Goal: Task Accomplishment & Management: Manage account settings

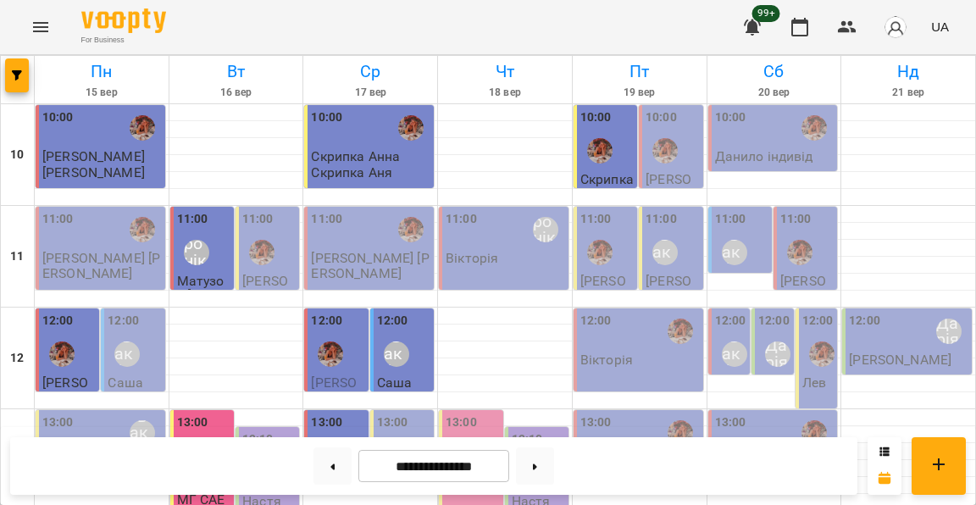
scroll to position [118, 0]
click at [416, 413] on div "13:00 Литвак Анна" at bounding box center [403, 444] width 53 height 62
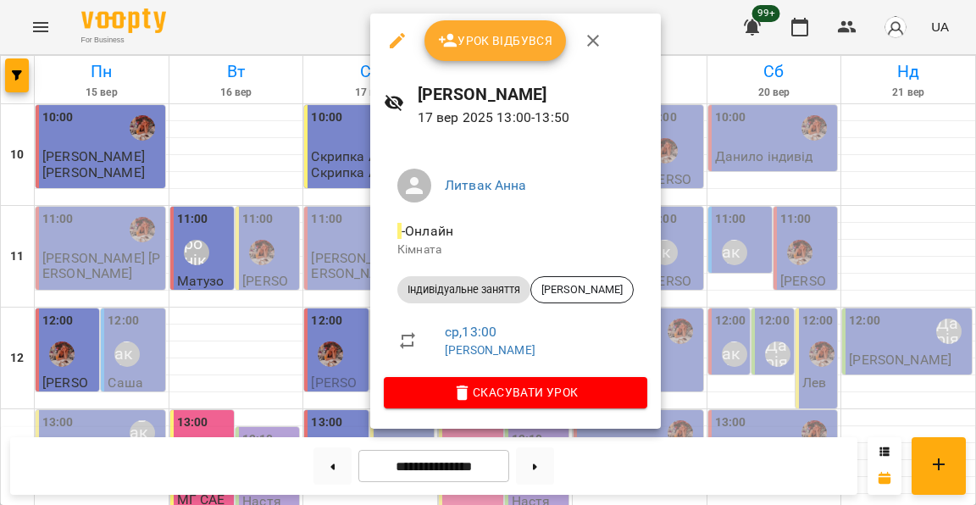
click at [318, 279] on div at bounding box center [488, 252] width 976 height 505
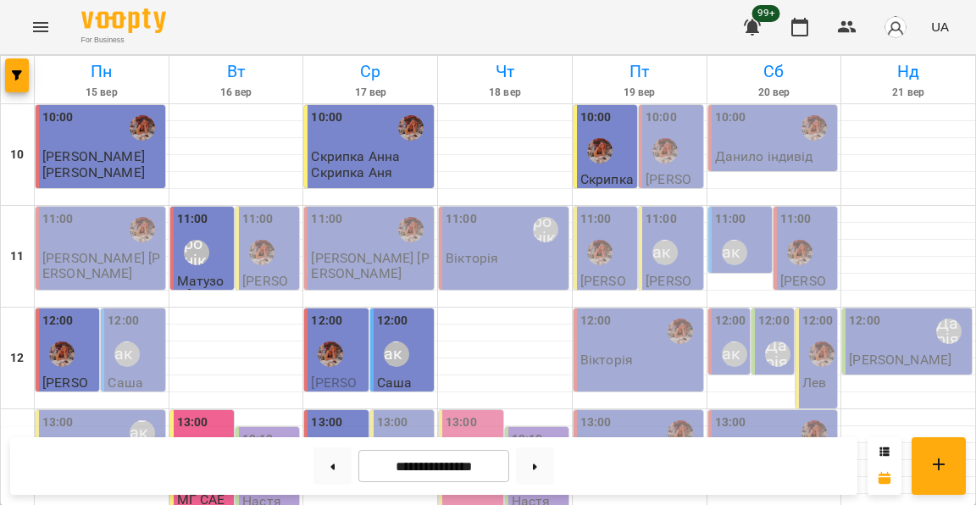
scroll to position [393, 0]
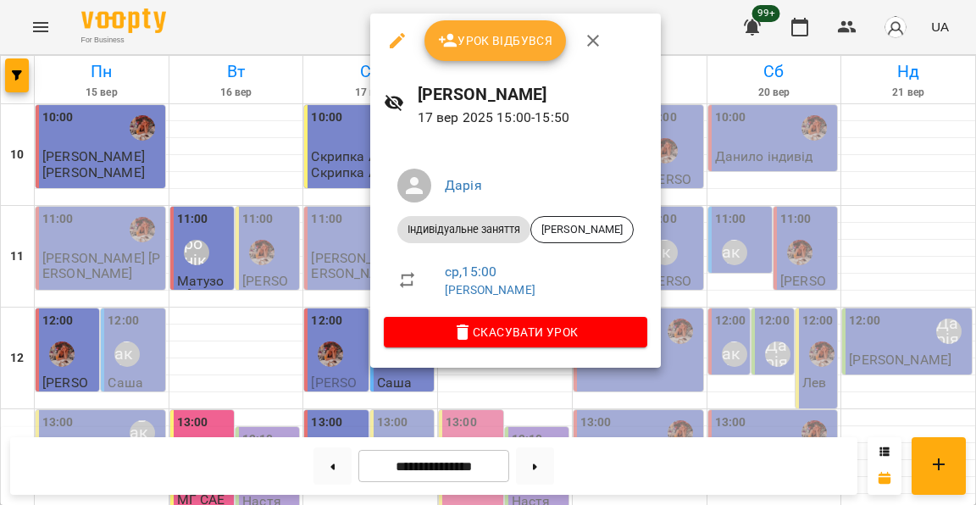
click at [329, 233] on div at bounding box center [488, 252] width 976 height 505
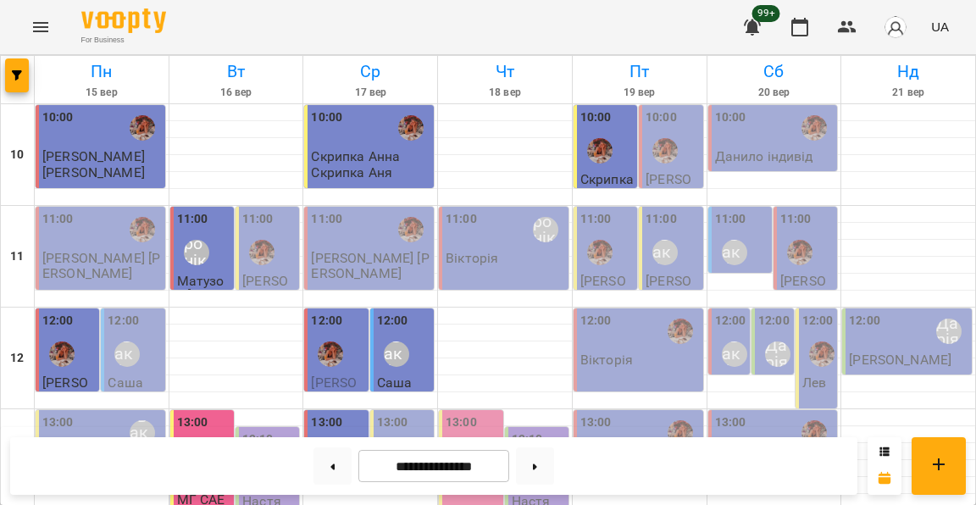
scroll to position [420, 0]
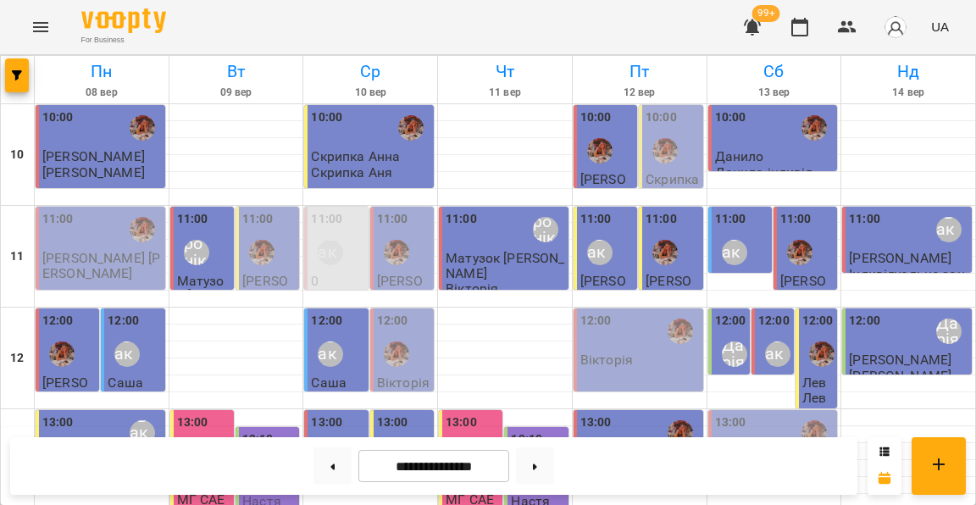
scroll to position [322, 0]
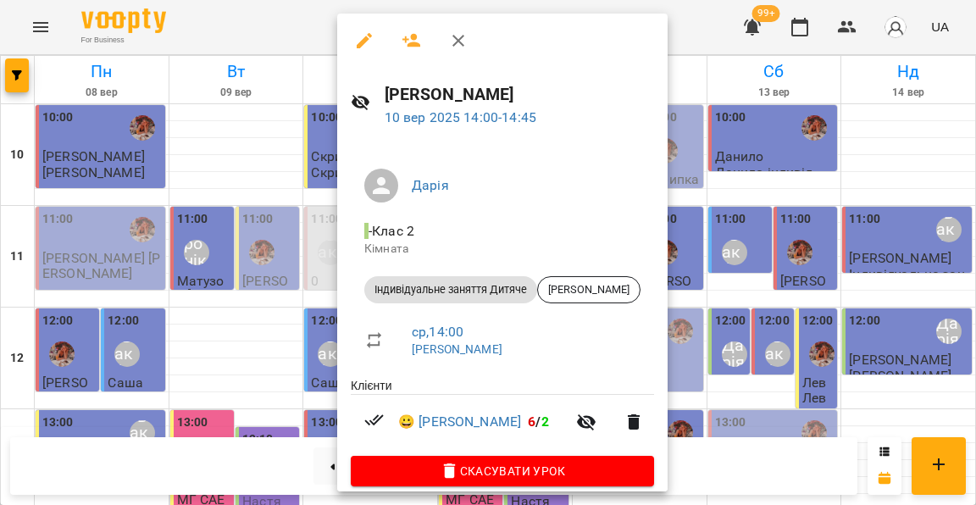
click at [280, 253] on div at bounding box center [488, 252] width 976 height 505
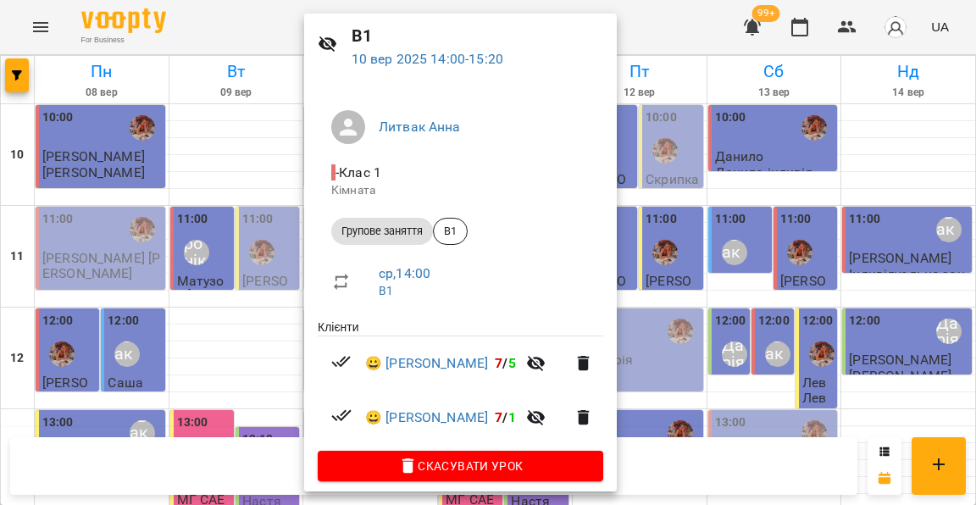
scroll to position [58, 0]
click at [253, 252] on div at bounding box center [488, 252] width 976 height 505
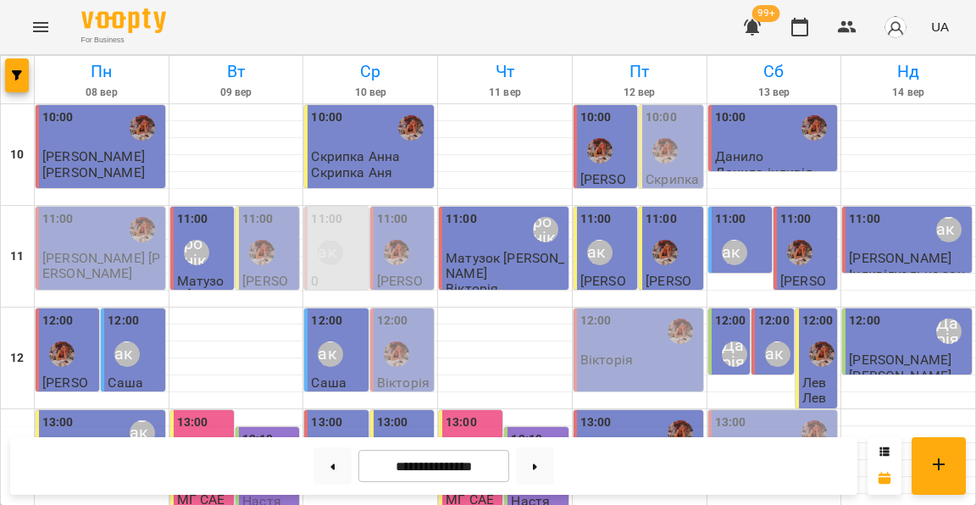
scroll to position [329, 0]
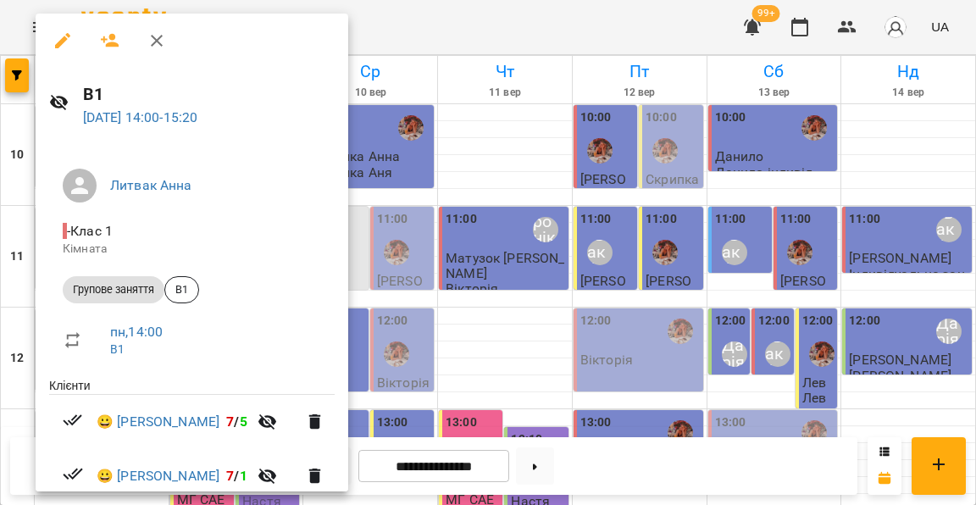
click at [395, 229] on div at bounding box center [488, 252] width 976 height 505
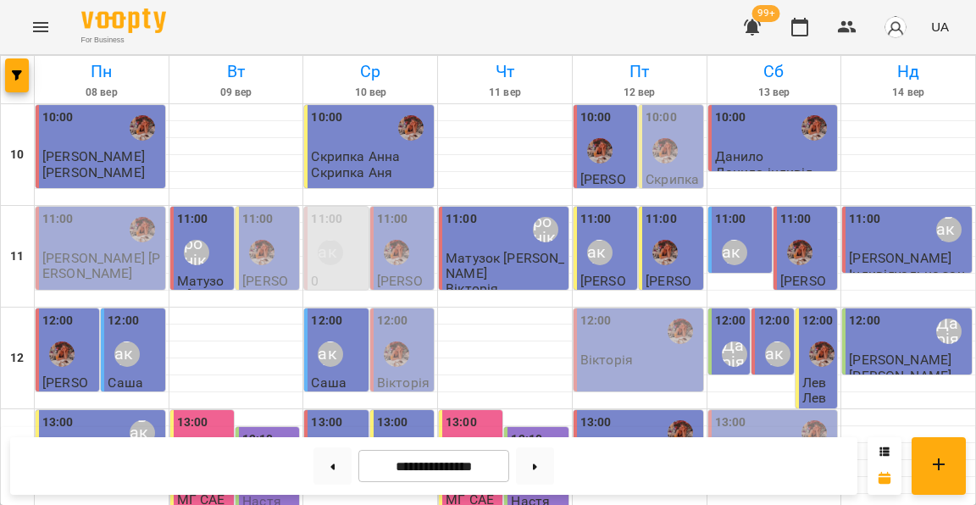
scroll to position [378, 0]
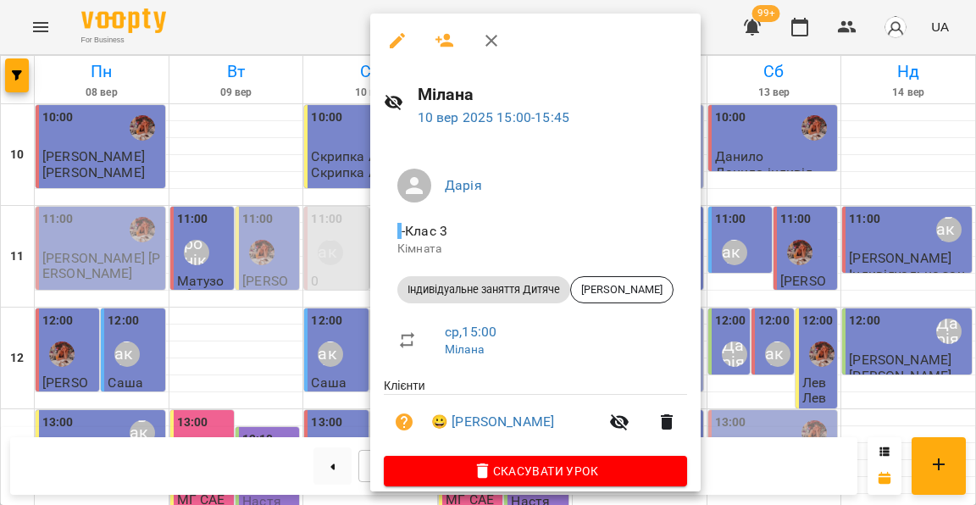
click at [313, 252] on div at bounding box center [488, 252] width 976 height 505
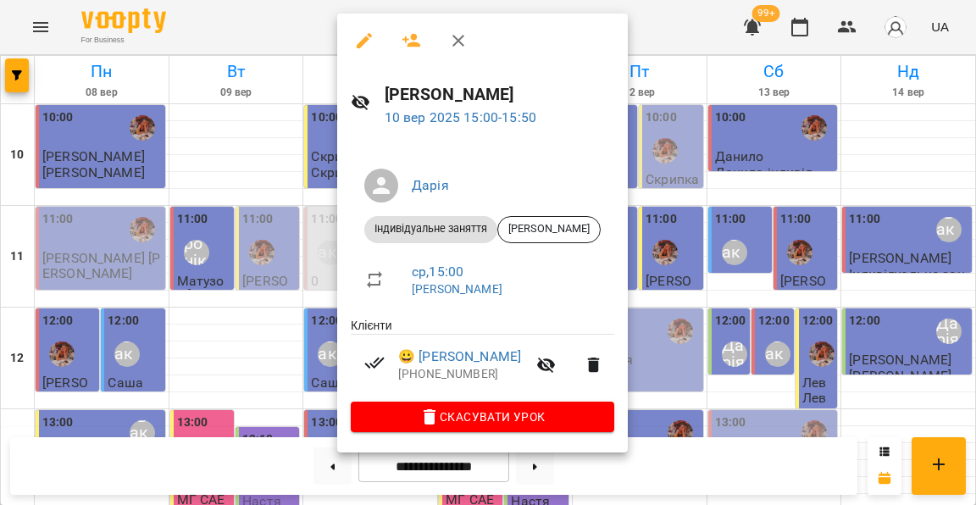
click at [315, 270] on div at bounding box center [488, 252] width 976 height 505
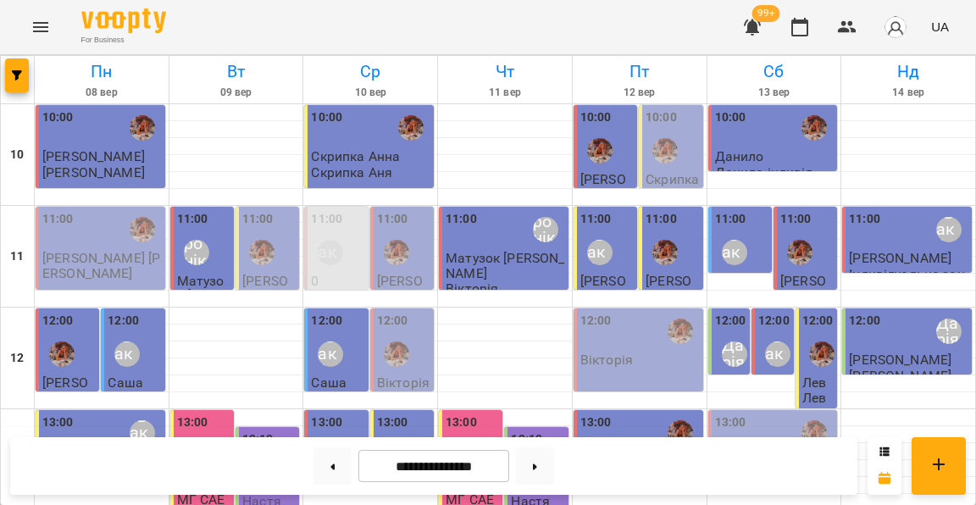
scroll to position [447, 0]
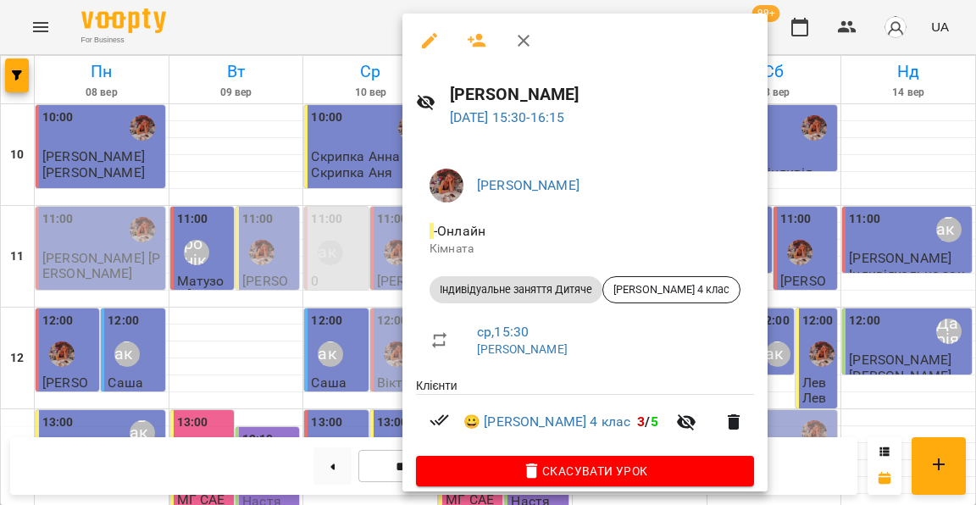
click at [346, 226] on div at bounding box center [488, 252] width 976 height 505
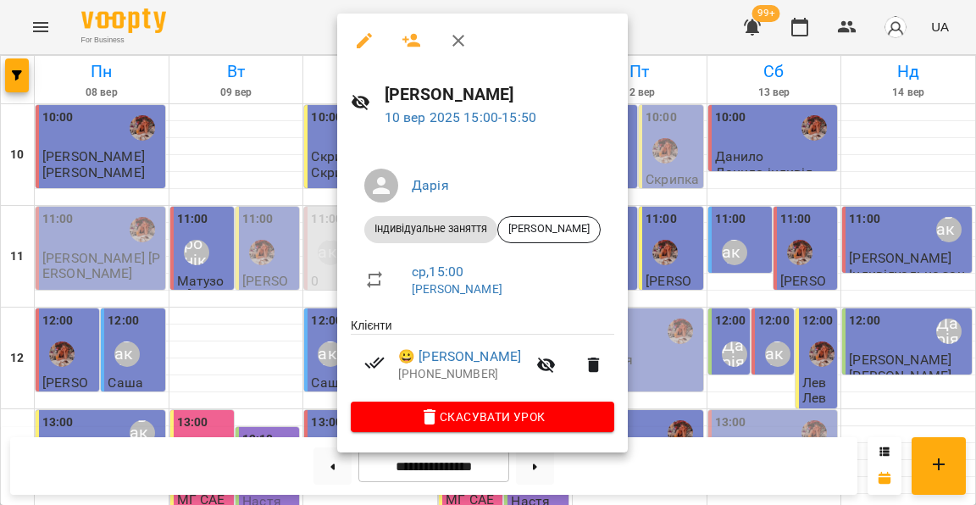
click at [306, 204] on div at bounding box center [488, 252] width 976 height 505
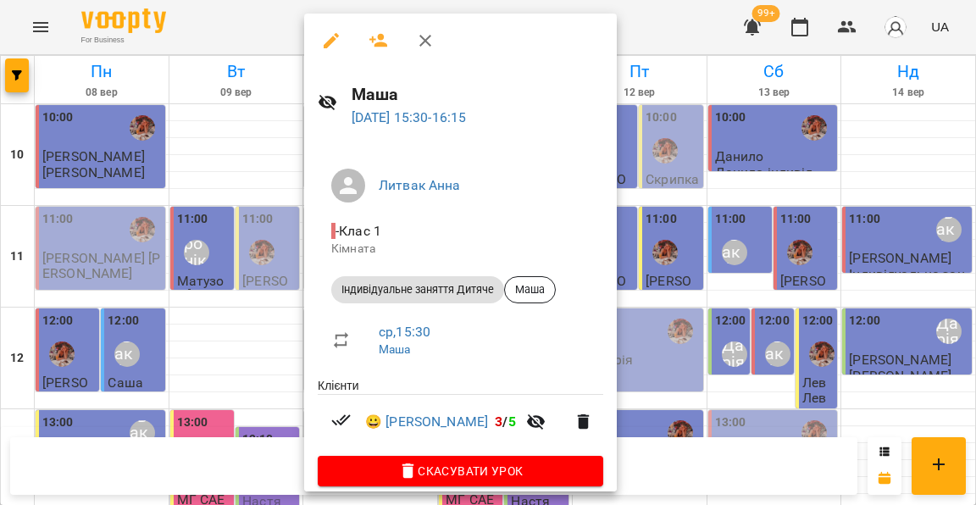
click at [280, 236] on div at bounding box center [488, 252] width 976 height 505
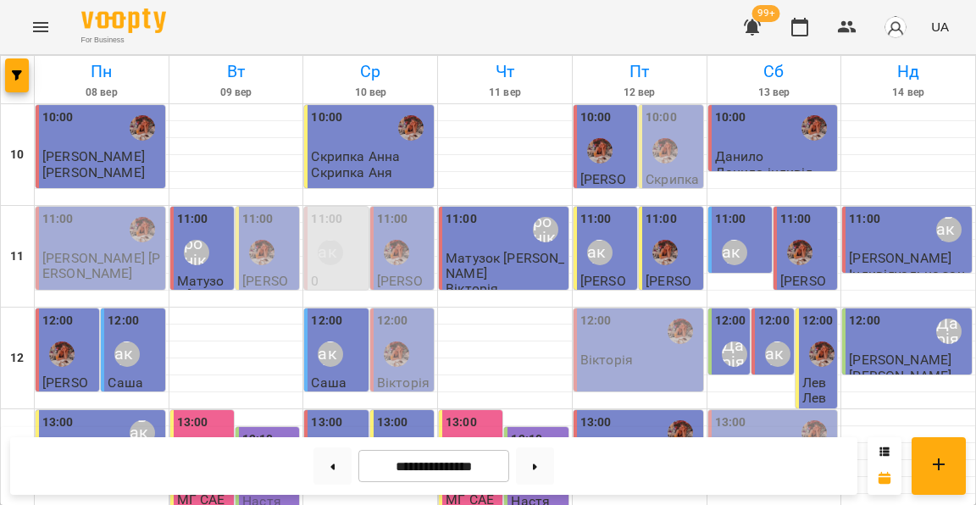
scroll to position [575, 0]
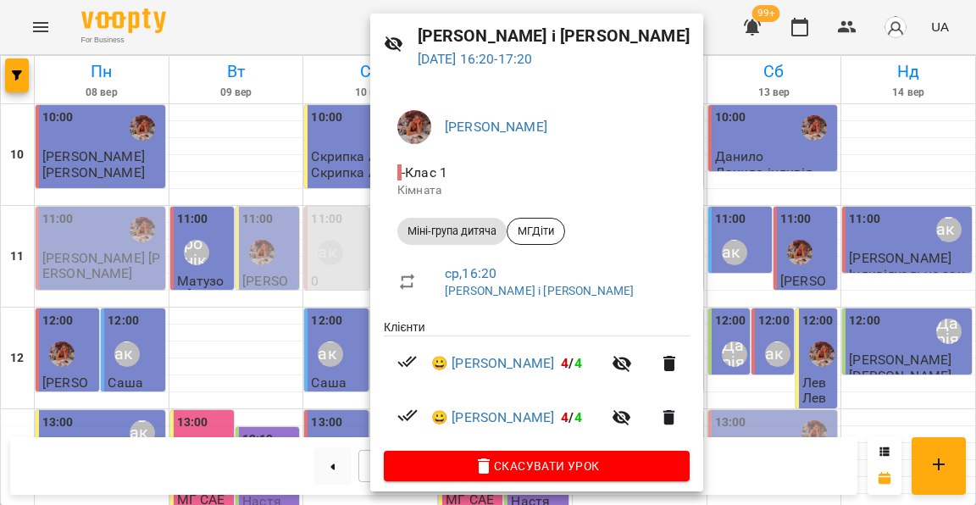
scroll to position [58, 0]
click at [325, 264] on div at bounding box center [488, 252] width 976 height 505
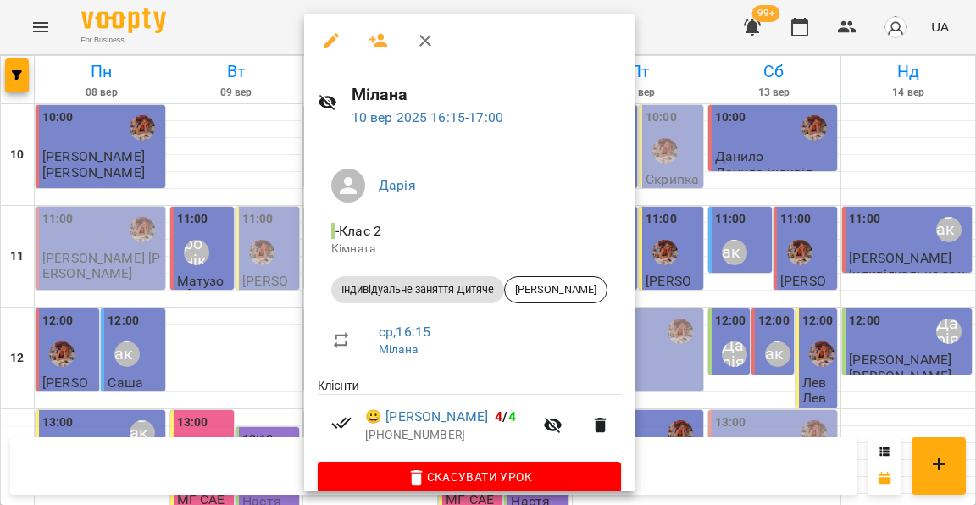
click at [271, 241] on div at bounding box center [488, 252] width 976 height 505
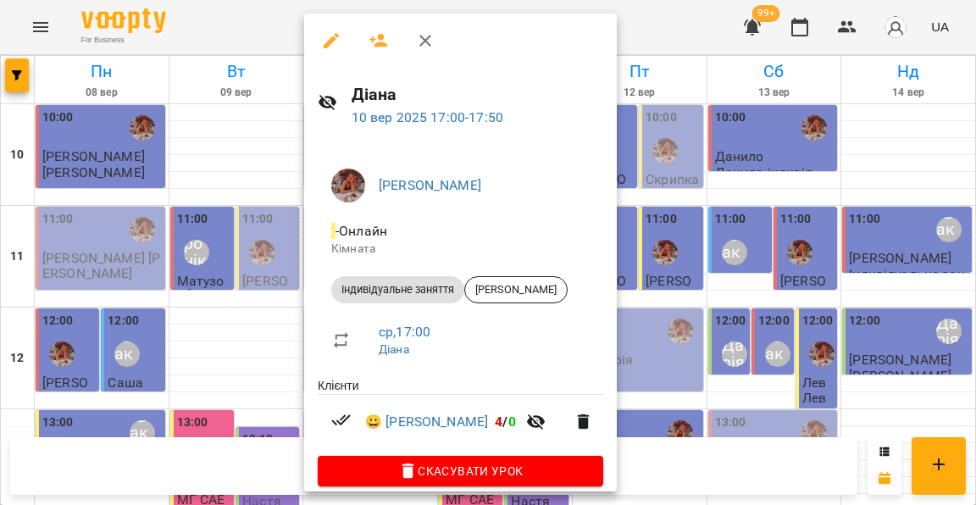
click at [270, 274] on div at bounding box center [488, 252] width 976 height 505
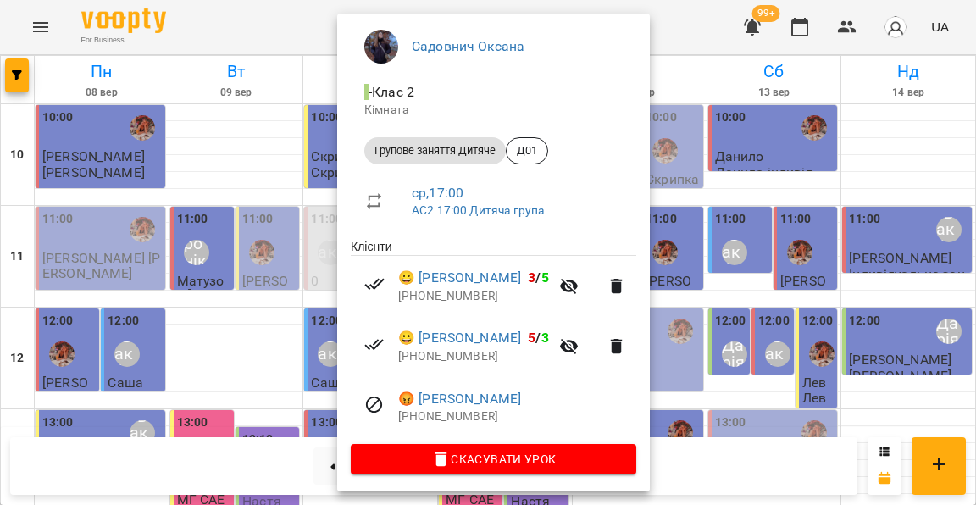
scroll to position [137, 0]
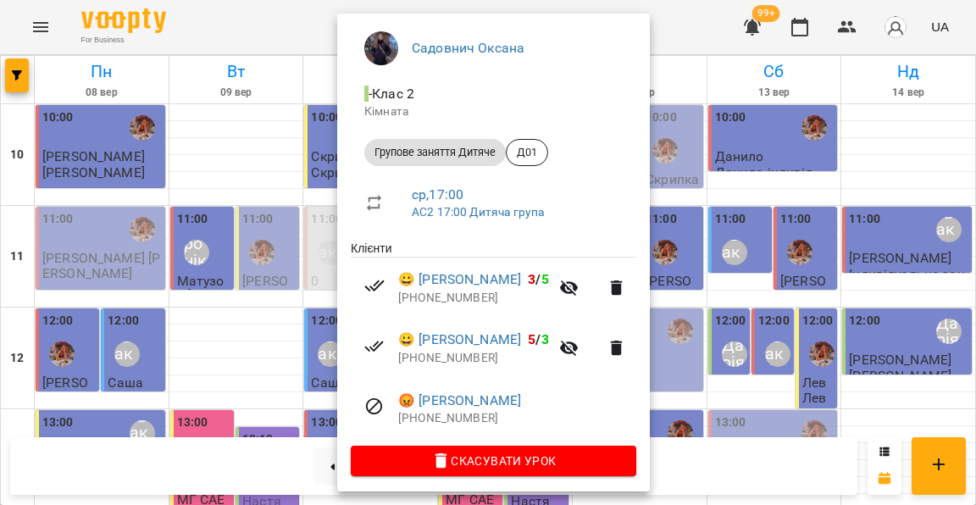
click at [288, 302] on div at bounding box center [488, 252] width 976 height 505
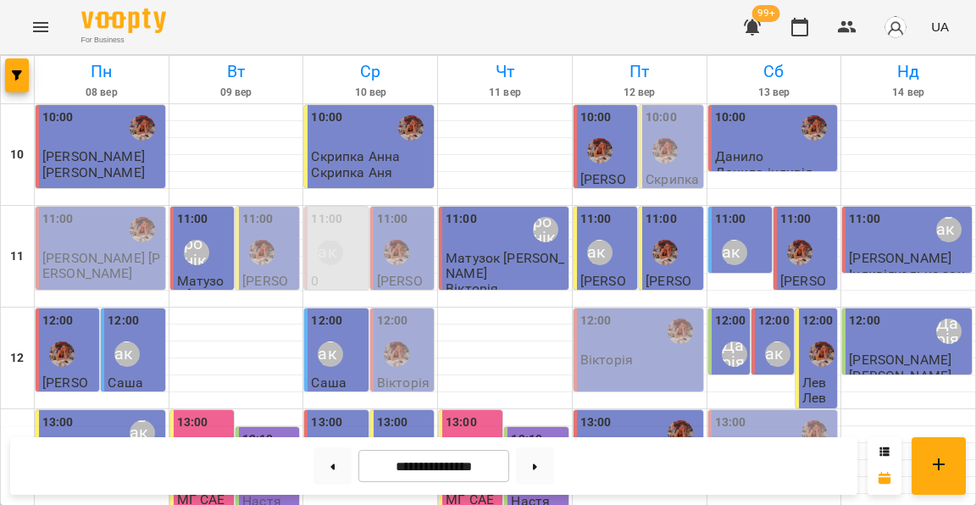
scroll to position [652, 0]
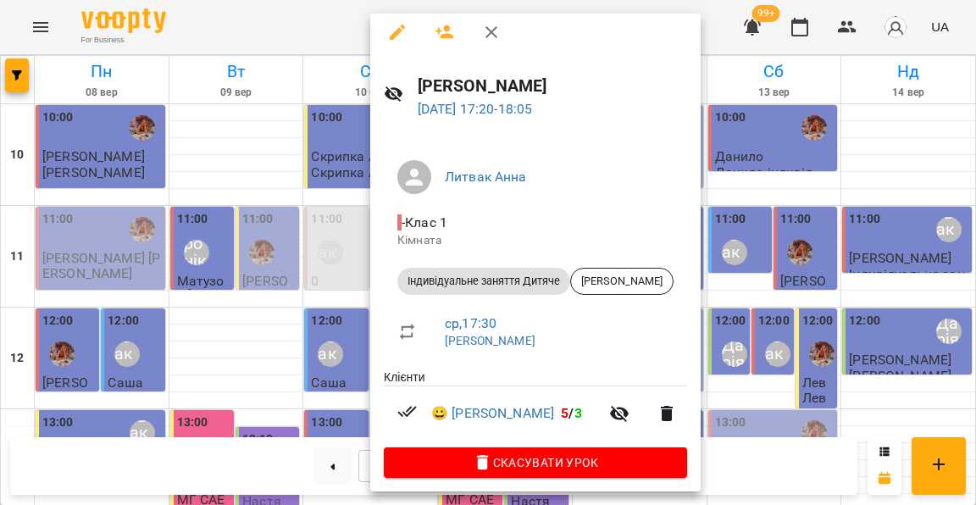
scroll to position [8, 0]
click at [333, 274] on div at bounding box center [488, 252] width 976 height 505
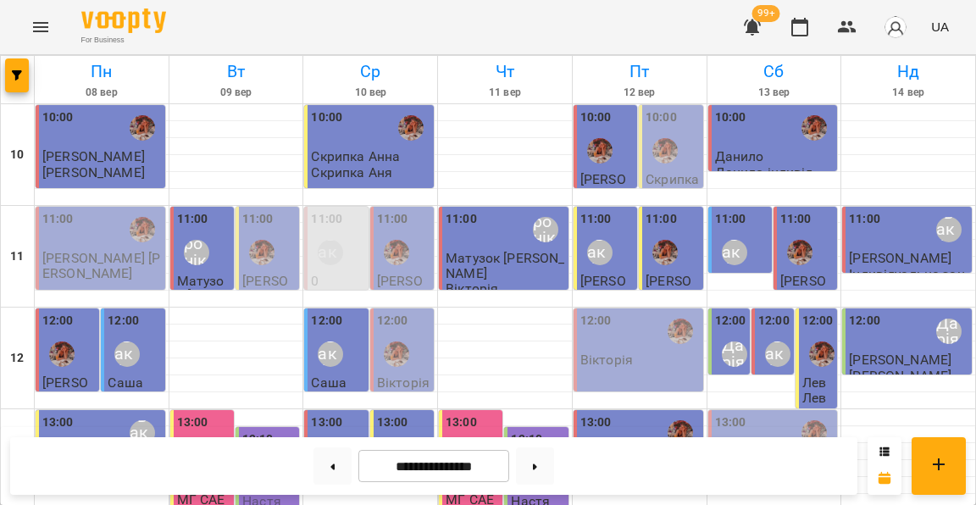
scroll to position [722, 0]
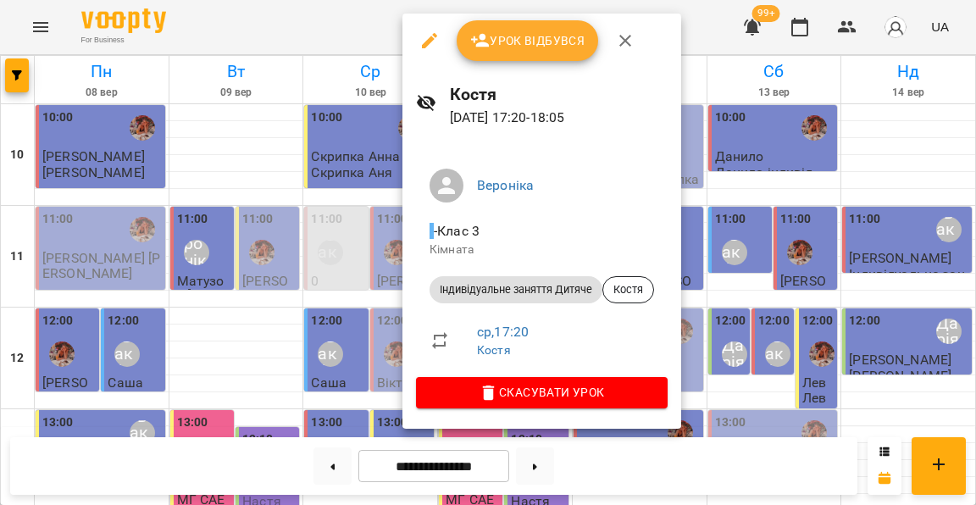
click at [365, 200] on div at bounding box center [488, 252] width 976 height 505
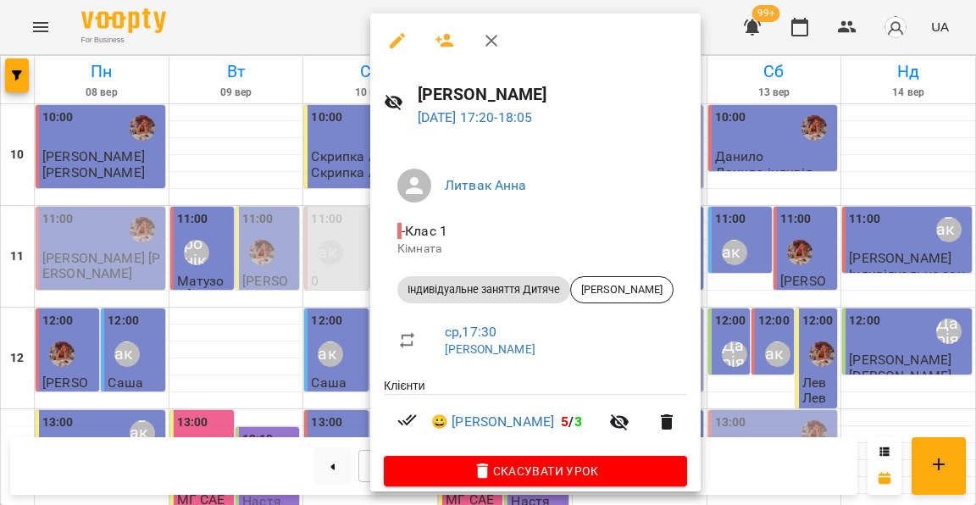
click at [326, 208] on div at bounding box center [488, 252] width 976 height 505
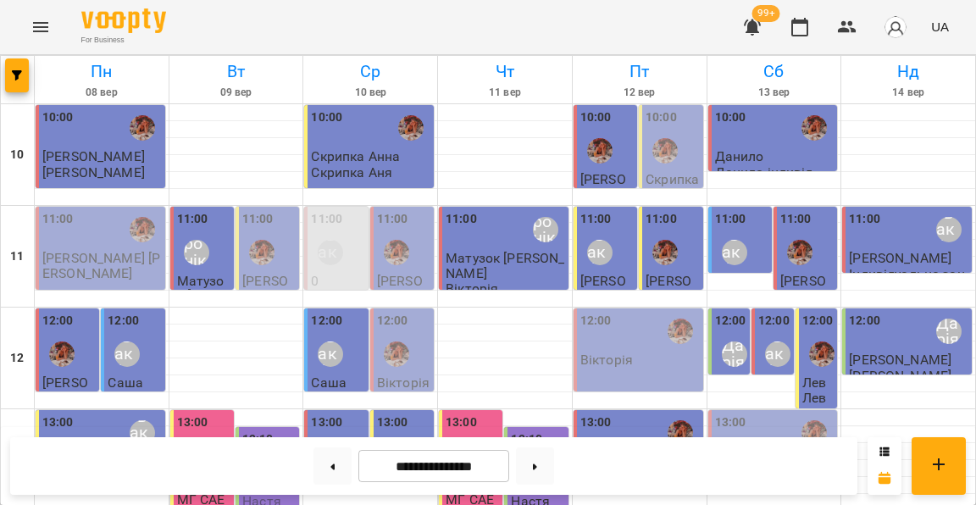
scroll to position [354, 0]
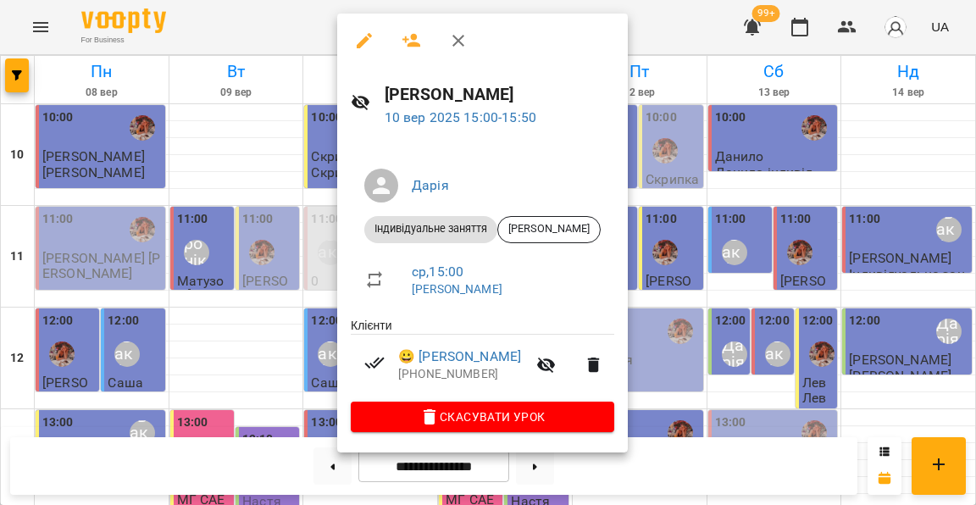
click at [309, 295] on div at bounding box center [488, 252] width 976 height 505
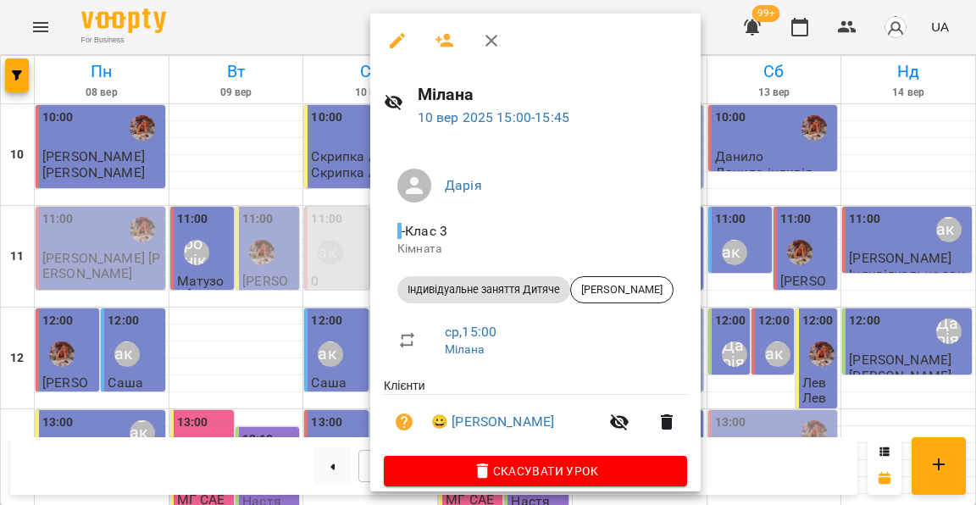
click at [347, 286] on div at bounding box center [488, 252] width 976 height 505
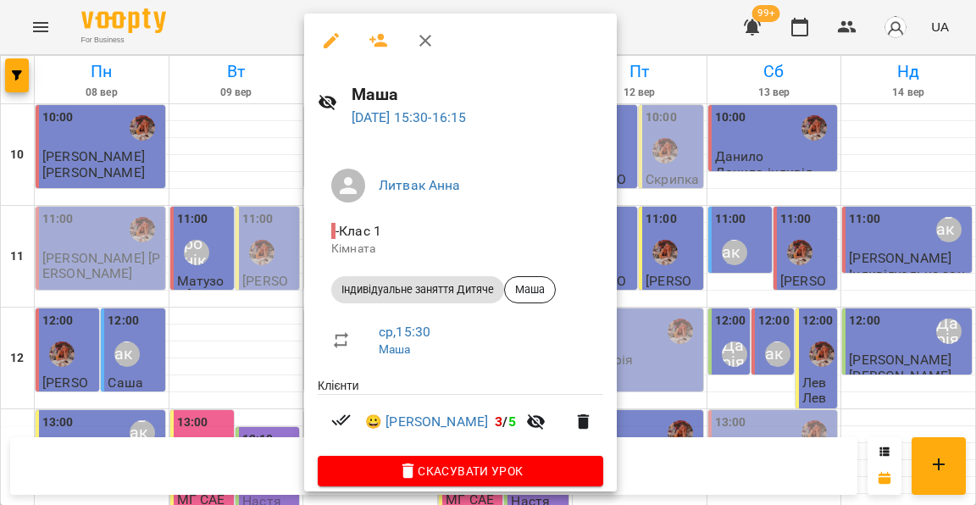
click at [295, 310] on div at bounding box center [488, 252] width 976 height 505
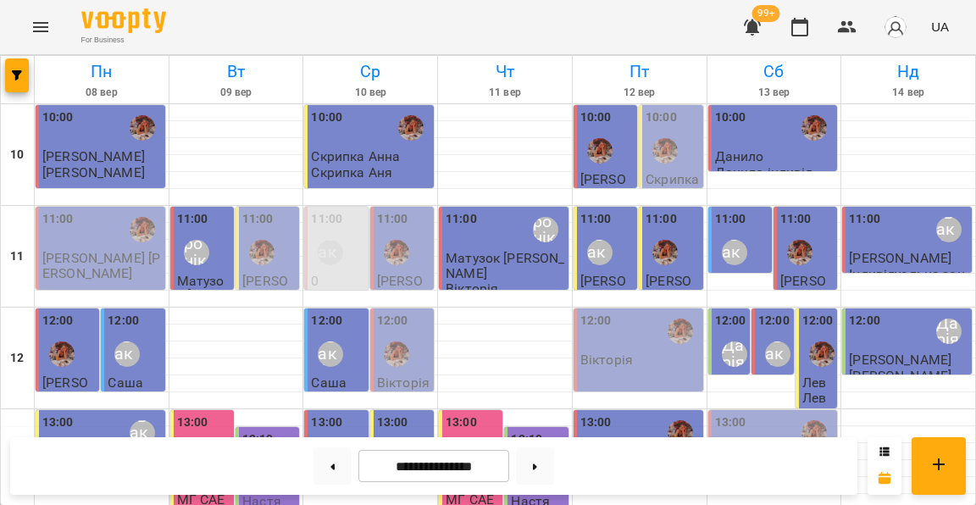
scroll to position [685, 0]
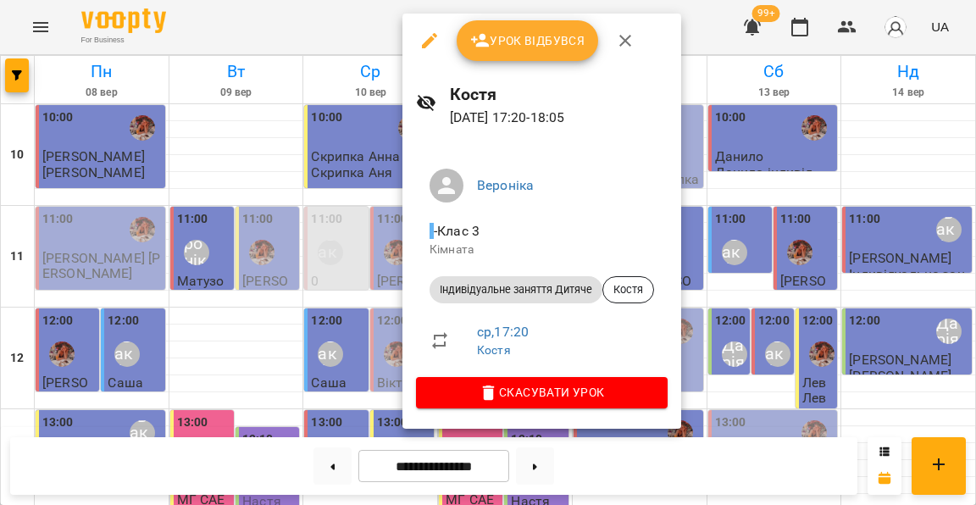
click at [365, 207] on div at bounding box center [488, 252] width 976 height 505
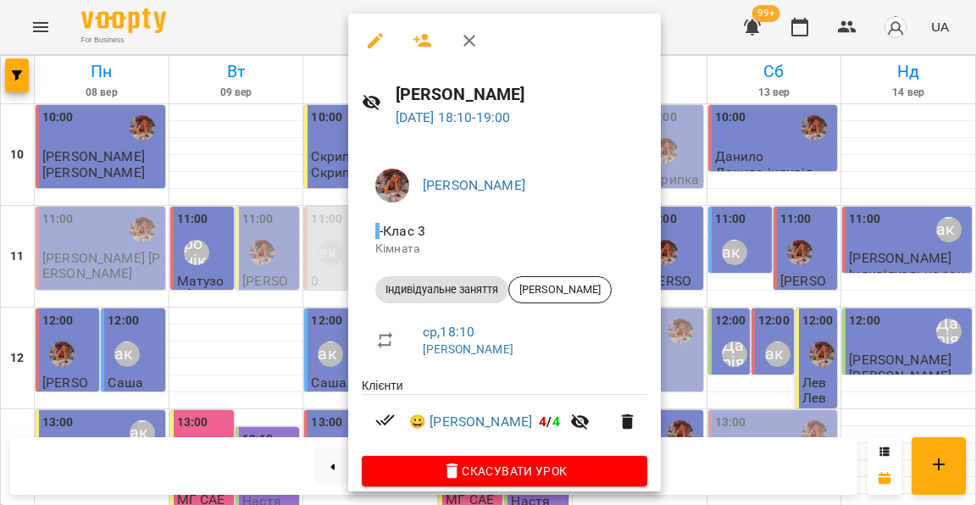
click at [328, 276] on div at bounding box center [488, 252] width 976 height 505
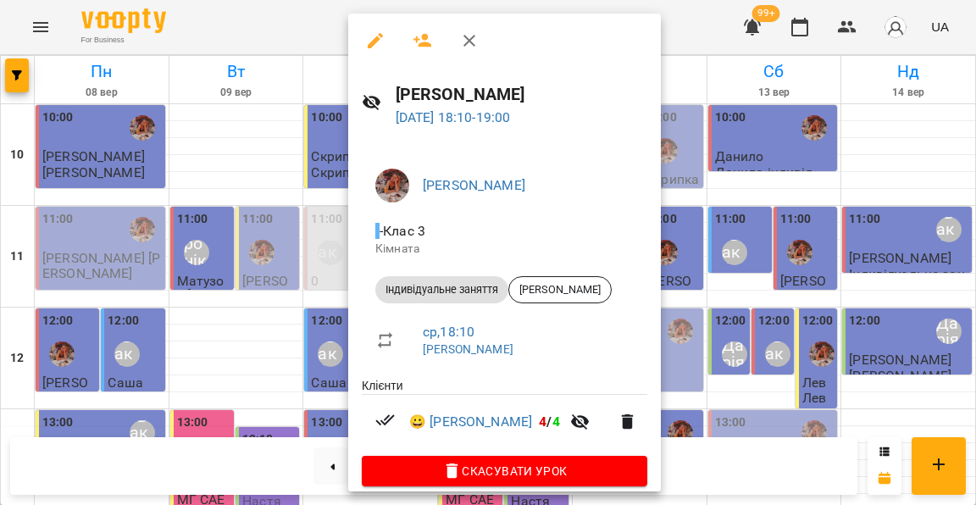
click at [464, 468] on span "Скасувати Урок" at bounding box center [504, 471] width 258 height 20
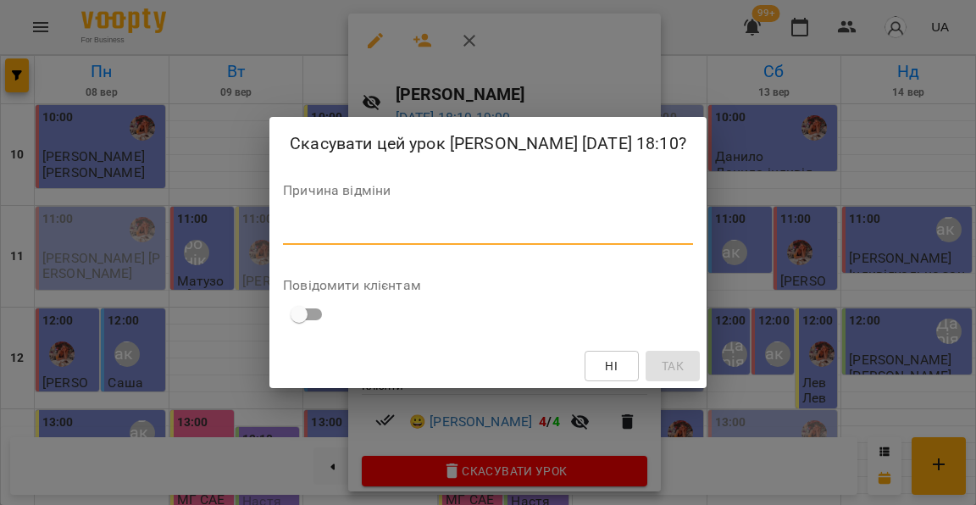
click at [466, 235] on textarea at bounding box center [488, 231] width 410 height 16
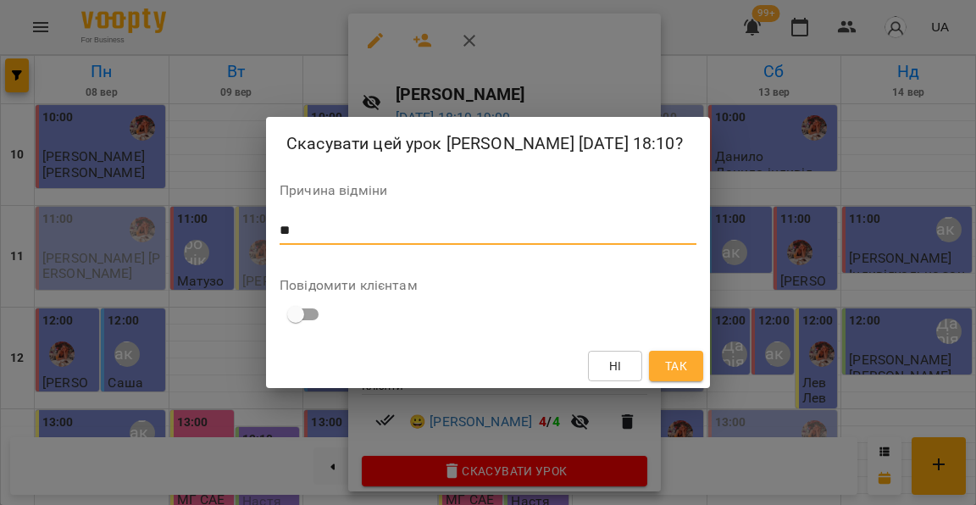
type textarea "*"
drag, startPoint x: 352, startPoint y: 234, endPoint x: 315, endPoint y: 234, distance: 36.4
click at [315, 234] on textarea "*******" at bounding box center [488, 231] width 417 height 16
click at [324, 231] on textarea "*******" at bounding box center [488, 231] width 417 height 16
drag, startPoint x: 325, startPoint y: 231, endPoint x: 274, endPoint y: 230, distance: 51.7
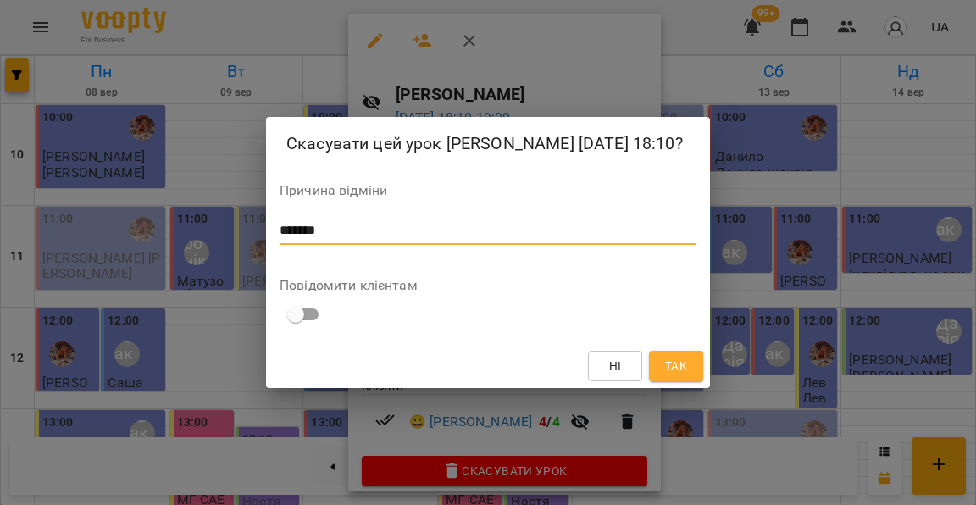
click at [274, 230] on div "Скасувати цей урок [PERSON_NAME] [DATE] 18:10? Причина відміни ******* * Повідо…" at bounding box center [488, 253] width 444 height 272
type textarea "*******"
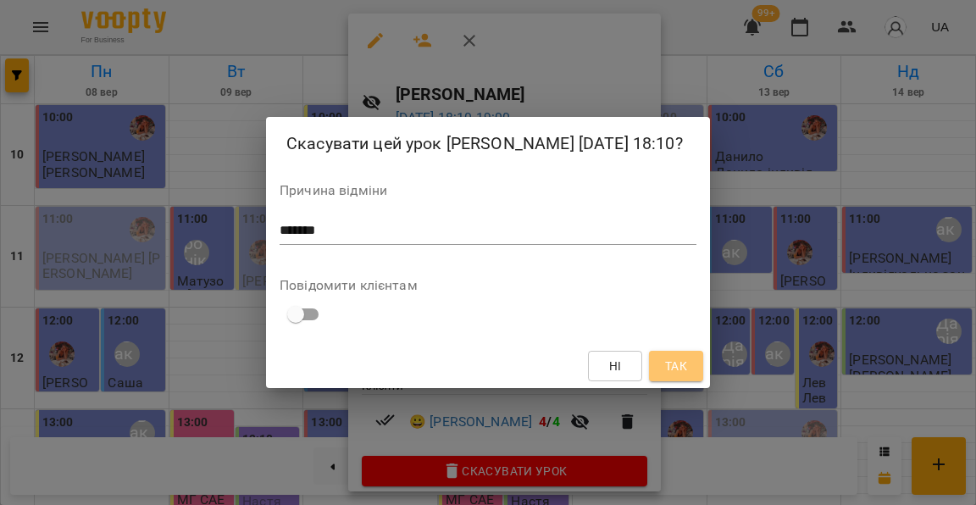
click at [673, 360] on span "Так" at bounding box center [676, 366] width 22 height 20
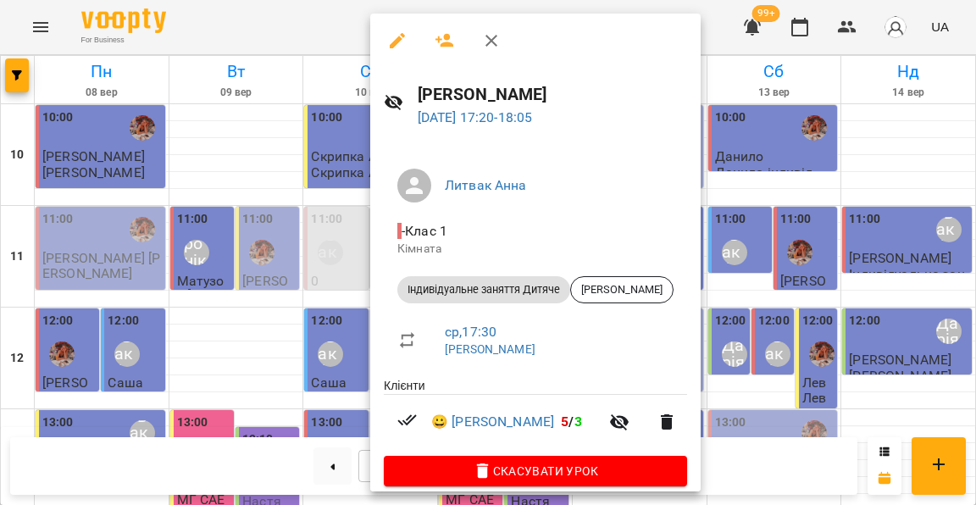
click at [362, 198] on div at bounding box center [488, 252] width 976 height 505
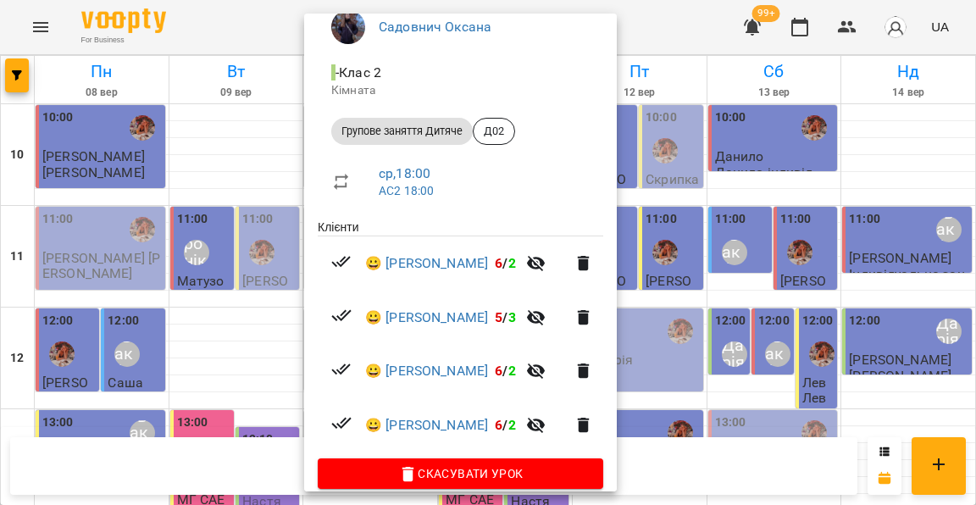
scroll to position [158, 0]
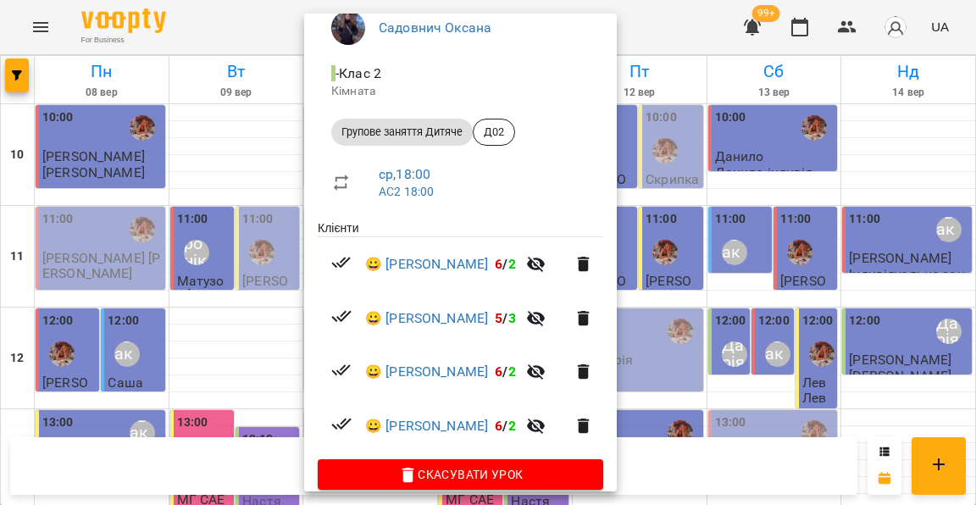
click at [546, 310] on icon "button" at bounding box center [536, 318] width 20 height 20
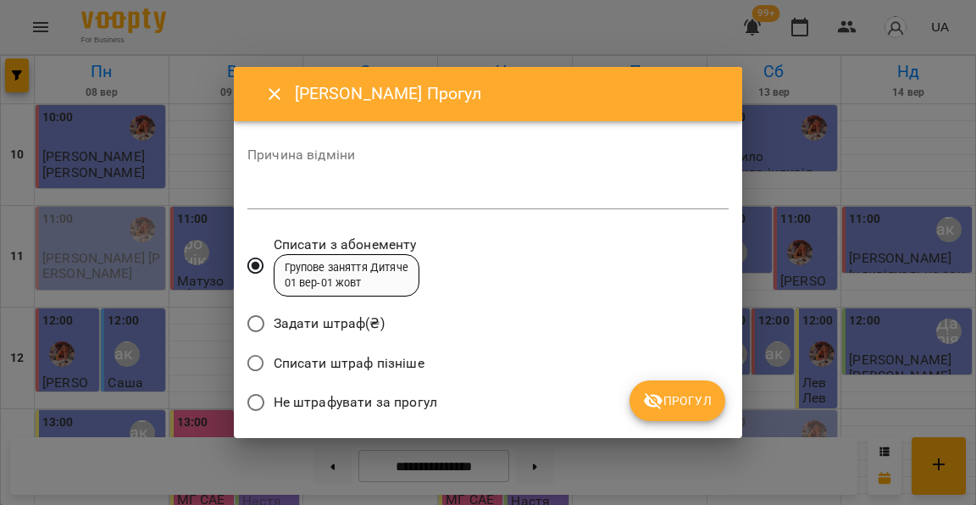
click at [416, 396] on span "Не штрафувати за прогул" at bounding box center [355, 402] width 163 height 20
click at [272, 103] on icon "Close" at bounding box center [274, 94] width 20 height 20
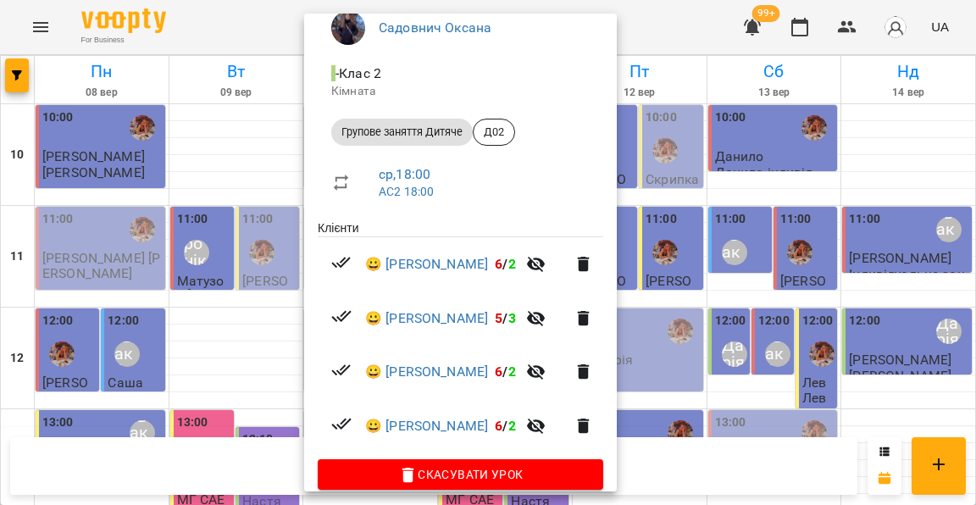
click at [741, 278] on div at bounding box center [488, 252] width 976 height 505
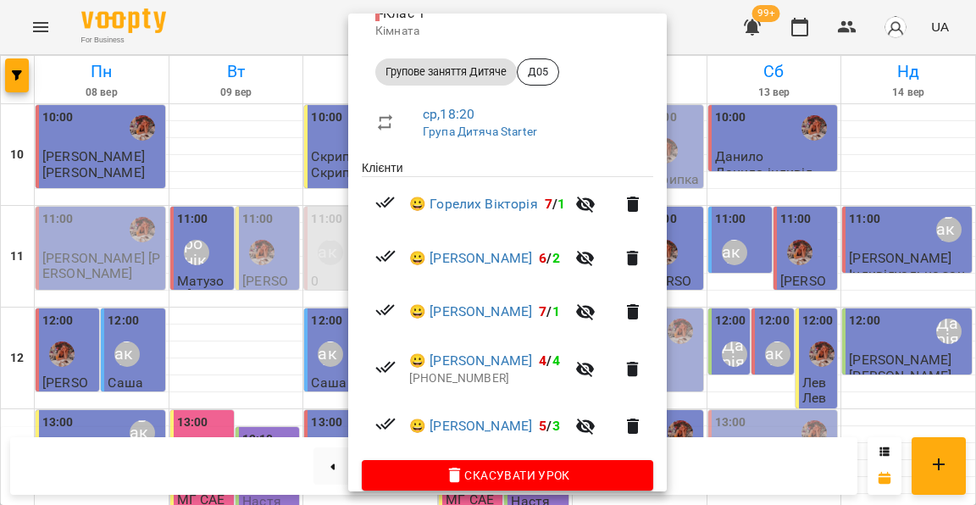
scroll to position [217, 0]
click at [333, 232] on div at bounding box center [488, 252] width 976 height 505
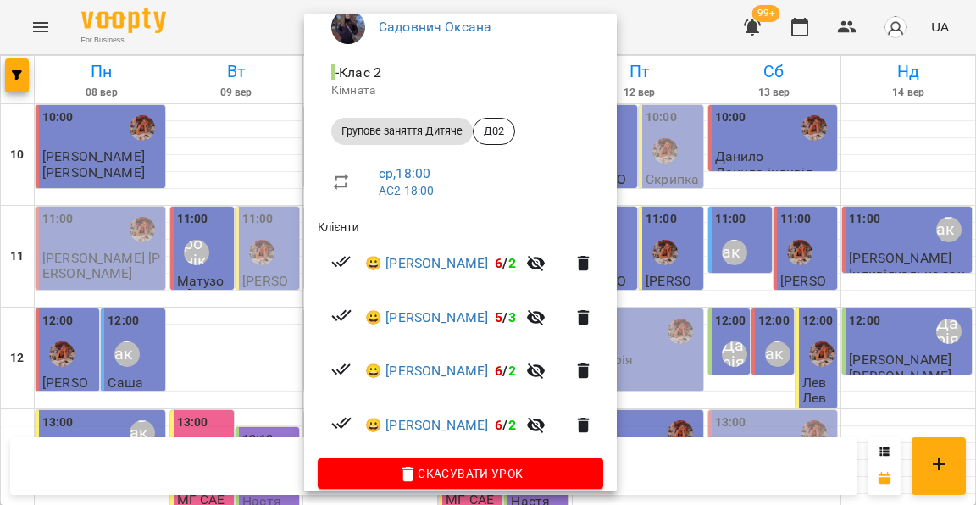
scroll to position [158, 0]
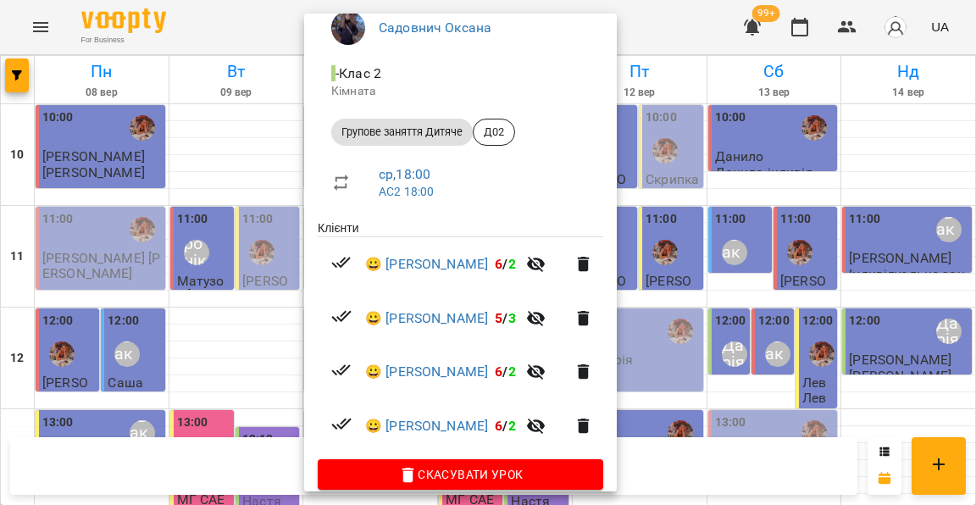
click at [251, 318] on div at bounding box center [488, 252] width 976 height 505
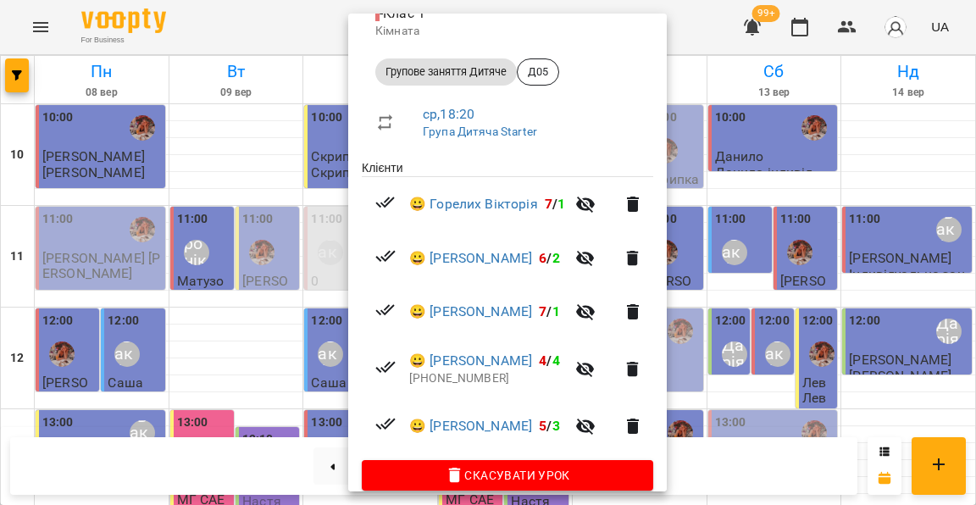
scroll to position [217, 0]
click at [590, 197] on icon "button" at bounding box center [585, 205] width 20 height 20
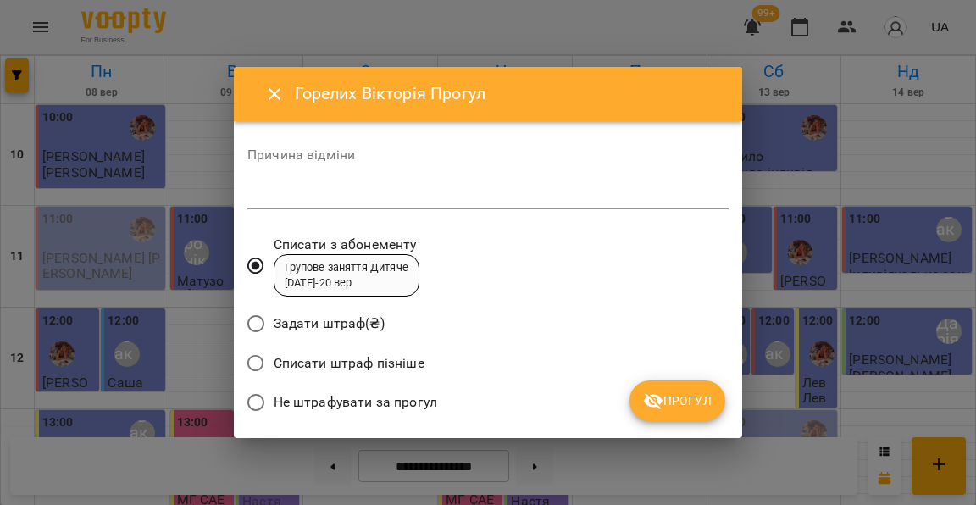
click at [388, 403] on span "Не штрафувати за прогул" at bounding box center [355, 402] width 163 height 20
click at [684, 393] on span "Прогул" at bounding box center [677, 400] width 69 height 20
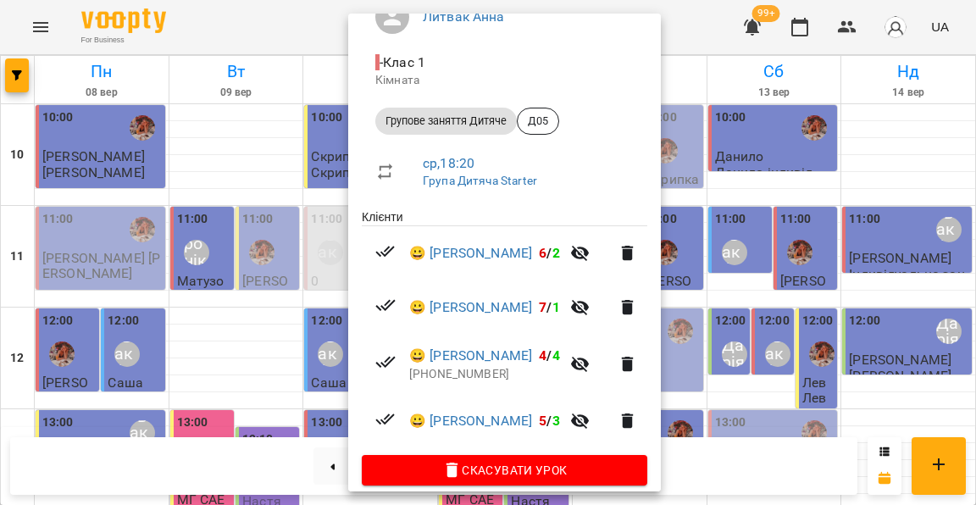
scroll to position [168, 0]
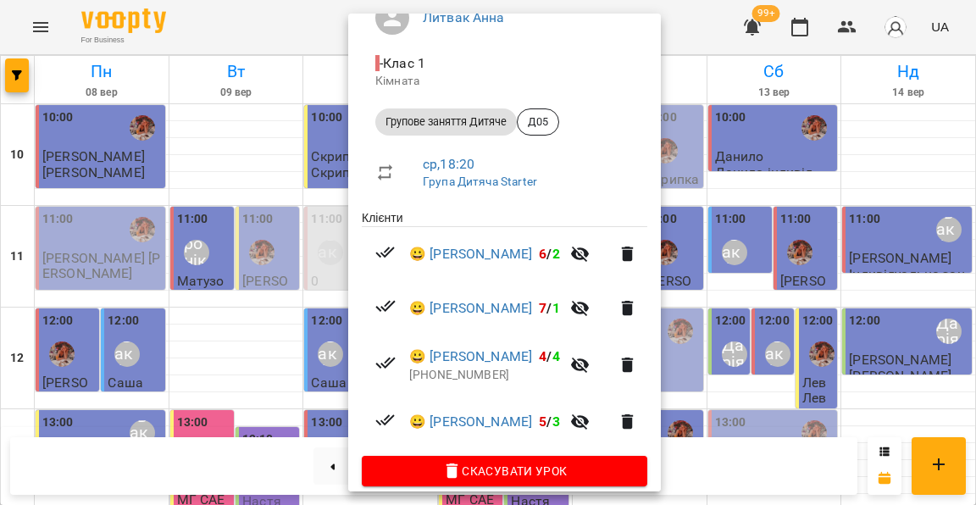
click at [274, 335] on div at bounding box center [488, 252] width 976 height 505
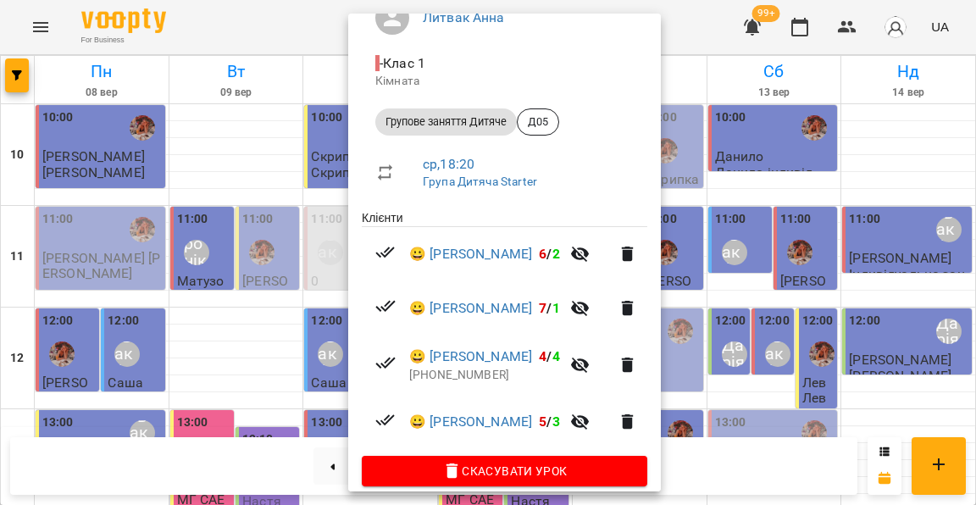
click at [738, 328] on div at bounding box center [488, 252] width 976 height 505
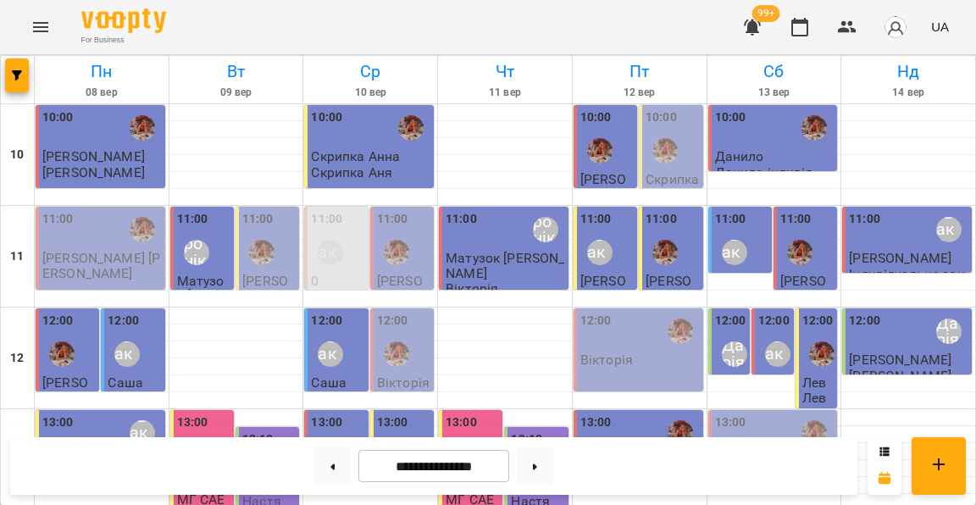
scroll to position [710, 0]
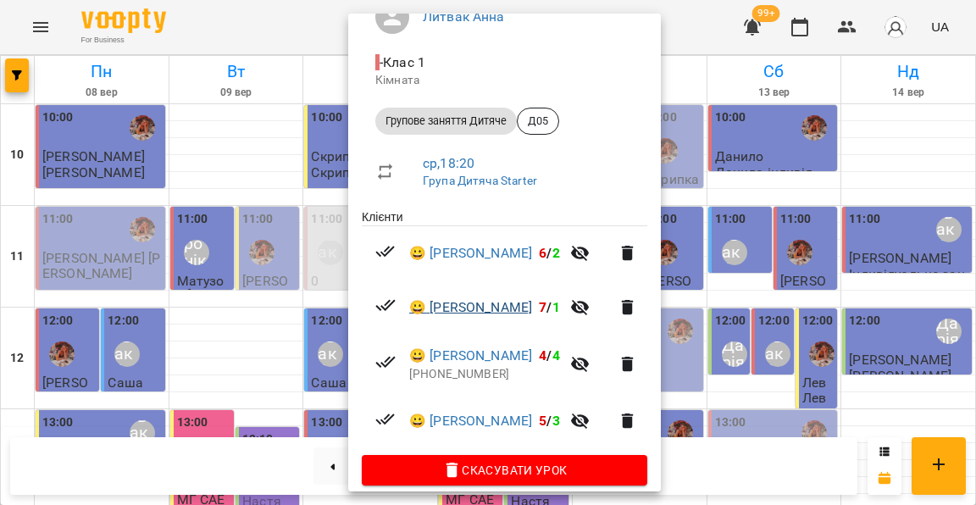
scroll to position [168, 0]
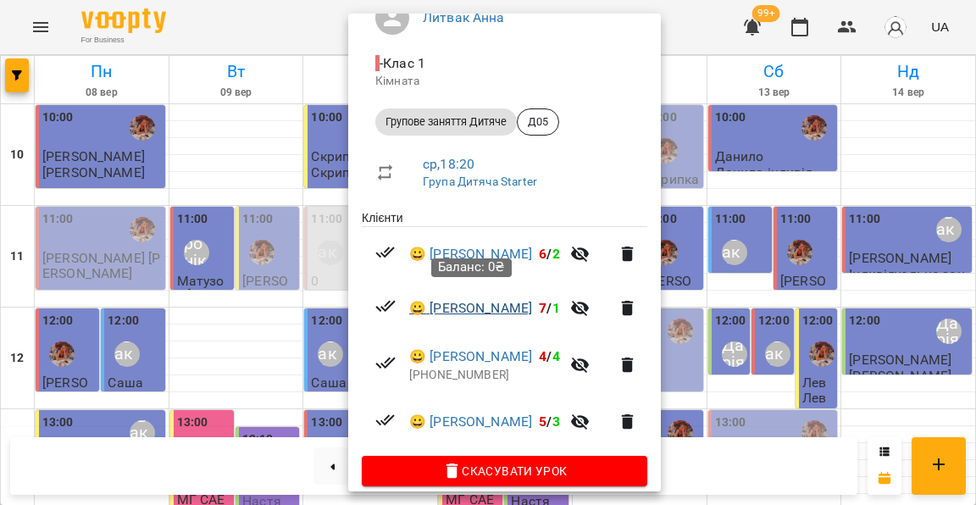
click at [484, 304] on link "😀 [PERSON_NAME]" at bounding box center [470, 308] width 123 height 20
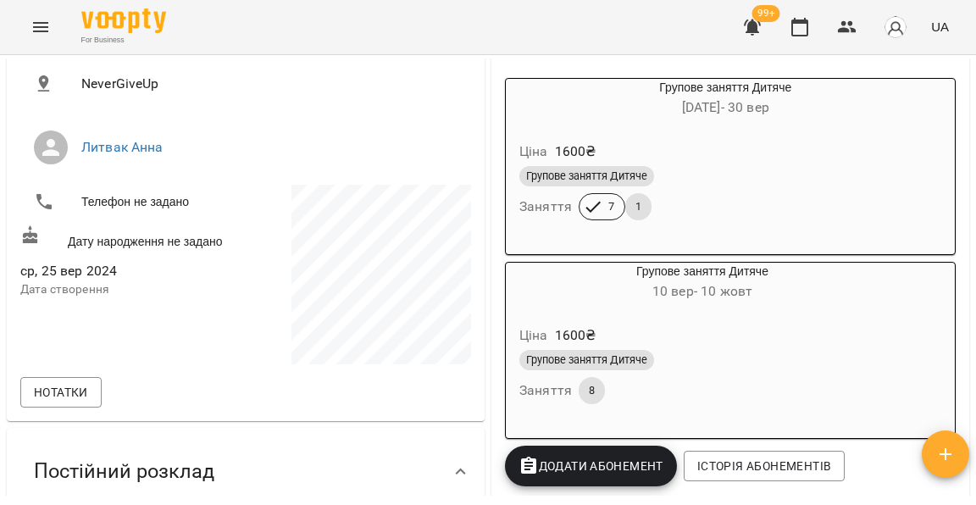
scroll to position [288, 0]
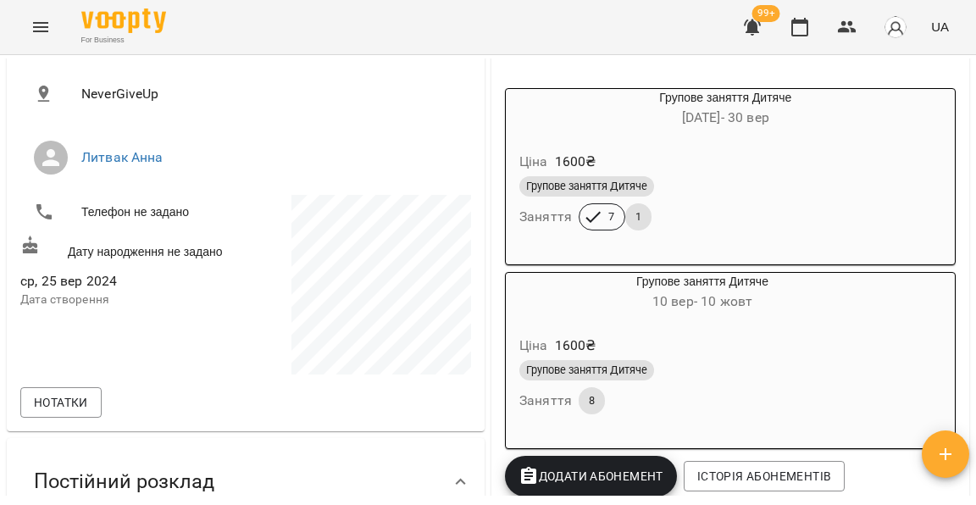
click at [732, 169] on div "Ціна 1600 ₴" at bounding box center [725, 162] width 419 height 30
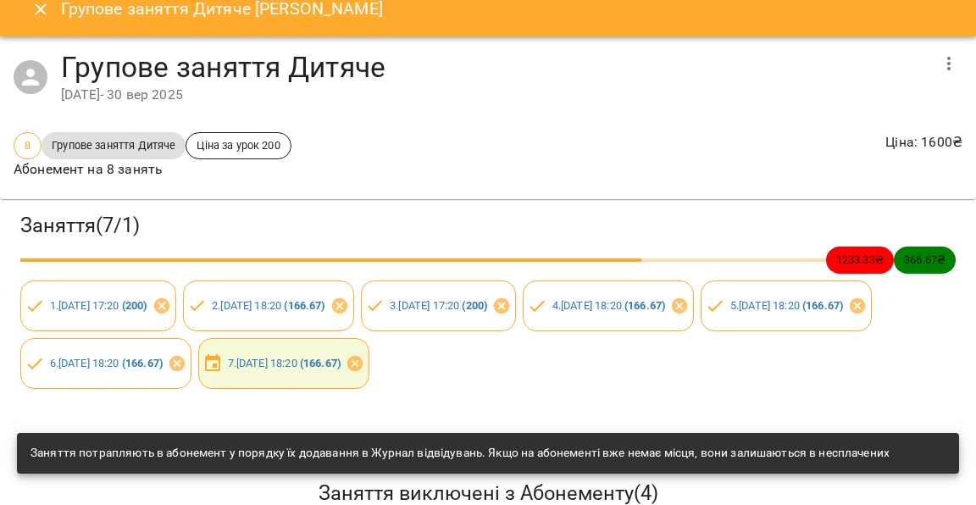
scroll to position [19, 0]
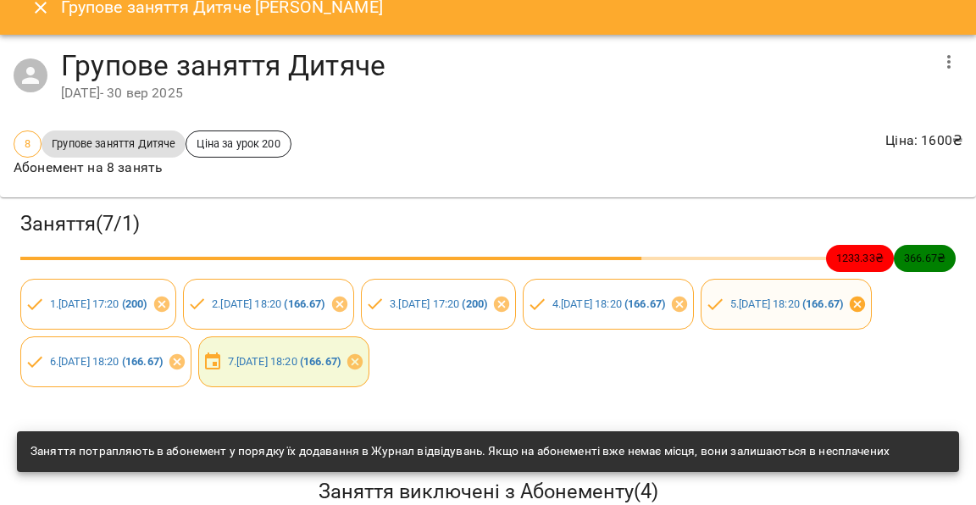
click at [850, 312] on icon at bounding box center [857, 303] width 15 height 15
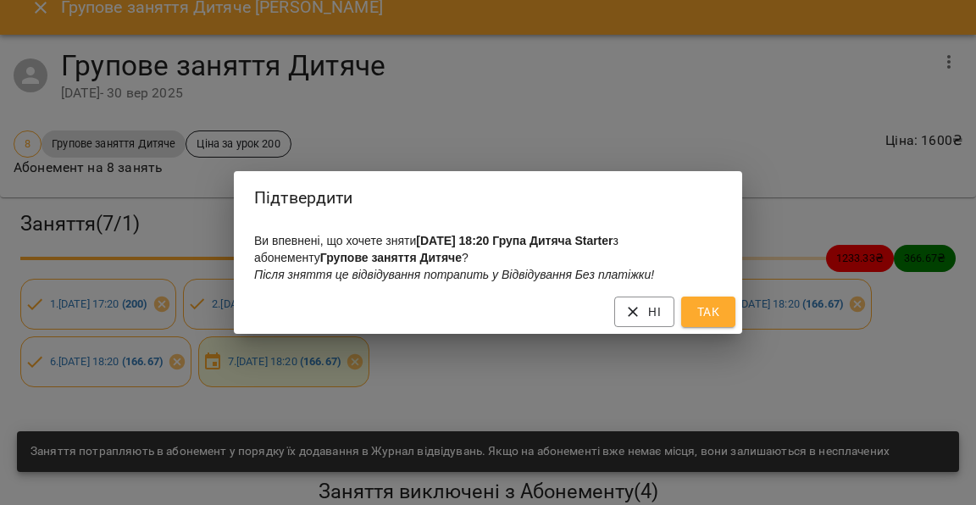
click at [709, 309] on span "Так" at bounding box center [708, 312] width 27 height 20
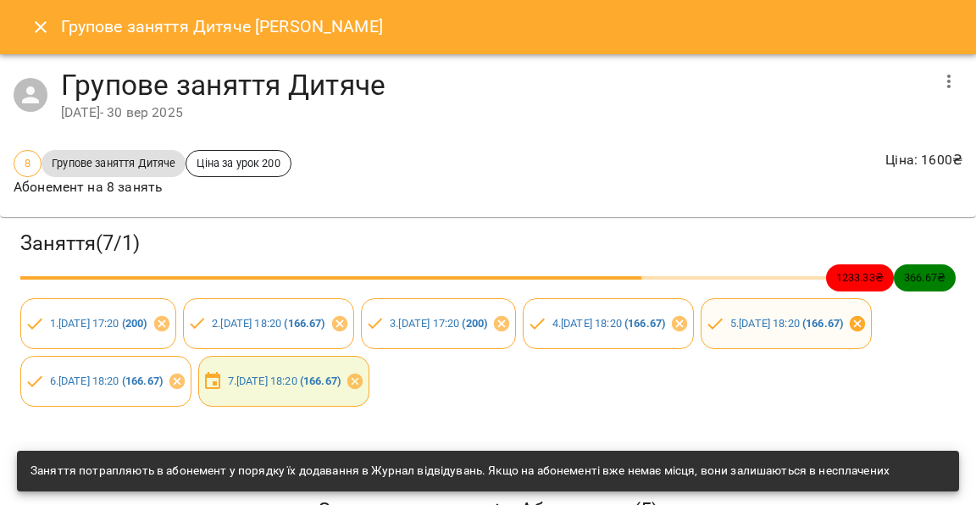
click at [850, 331] on icon at bounding box center [857, 323] width 15 height 15
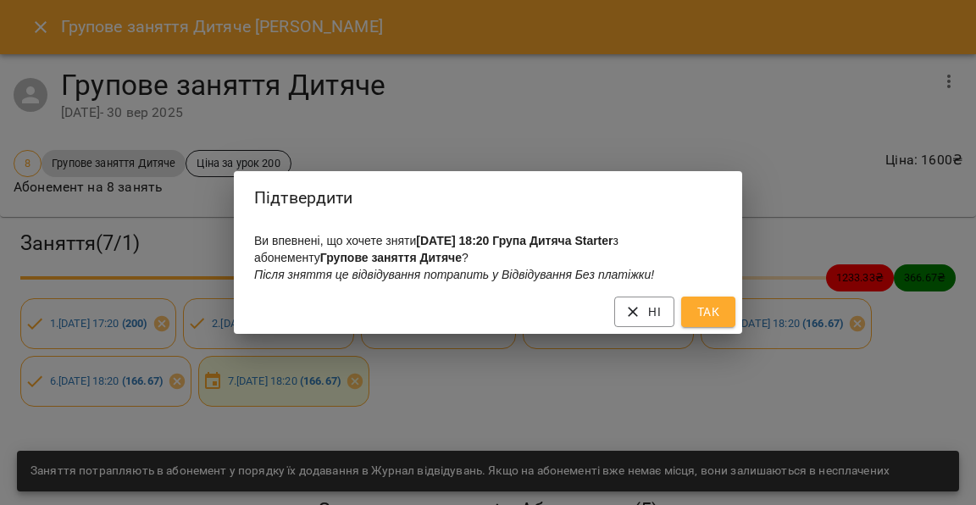
click at [700, 317] on span "Так" at bounding box center [708, 312] width 27 height 20
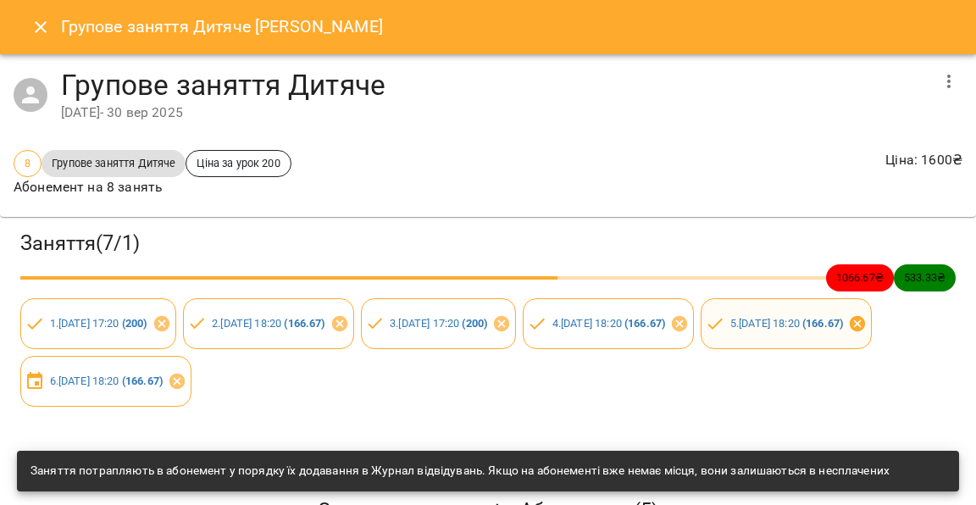
click at [850, 331] on icon at bounding box center [857, 323] width 15 height 15
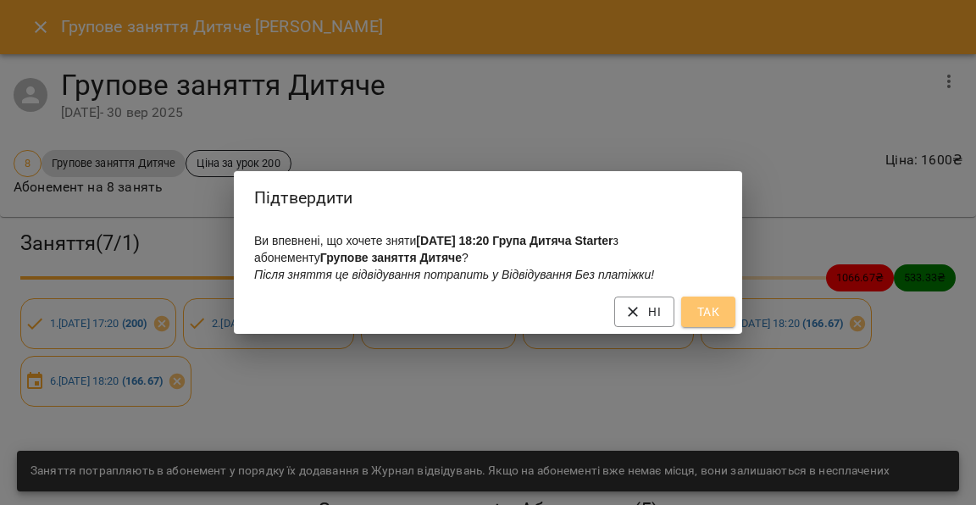
click at [707, 309] on span "Так" at bounding box center [708, 312] width 27 height 20
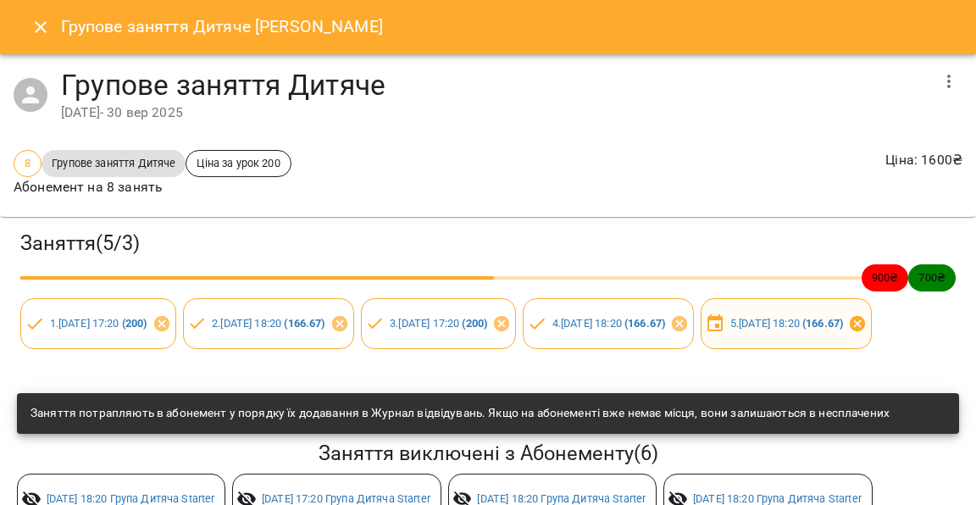
click at [848, 333] on icon at bounding box center [857, 323] width 19 height 19
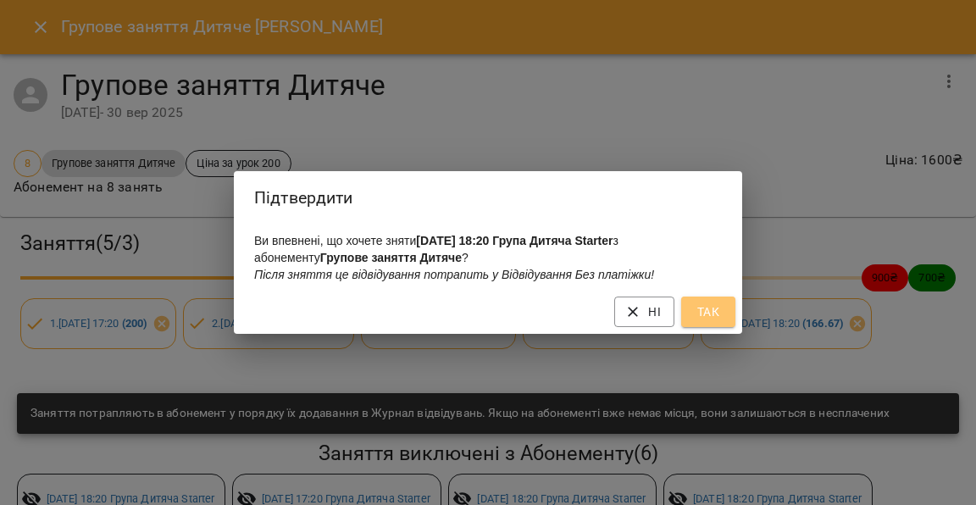
click at [711, 325] on button "Так" at bounding box center [708, 311] width 54 height 30
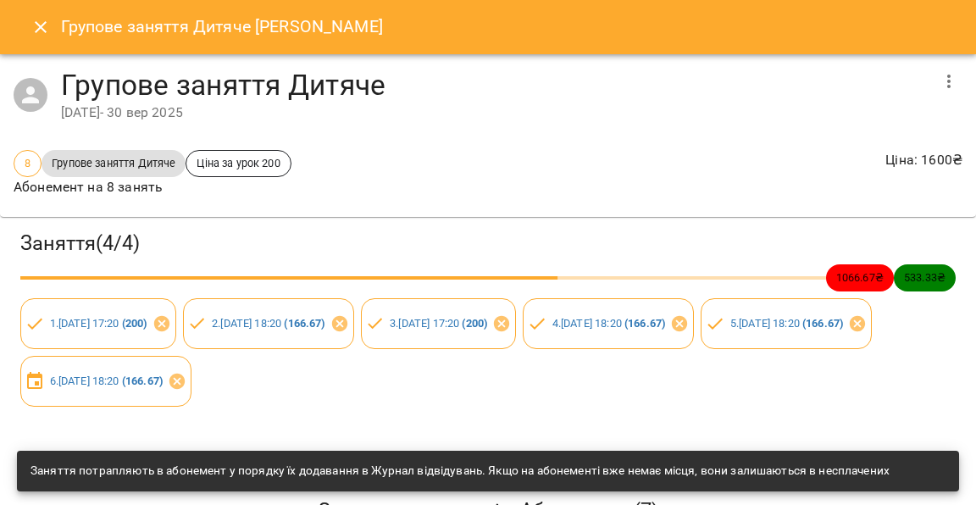
click at [954, 74] on icon "button" at bounding box center [948, 81] width 20 height 20
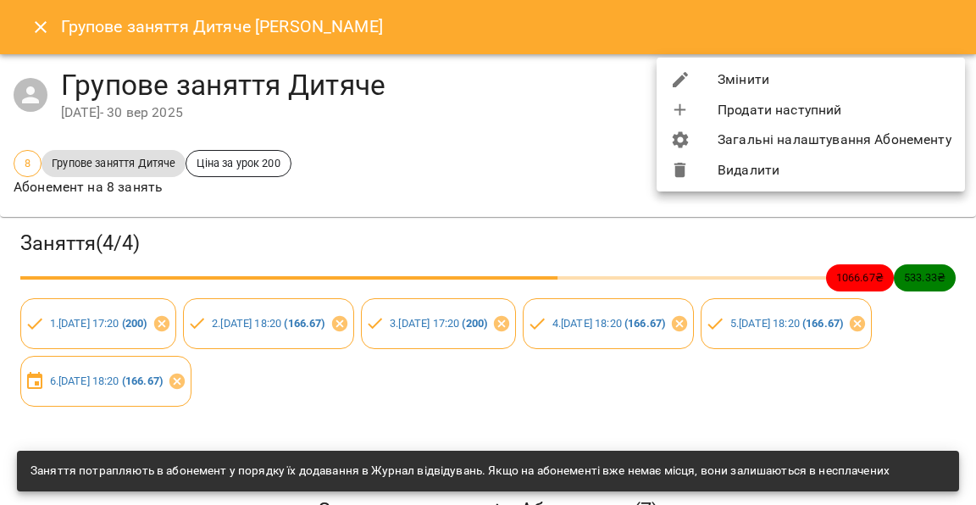
click at [516, 385] on div at bounding box center [488, 252] width 976 height 505
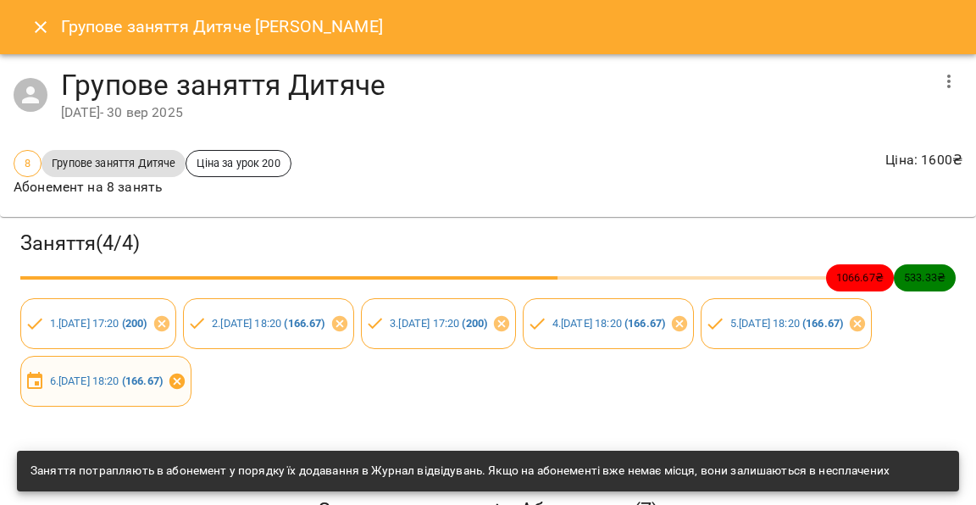
click at [186, 381] on icon at bounding box center [177, 381] width 19 height 19
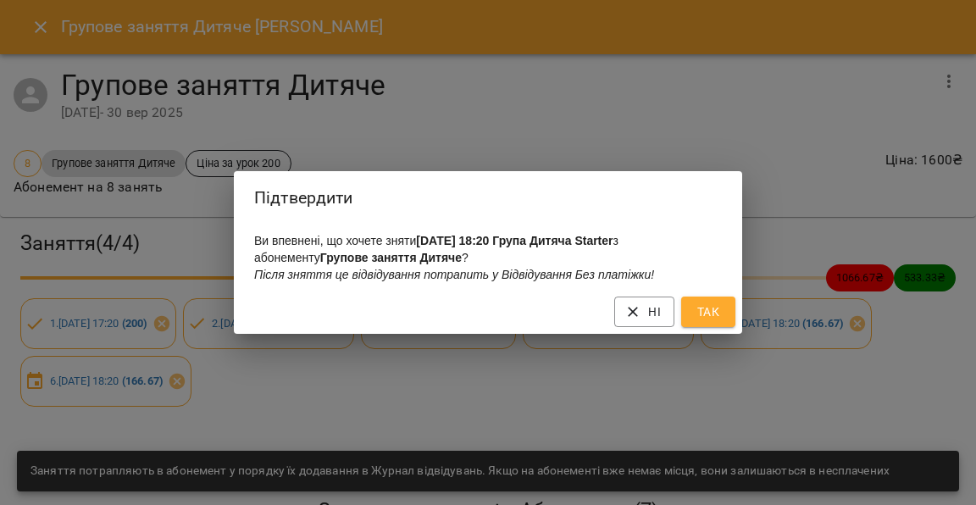
click at [718, 313] on span "Так" at bounding box center [708, 312] width 27 height 20
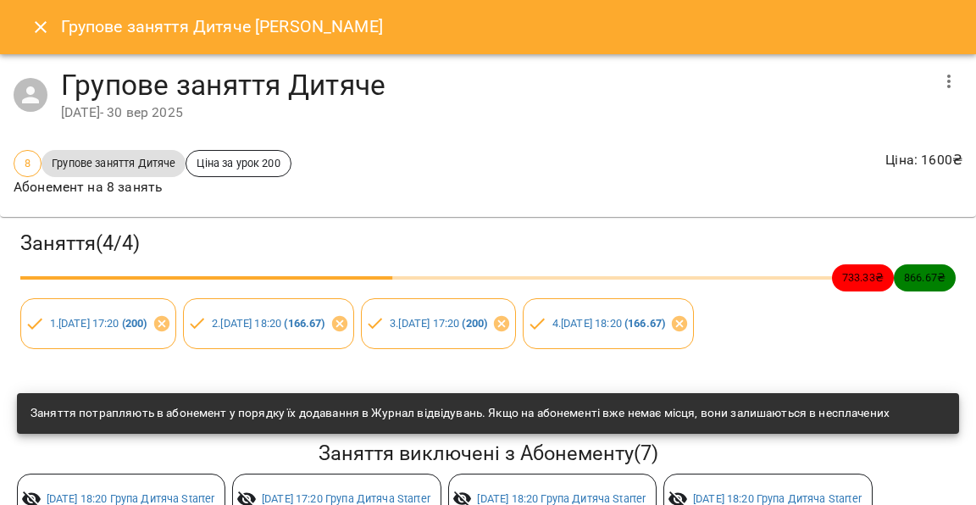
click at [946, 75] on icon "button" at bounding box center [948, 81] width 20 height 20
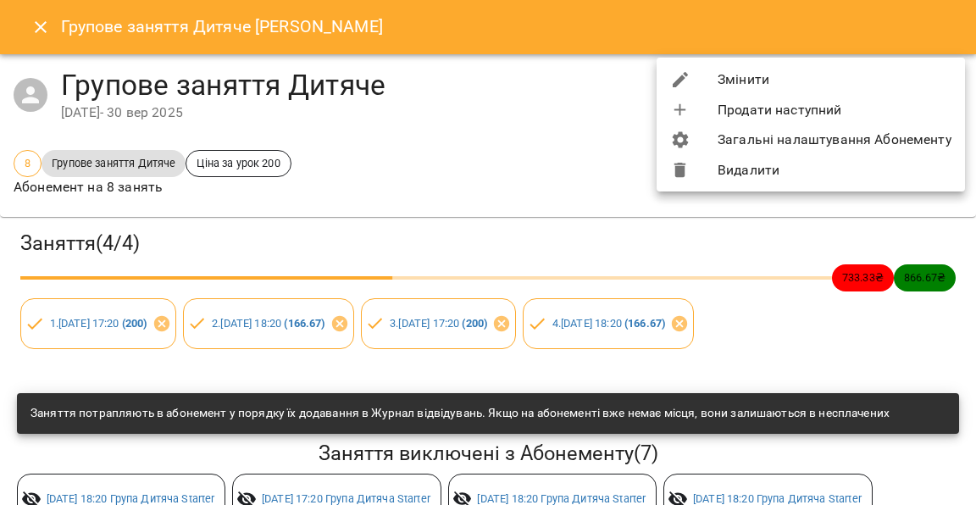
click at [633, 246] on div at bounding box center [488, 252] width 976 height 505
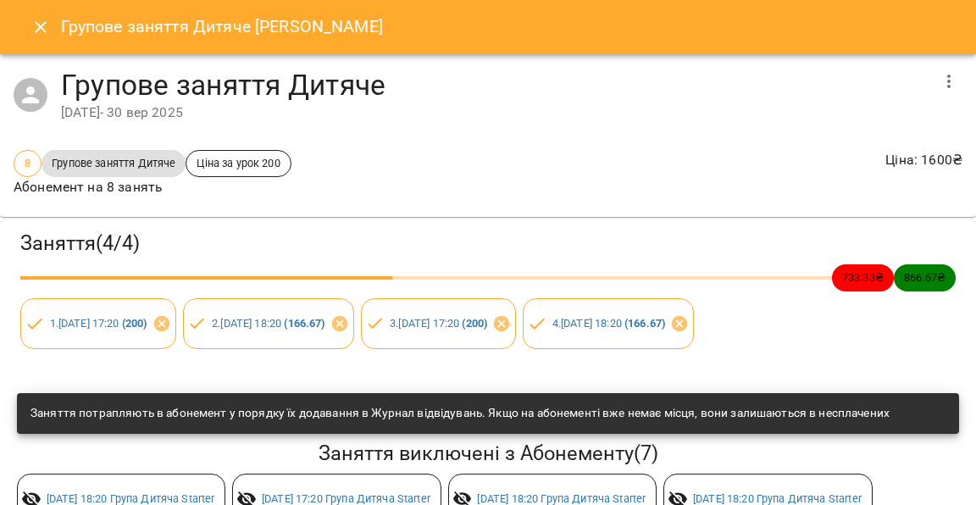
scroll to position [0, 0]
click at [941, 76] on button "button" at bounding box center [948, 81] width 41 height 41
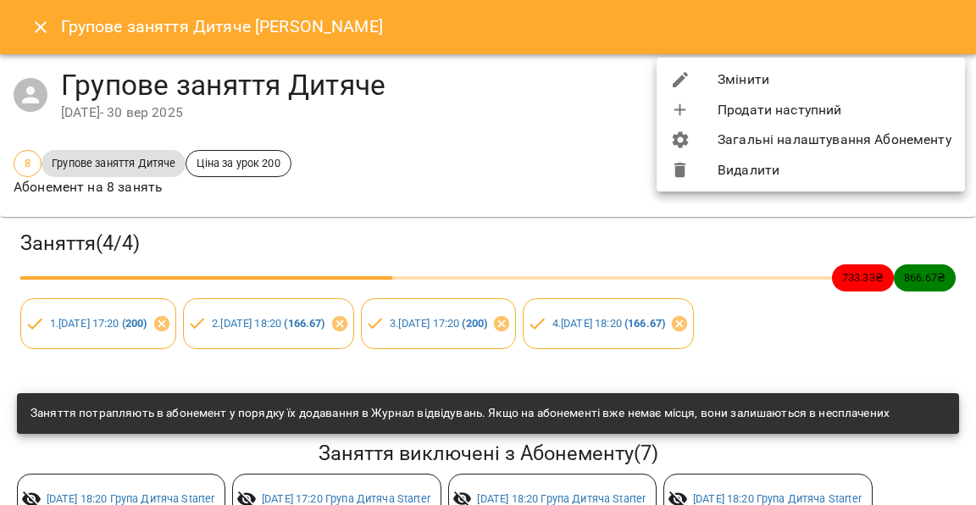
click at [737, 174] on li "Видалити" at bounding box center [810, 170] width 308 height 30
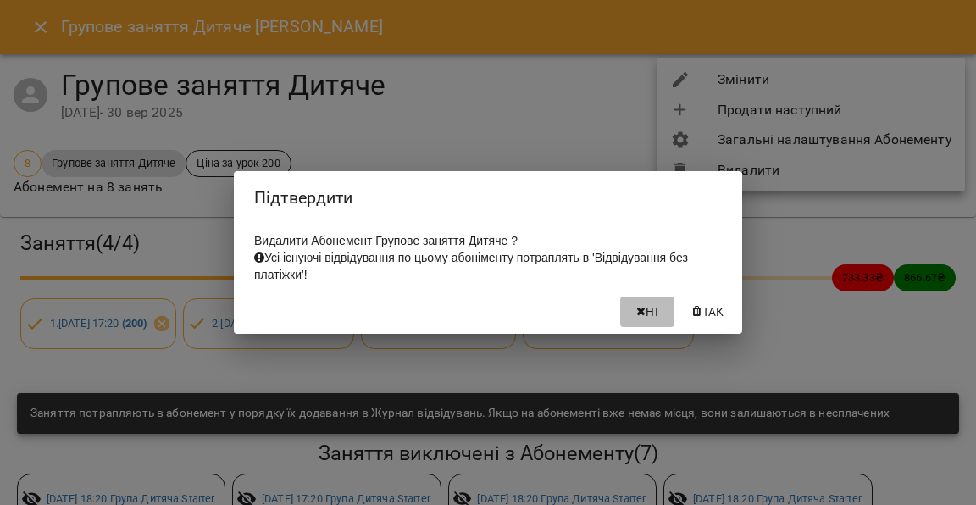
click at [645, 322] on span "Ні" at bounding box center [651, 312] width 13 height 20
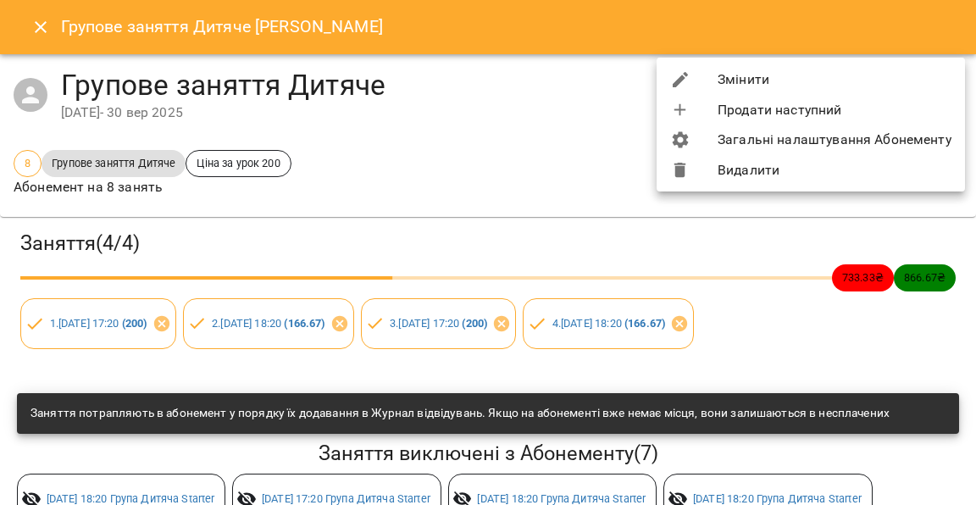
click at [42, 30] on div at bounding box center [488, 252] width 976 height 505
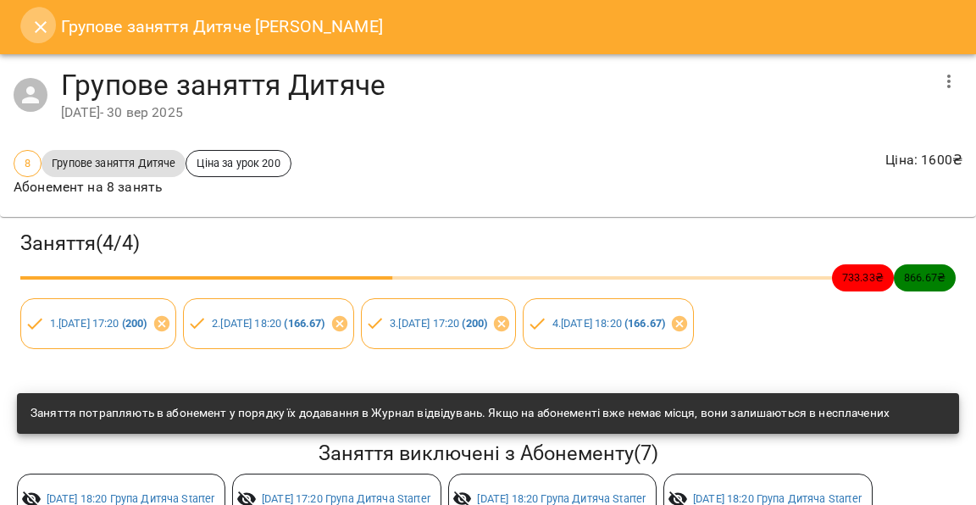
click at [44, 30] on icon "Close" at bounding box center [40, 27] width 20 height 20
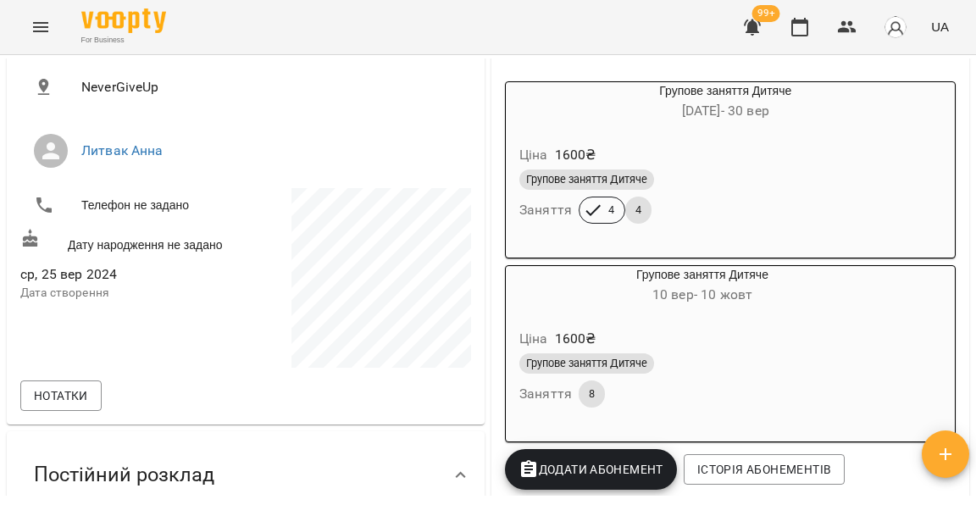
scroll to position [278, 0]
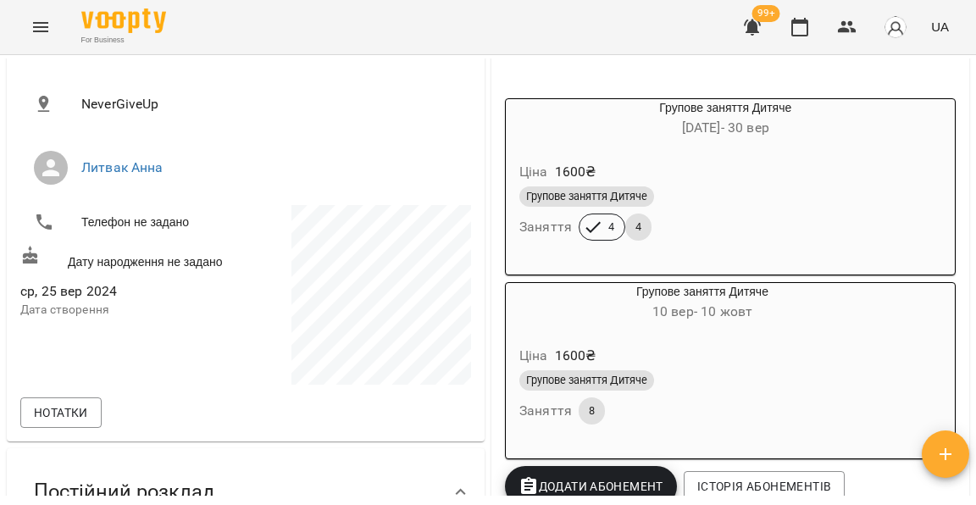
click at [742, 180] on div "Ціна 1600 ₴" at bounding box center [725, 172] width 419 height 30
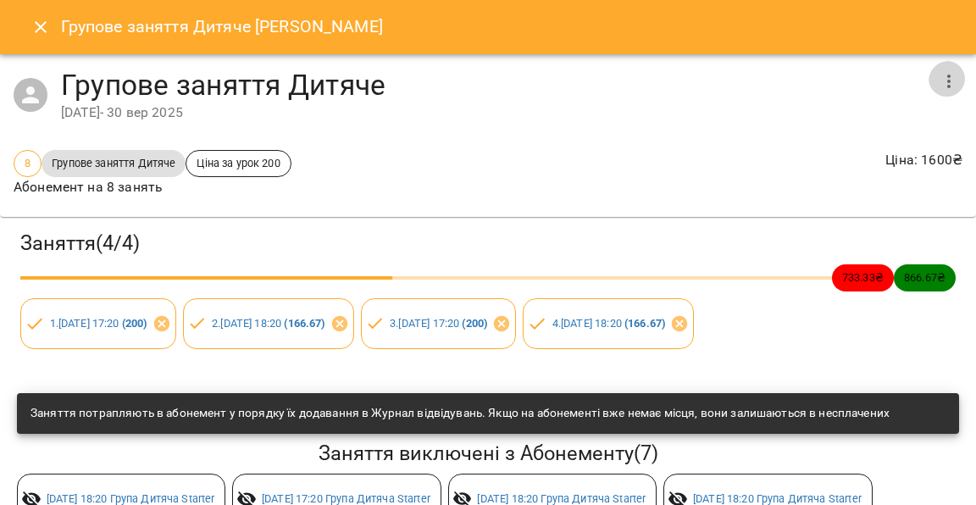
click at [943, 71] on icon "button" at bounding box center [948, 81] width 20 height 20
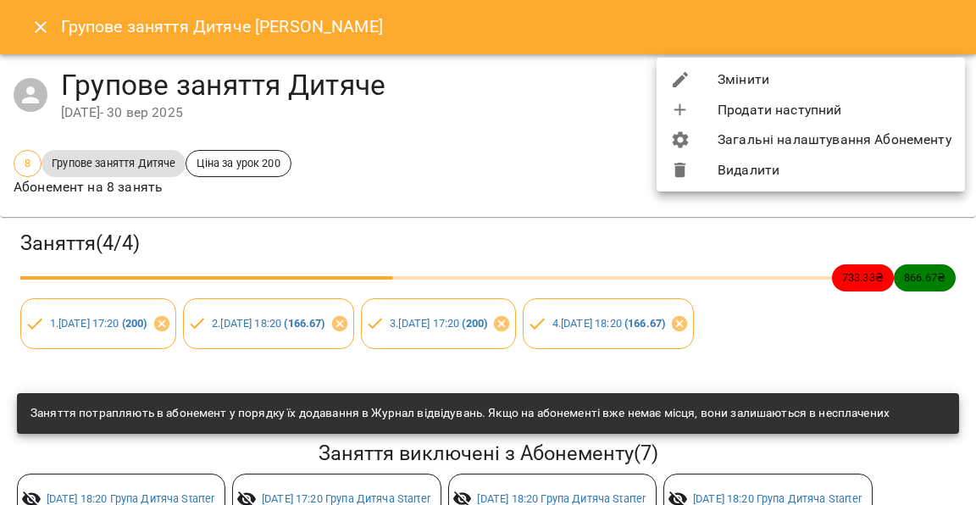
click at [809, 82] on li "Змінити" at bounding box center [810, 79] width 308 height 30
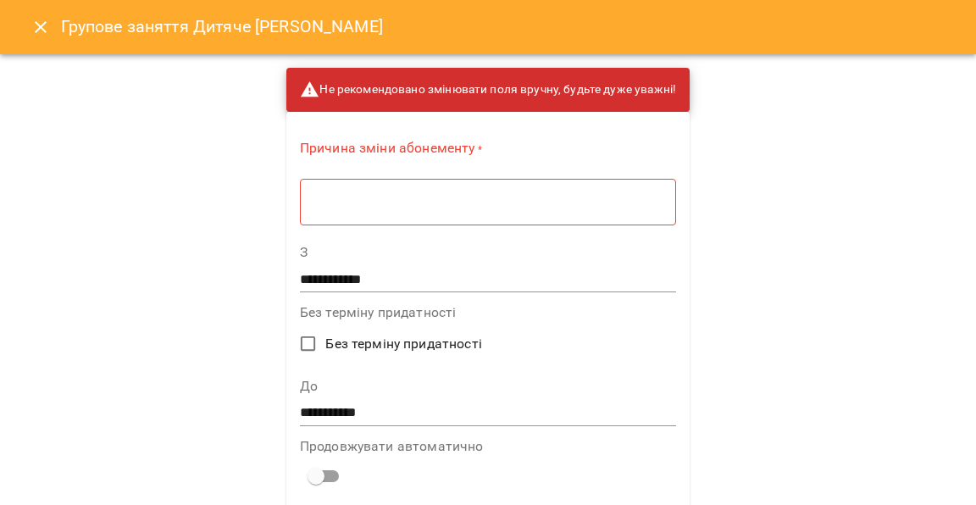
click at [484, 201] on textarea at bounding box center [488, 202] width 352 height 16
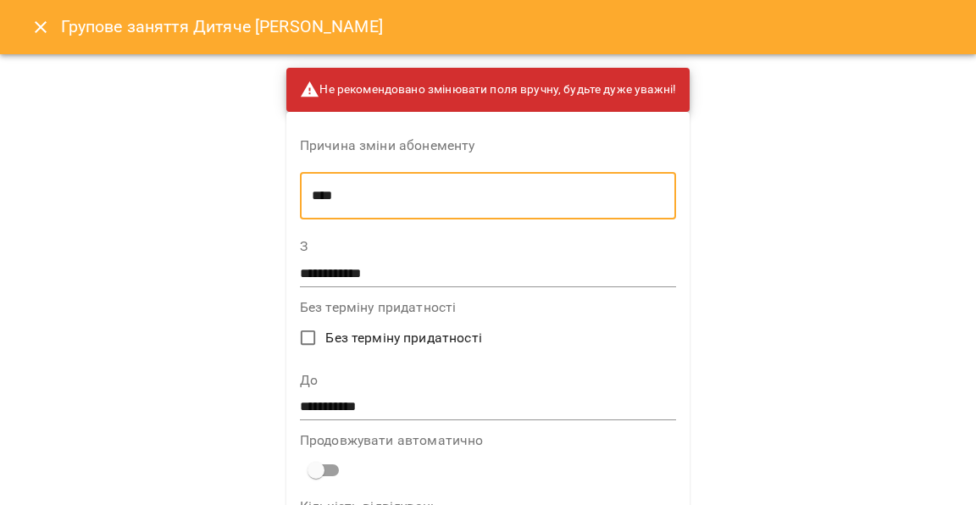
type textarea "****"
click at [390, 410] on input "**********" at bounding box center [488, 407] width 376 height 27
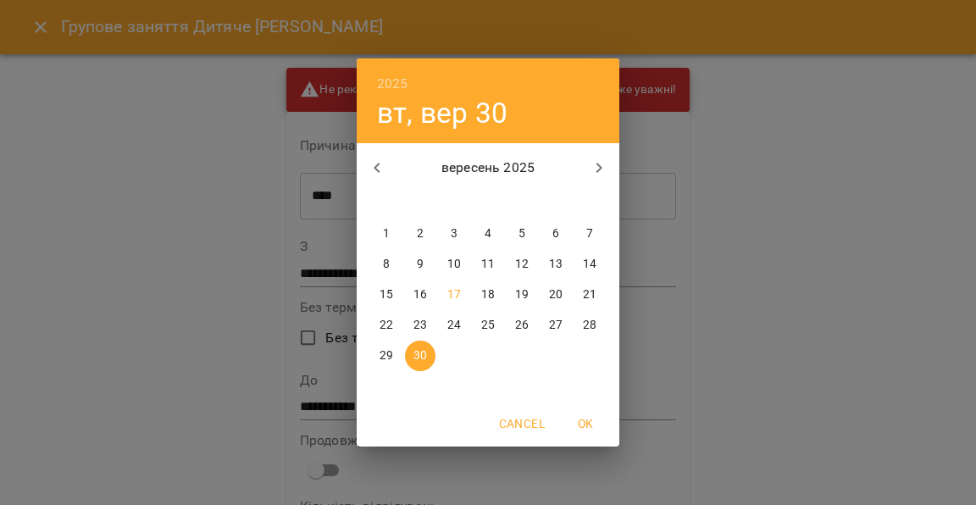
click at [386, 227] on p "1" at bounding box center [386, 233] width 7 height 17
type input "**********"
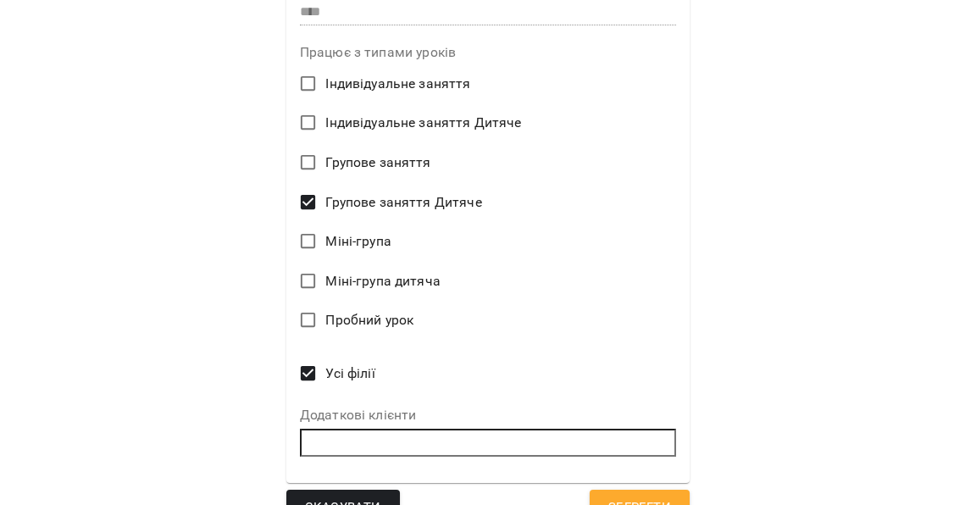
scroll to position [690, 0]
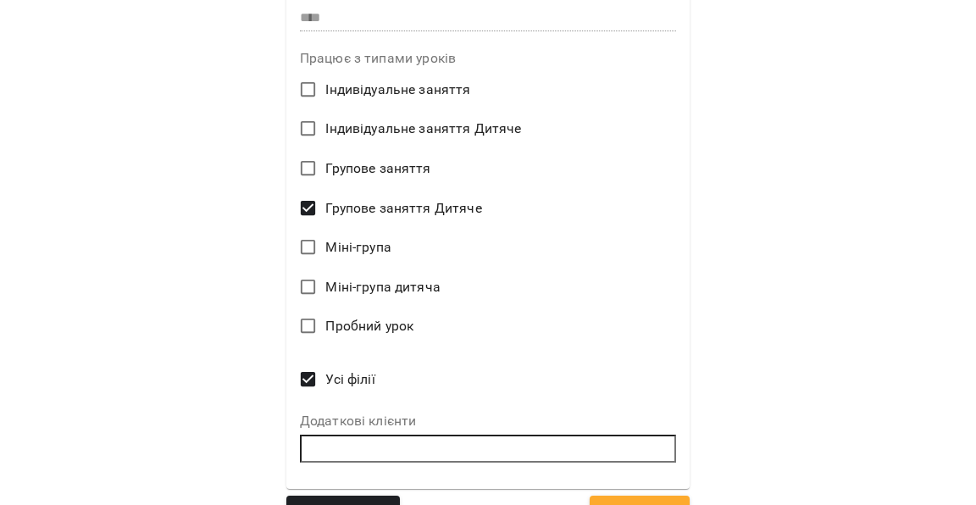
click at [617, 495] on button "Зберегти" at bounding box center [640, 513] width 100 height 36
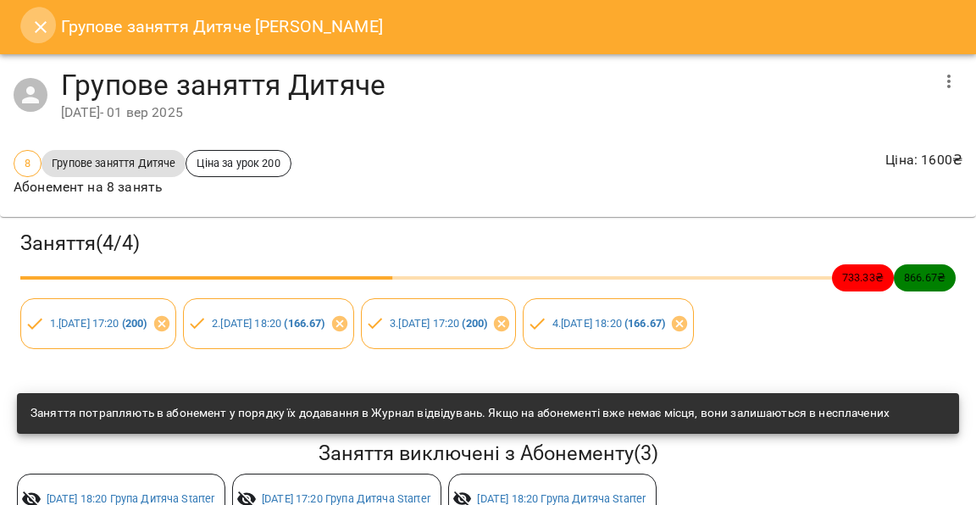
click at [44, 37] on button "Close" at bounding box center [40, 27] width 41 height 41
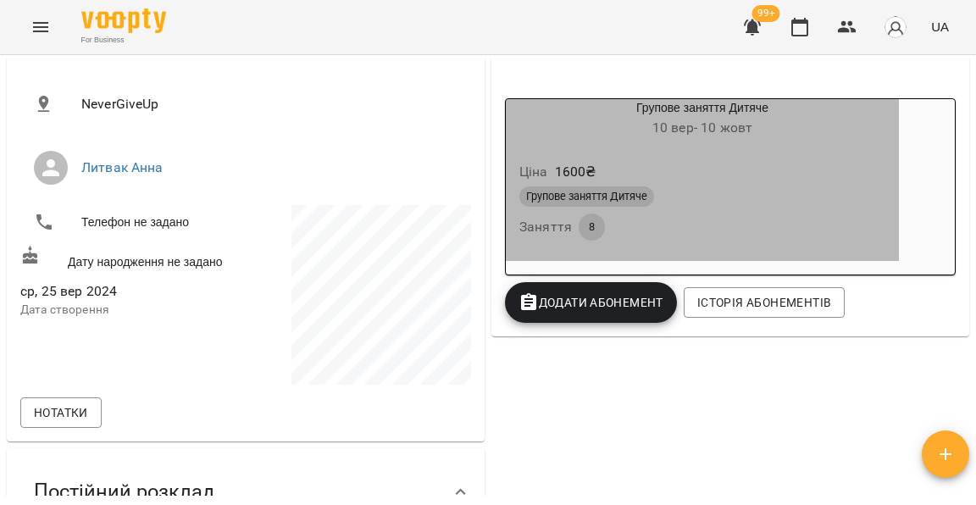
click at [672, 227] on div "Групове заняття Дитяче Заняття 8" at bounding box center [702, 213] width 373 height 61
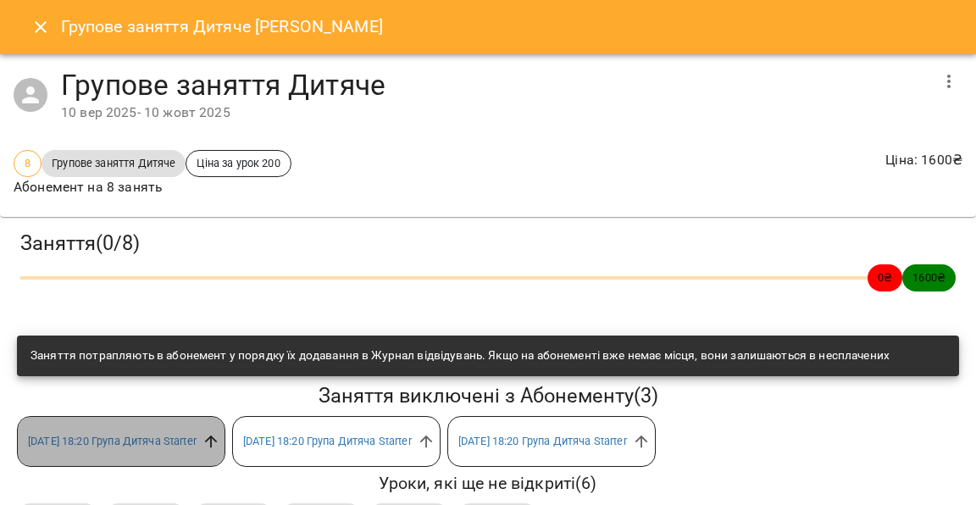
click at [220, 437] on icon at bounding box center [211, 441] width 19 height 19
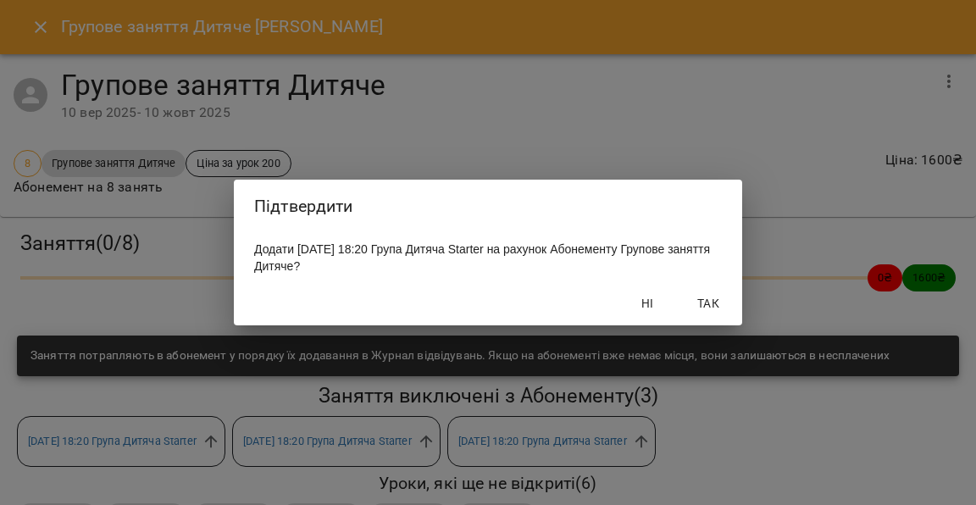
click at [717, 294] on button "Так" at bounding box center [708, 303] width 54 height 30
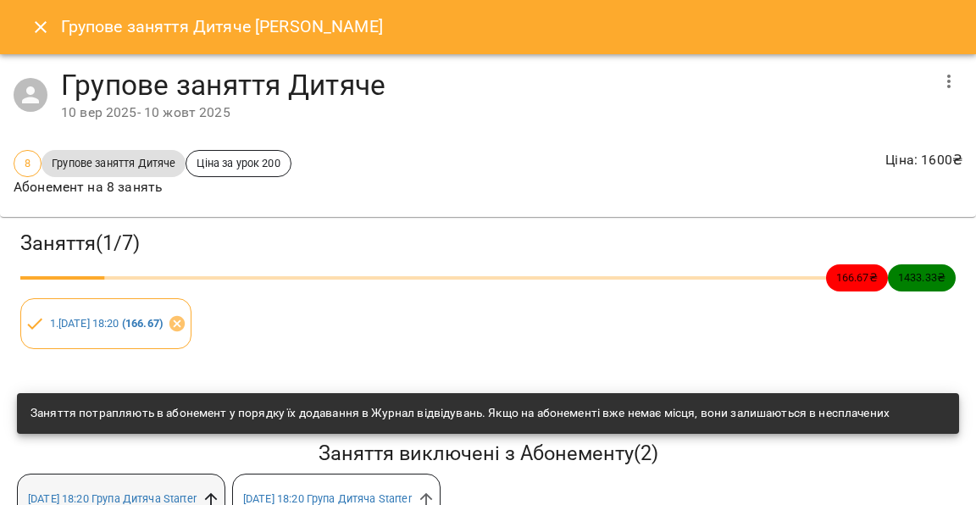
click at [218, 493] on icon at bounding box center [211, 499] width 13 height 13
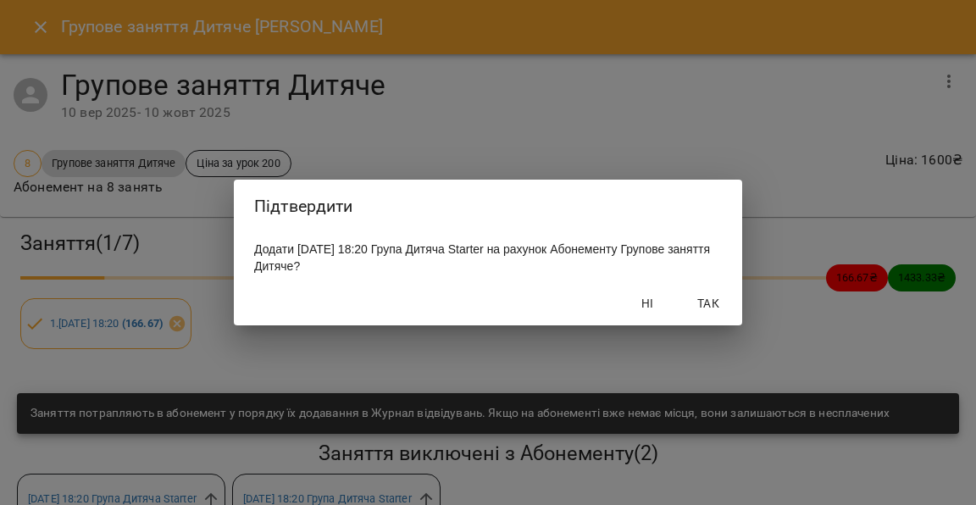
click at [698, 309] on span "Так" at bounding box center [708, 303] width 41 height 20
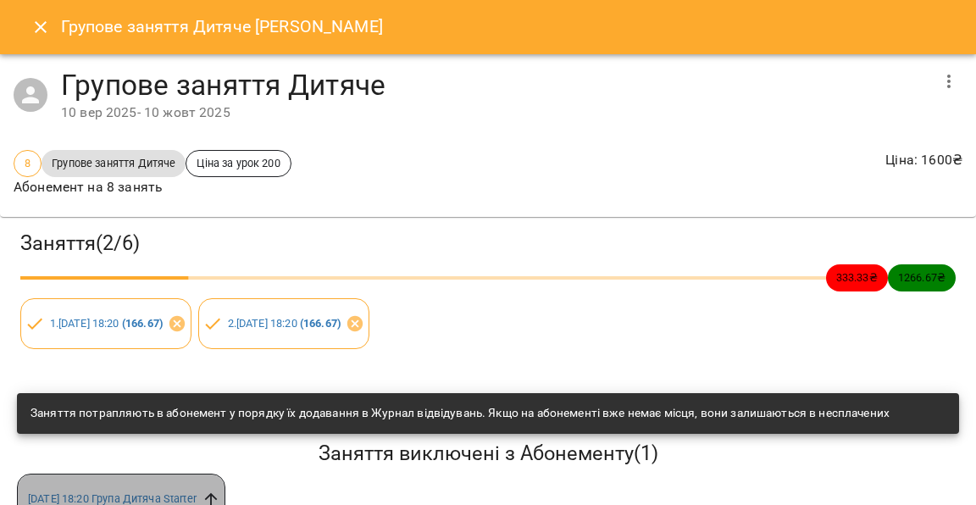
click at [220, 490] on icon at bounding box center [211, 499] width 19 height 19
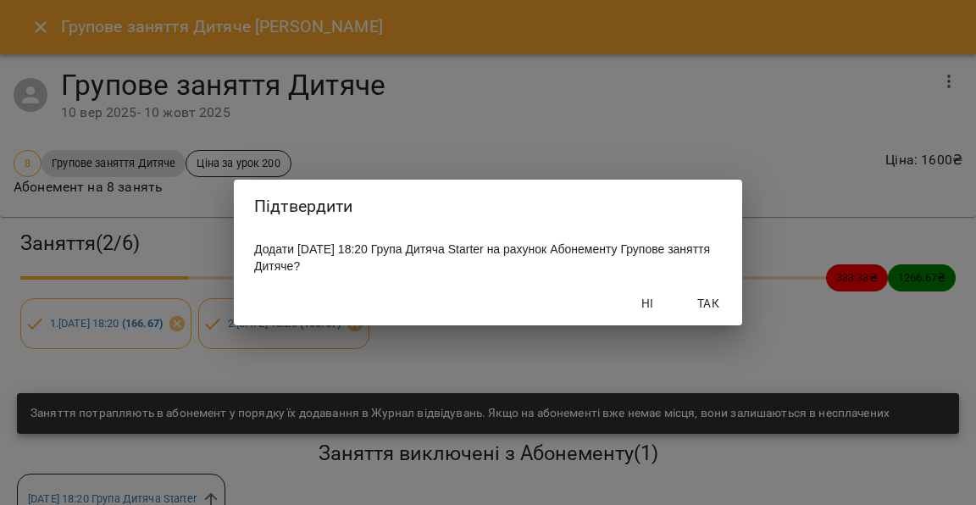
click at [726, 306] on span "Так" at bounding box center [708, 303] width 41 height 20
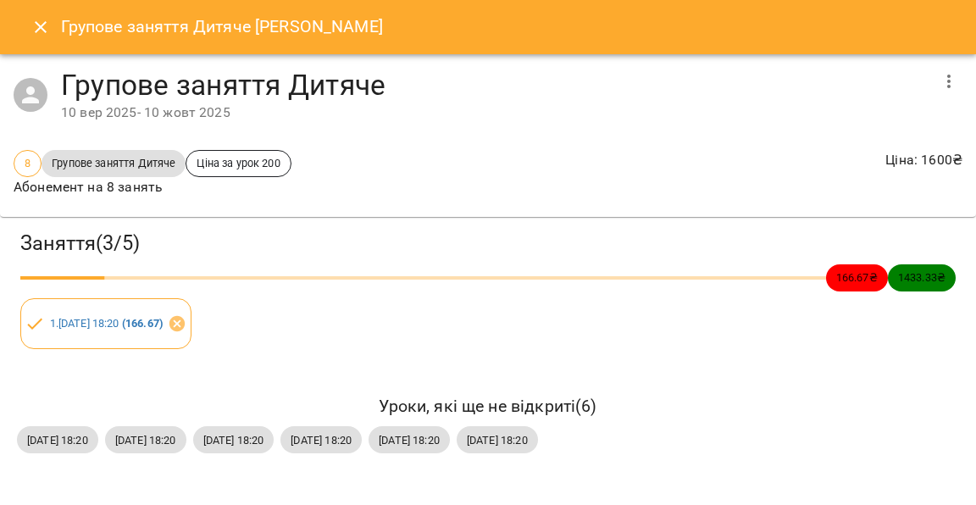
click at [29, 34] on button "Close" at bounding box center [40, 27] width 41 height 41
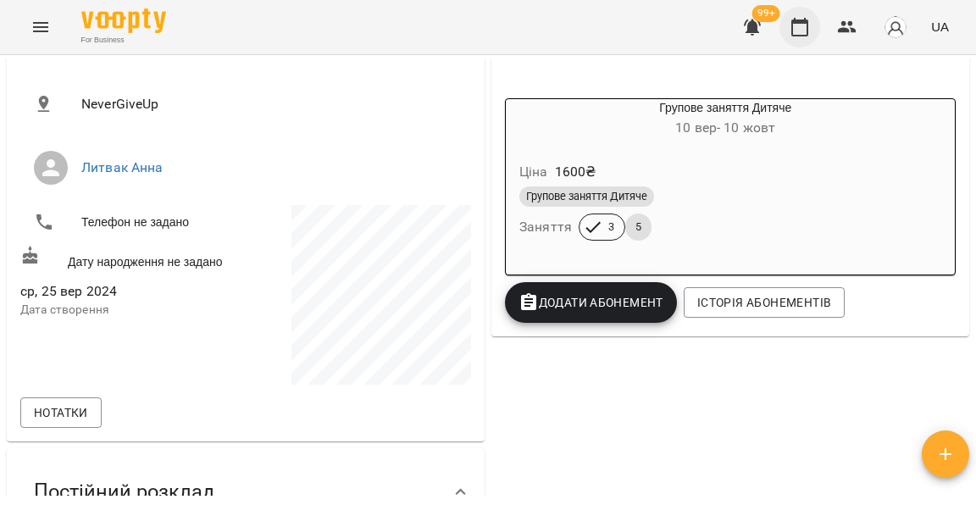
click at [806, 14] on button "button" at bounding box center [799, 27] width 41 height 41
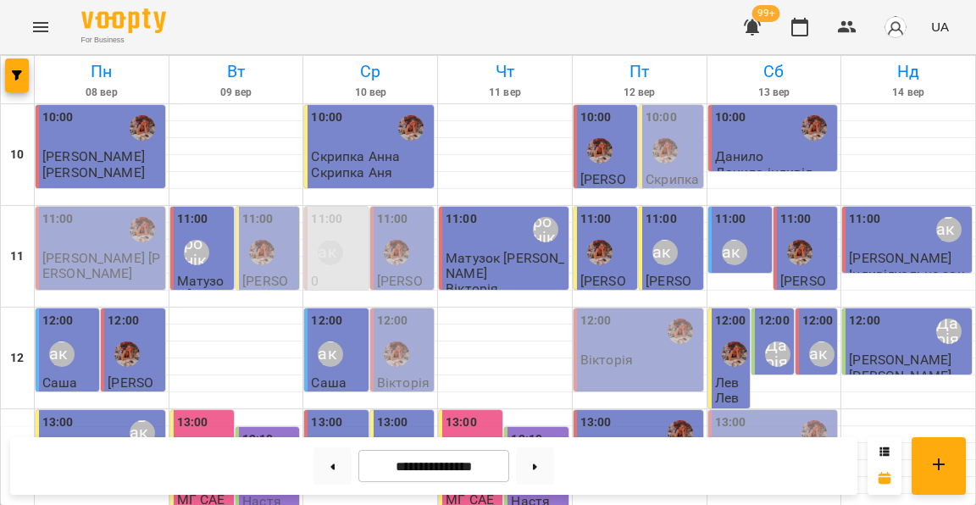
scroll to position [510, 0]
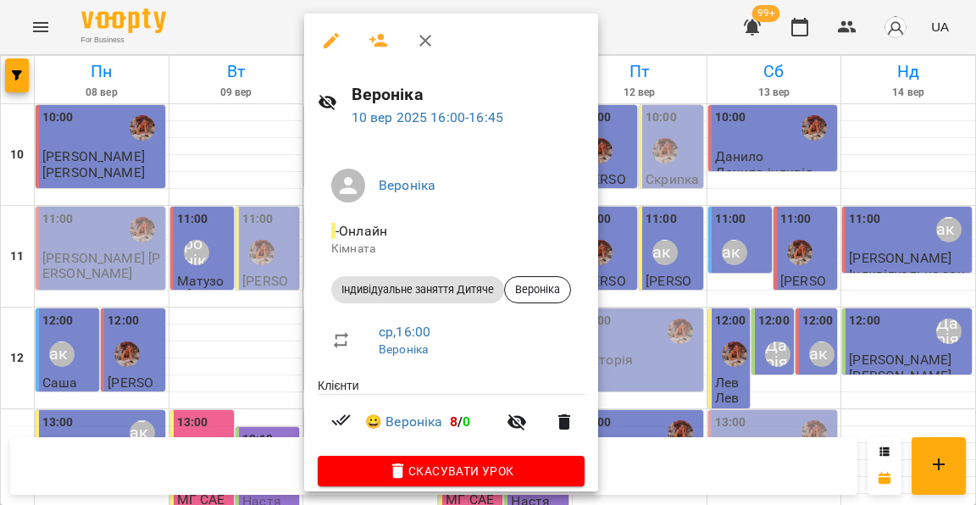
click at [271, 295] on div at bounding box center [488, 252] width 976 height 505
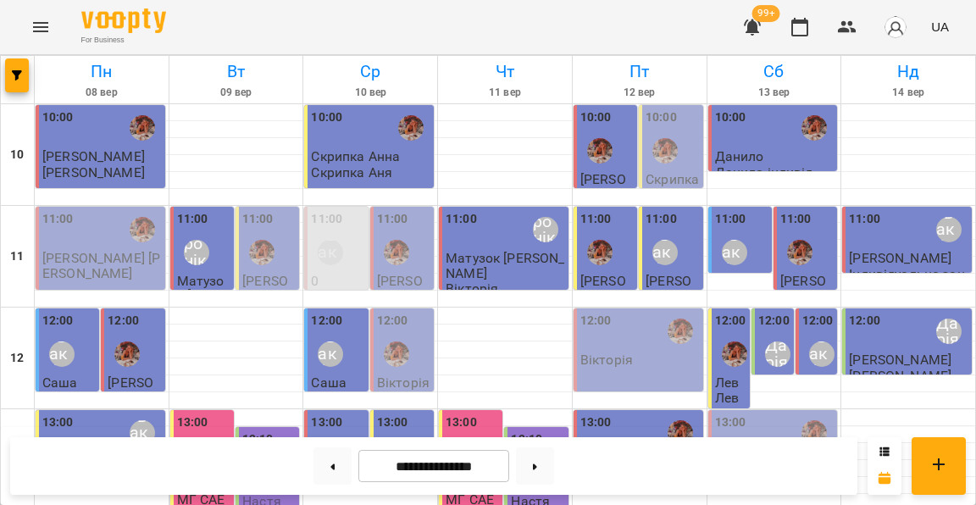
scroll to position [517, 0]
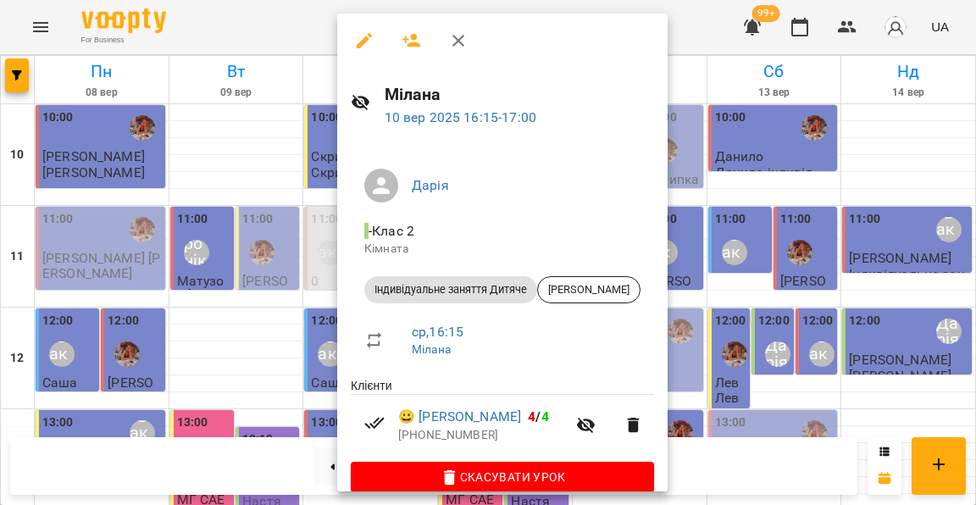
click at [278, 237] on div at bounding box center [488, 252] width 976 height 505
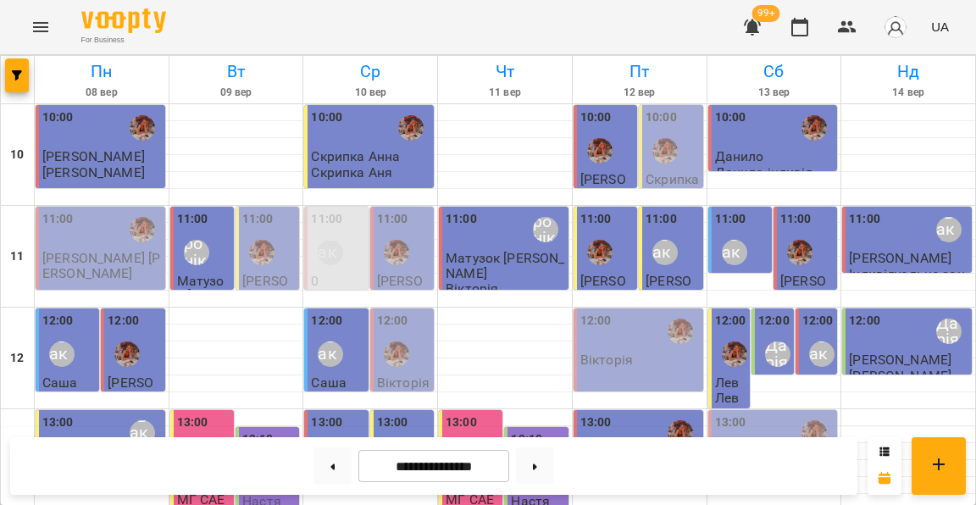
scroll to position [508, 0]
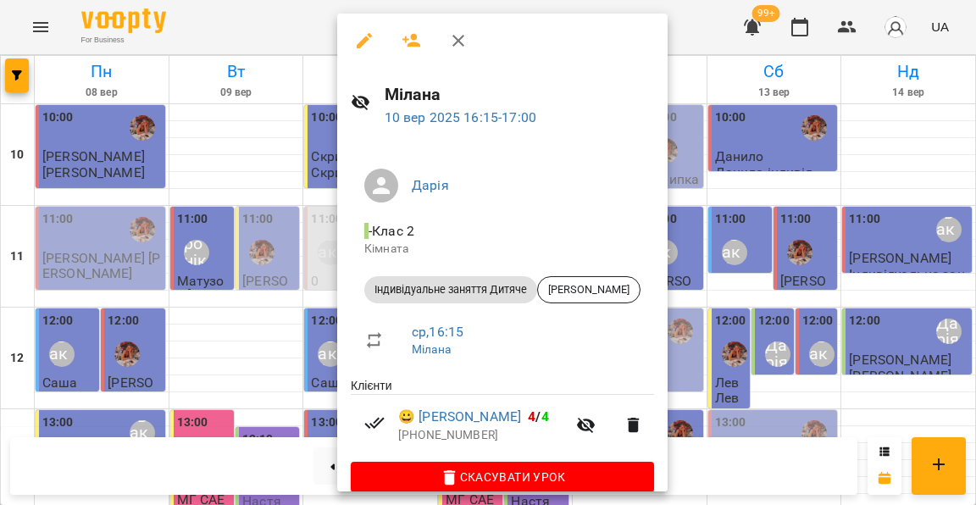
click at [315, 267] on div at bounding box center [488, 252] width 976 height 505
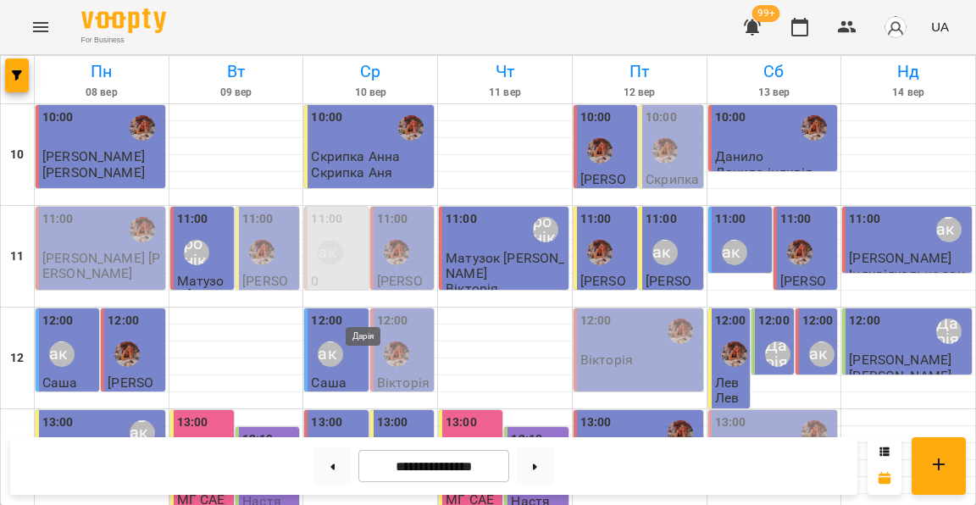
scroll to position [463, 0]
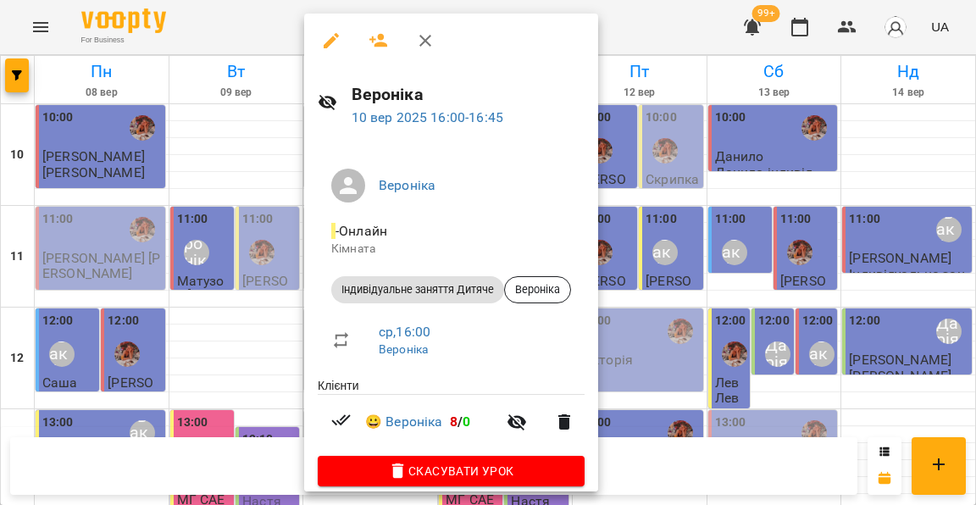
click at [287, 298] on div at bounding box center [488, 252] width 976 height 505
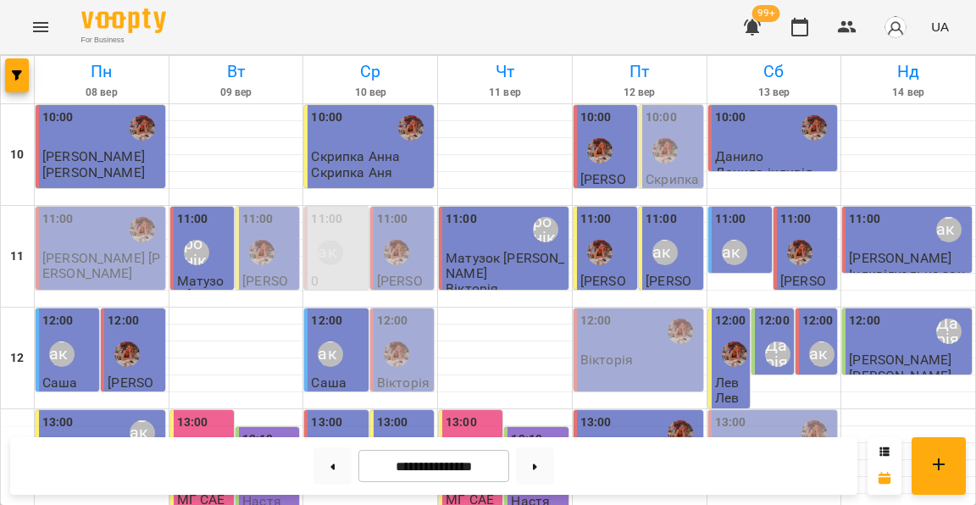
scroll to position [458, 0]
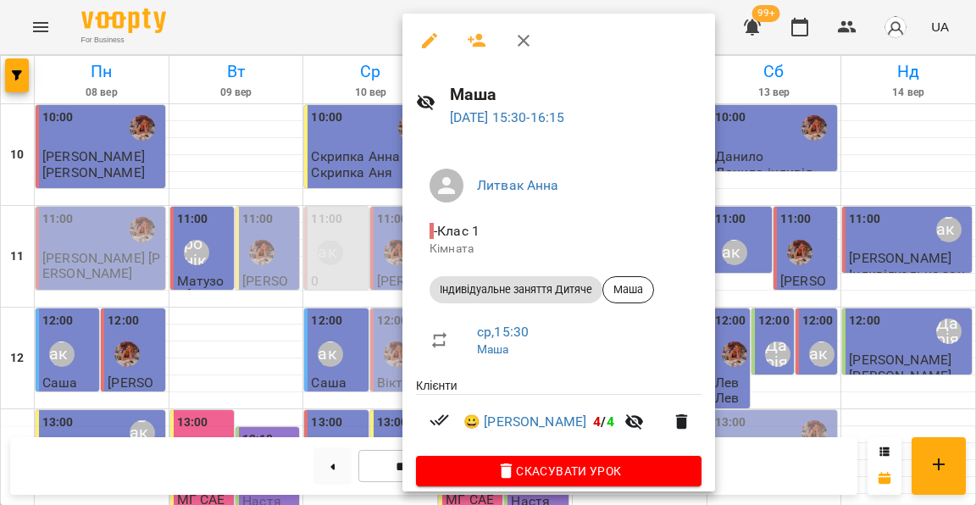
click at [361, 244] on div at bounding box center [488, 252] width 976 height 505
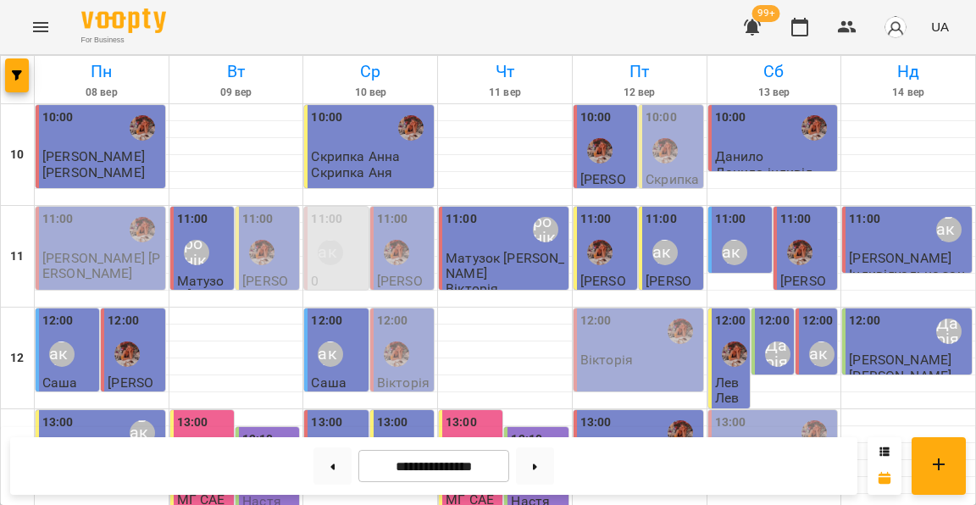
scroll to position [625, 0]
click at [542, 468] on button at bounding box center [535, 465] width 38 height 37
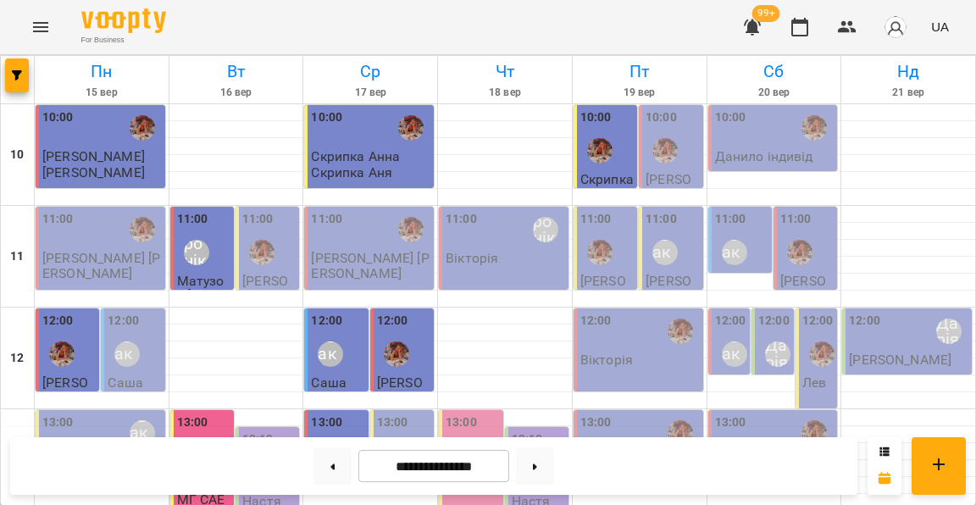
scroll to position [794, 0]
click at [332, 465] on button at bounding box center [332, 465] width 38 height 37
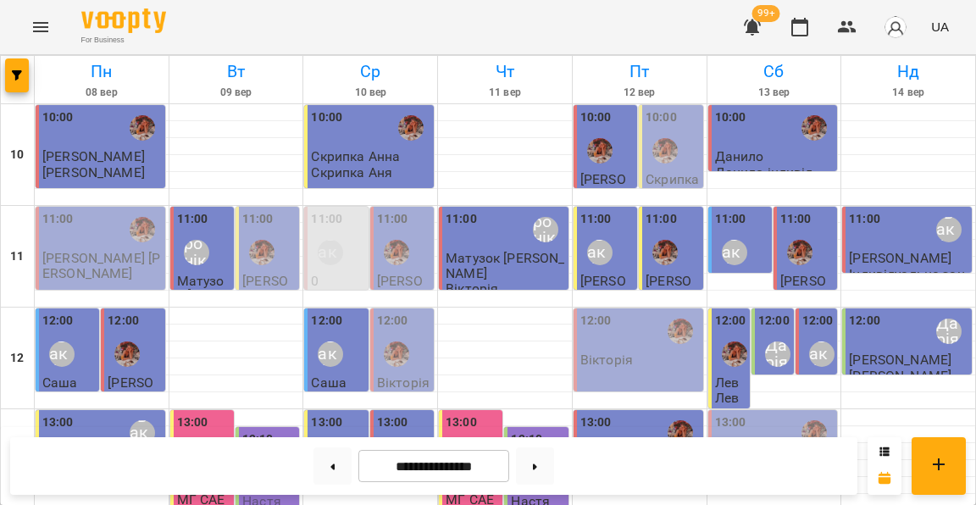
scroll to position [689, 0]
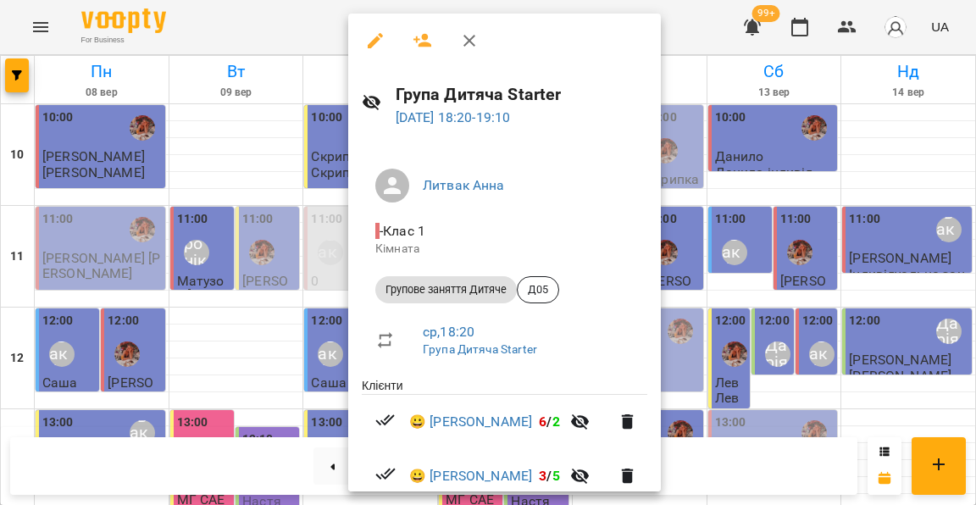
click at [322, 329] on div at bounding box center [488, 252] width 976 height 505
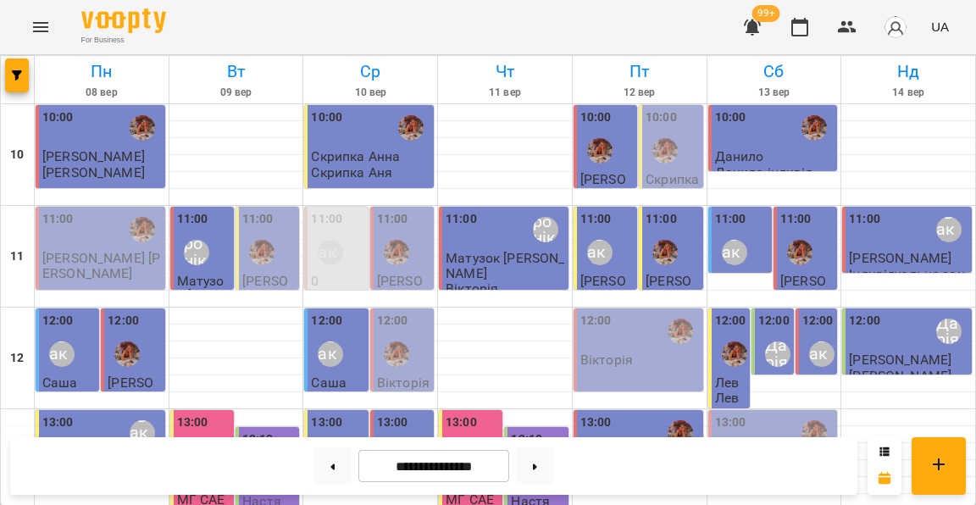
scroll to position [411, 0]
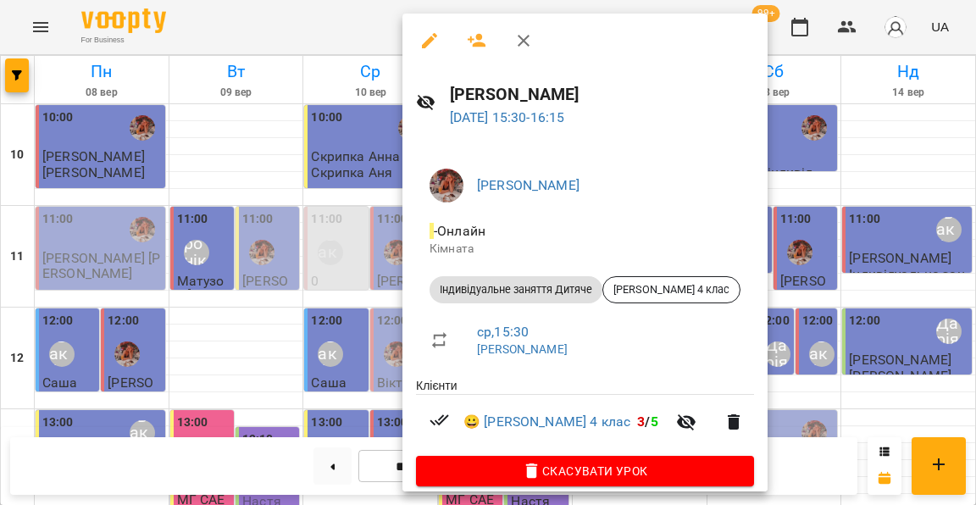
click at [357, 273] on div at bounding box center [488, 252] width 976 height 505
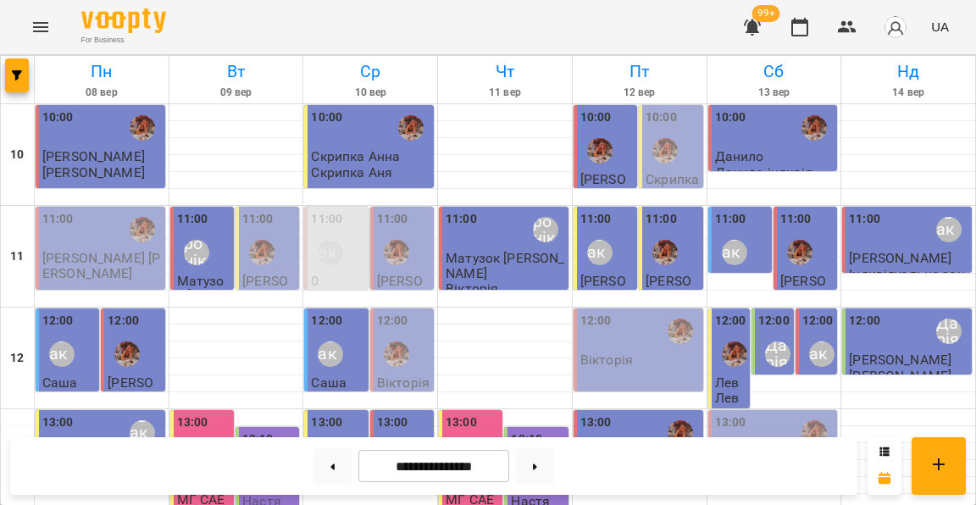
scroll to position [325, 0]
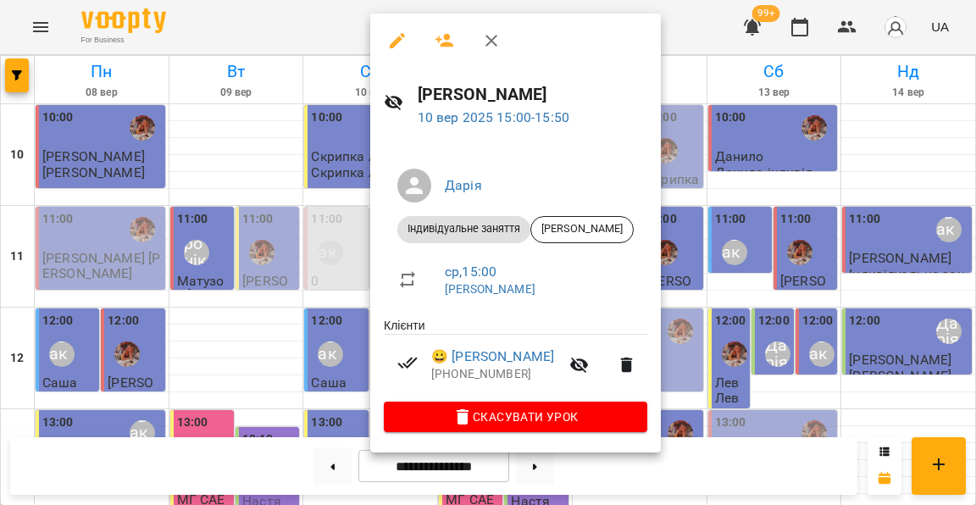
click at [335, 307] on div at bounding box center [488, 252] width 976 height 505
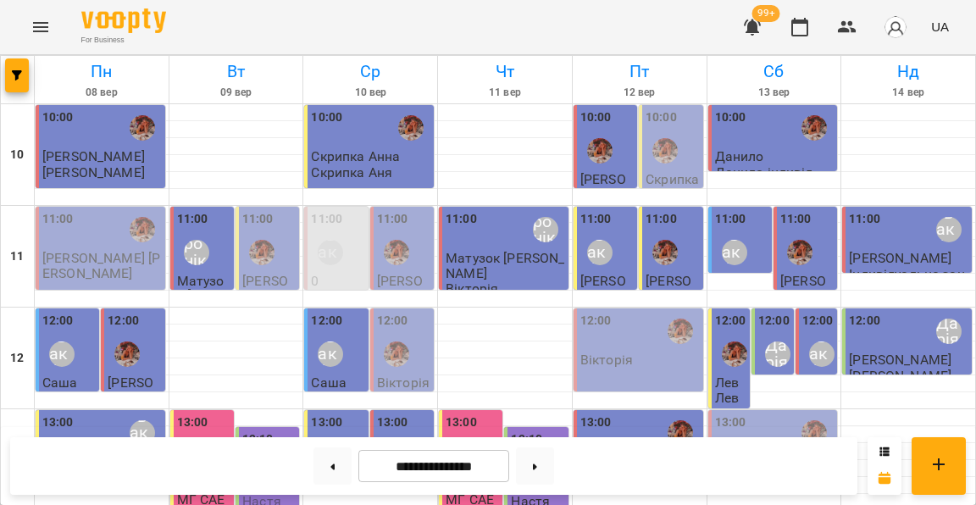
scroll to position [655, 0]
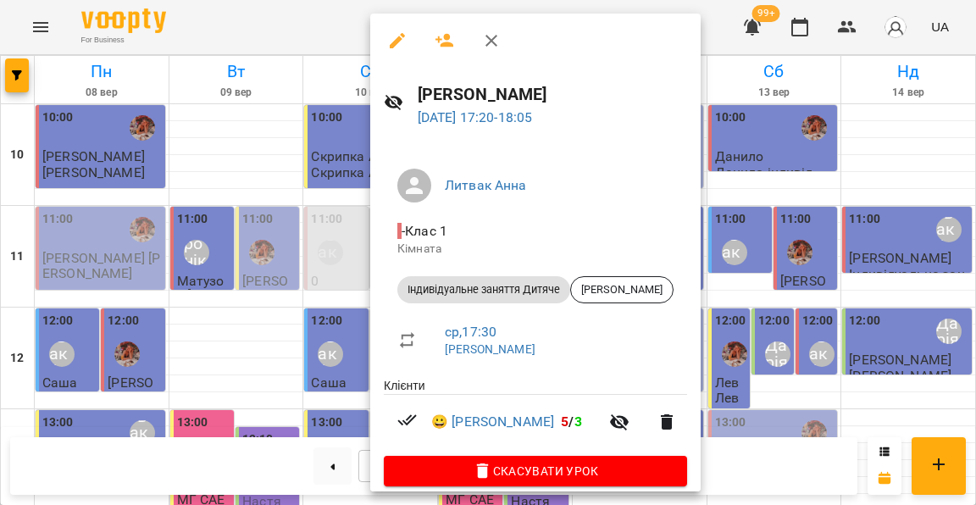
click at [329, 251] on div at bounding box center [488, 252] width 976 height 505
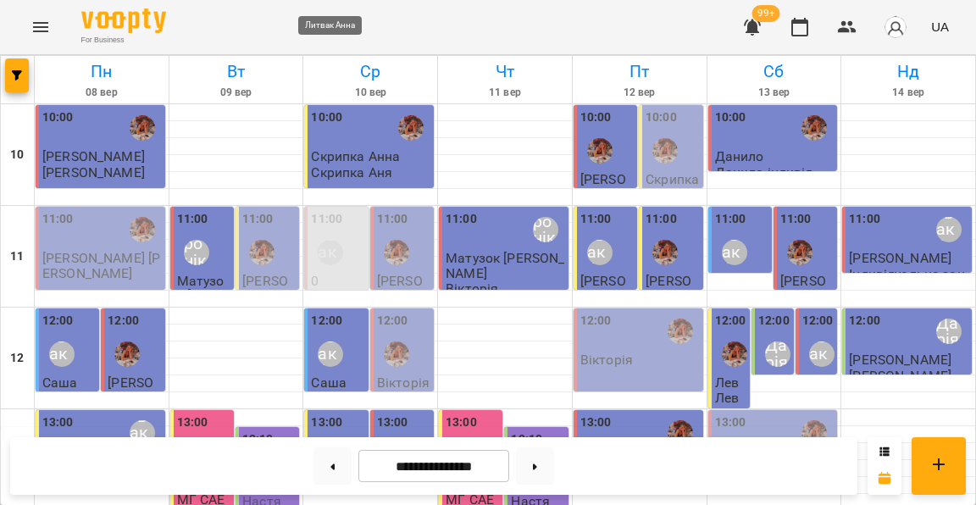
scroll to position [750, 0]
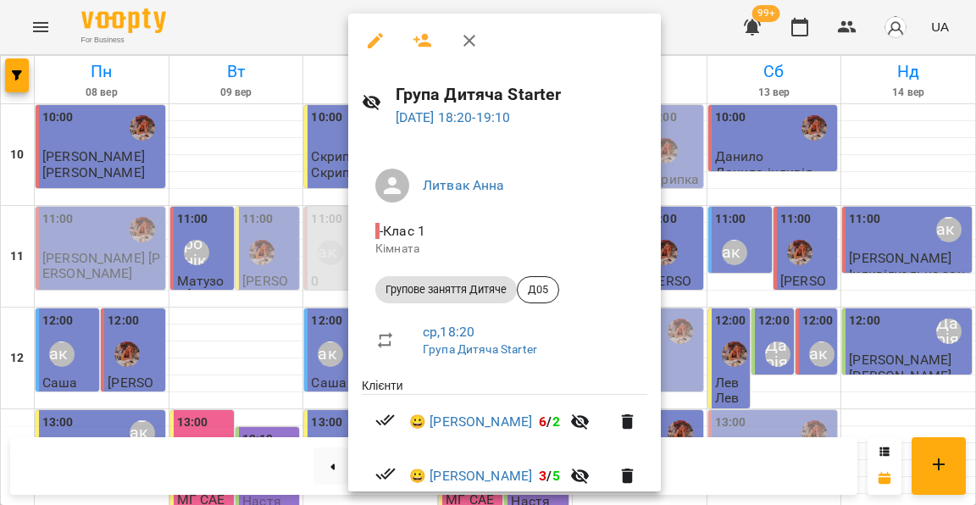
click at [313, 268] on div at bounding box center [488, 252] width 976 height 505
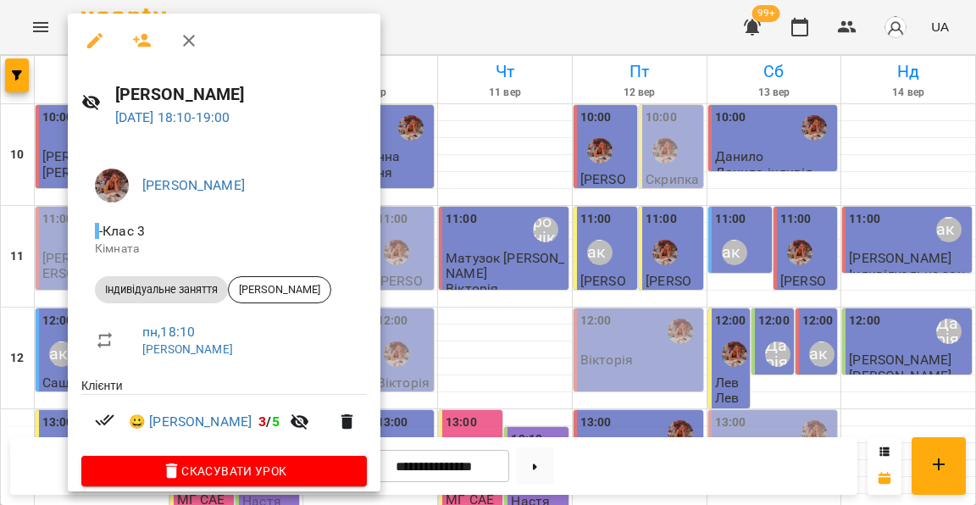
click at [47, 246] on div at bounding box center [488, 252] width 976 height 505
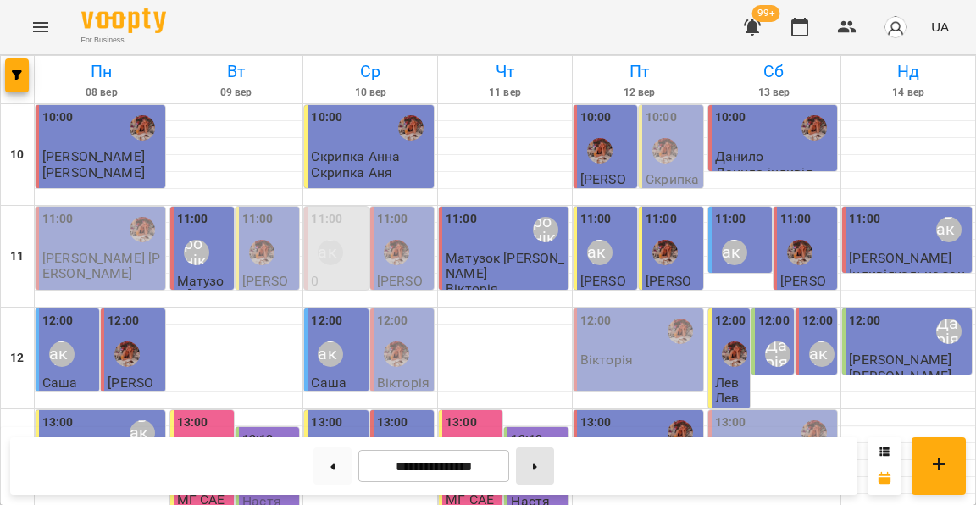
click at [545, 471] on button at bounding box center [535, 465] width 38 height 37
type input "**********"
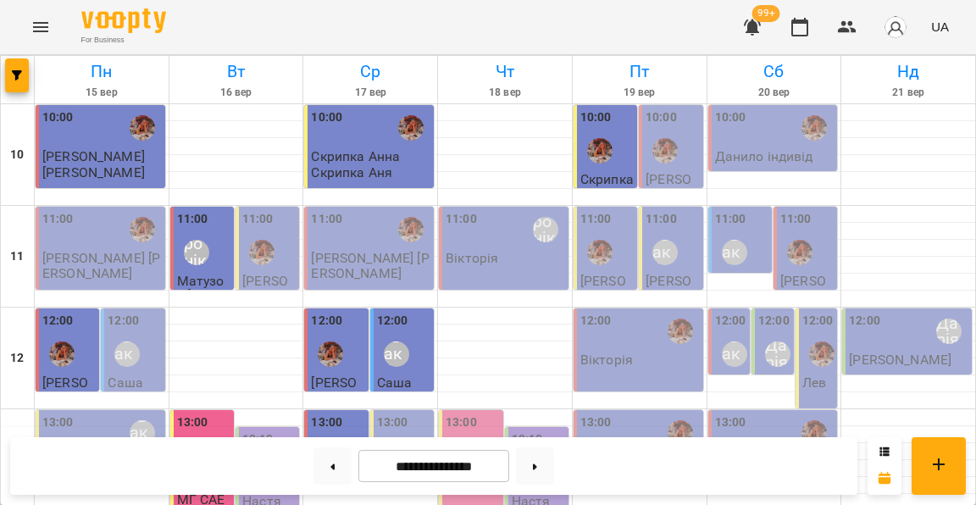
scroll to position [680, 0]
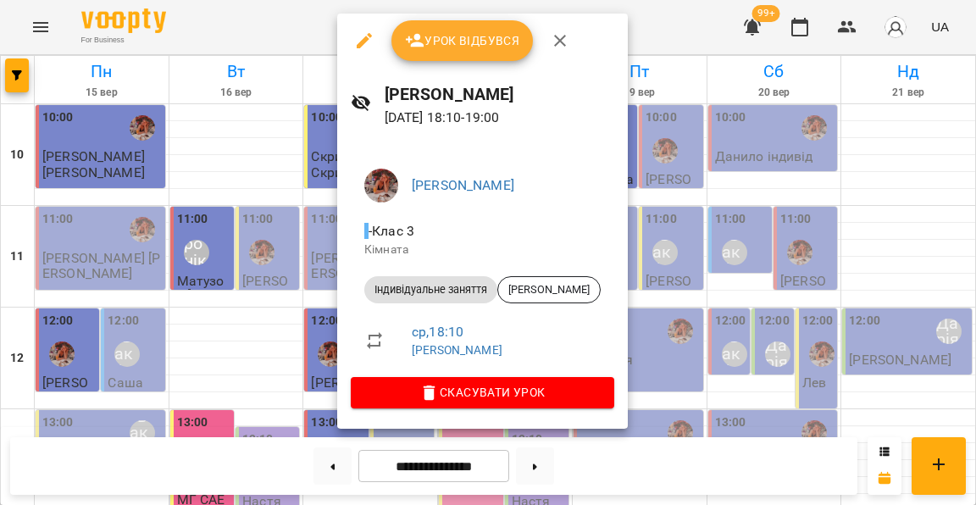
click at [294, 305] on div at bounding box center [488, 252] width 976 height 505
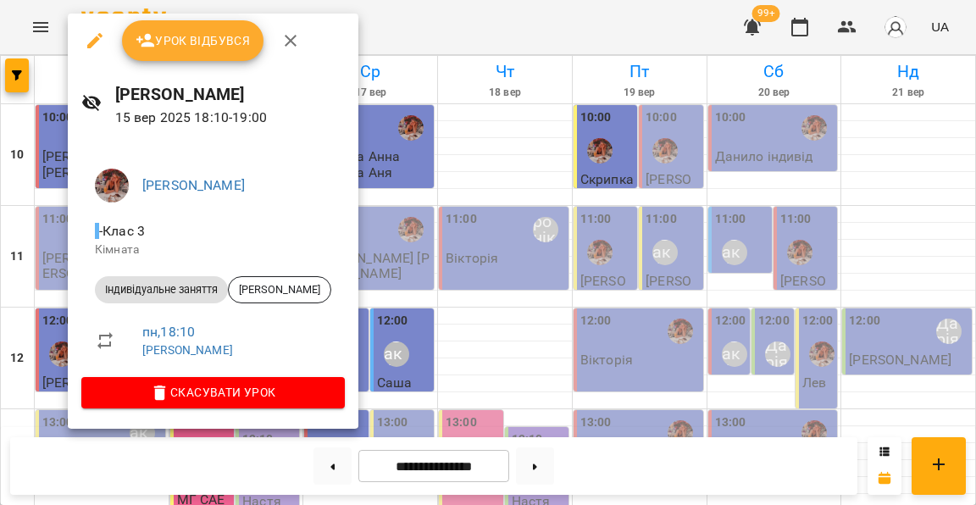
click at [203, 42] on span "Урок відбувся" at bounding box center [193, 40] width 115 height 20
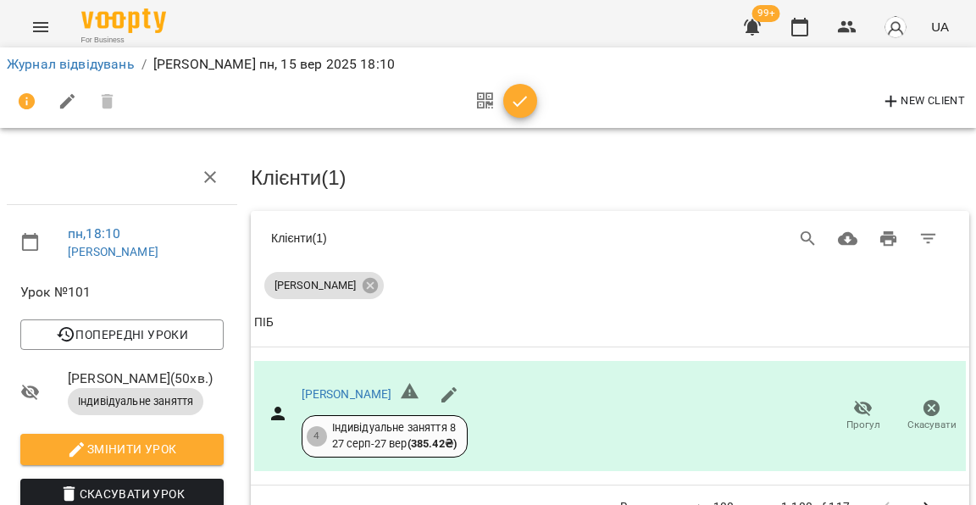
scroll to position [90, 0]
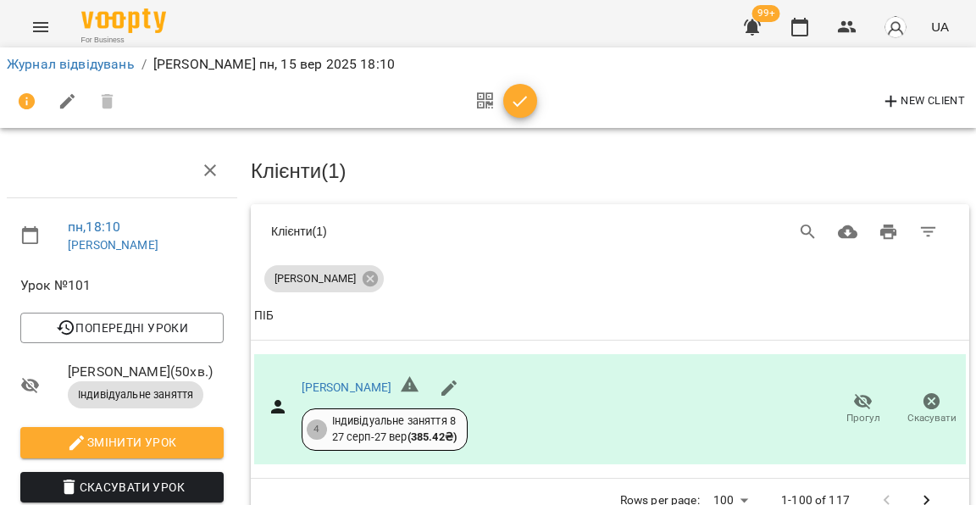
click at [167, 472] on button "Скасувати Урок" at bounding box center [121, 487] width 203 height 30
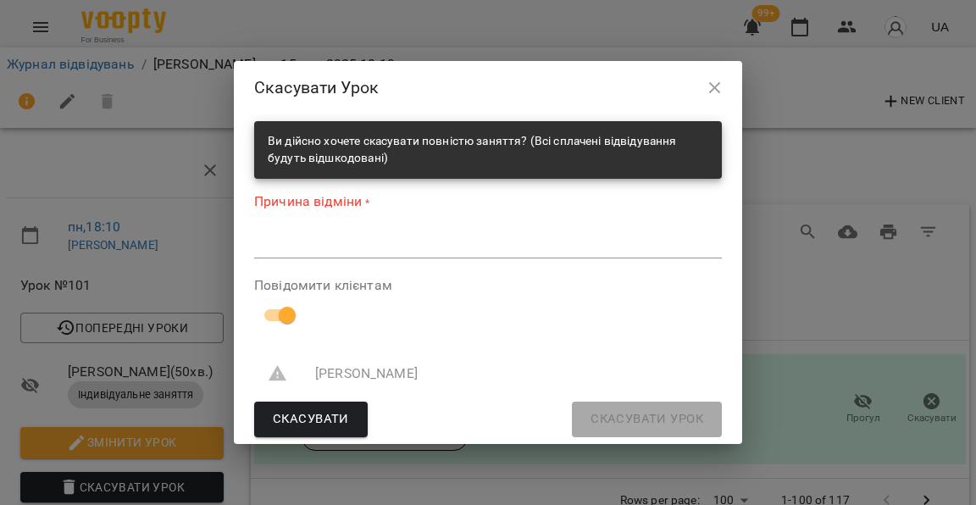
click at [471, 248] on textarea at bounding box center [488, 244] width 468 height 16
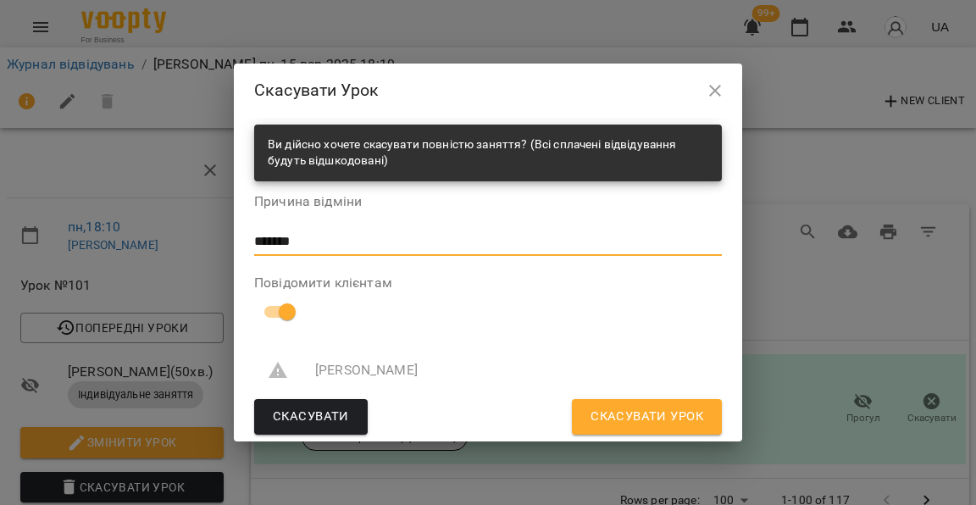
type textarea "*******"
click at [647, 423] on span "Скасувати Урок" at bounding box center [646, 417] width 113 height 22
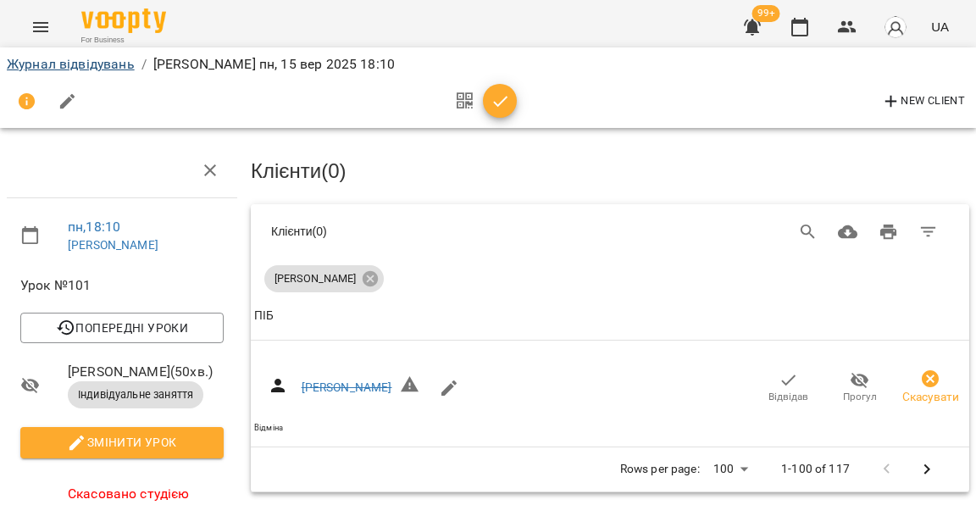
click at [116, 69] on link "Журнал відвідувань" at bounding box center [71, 64] width 128 height 16
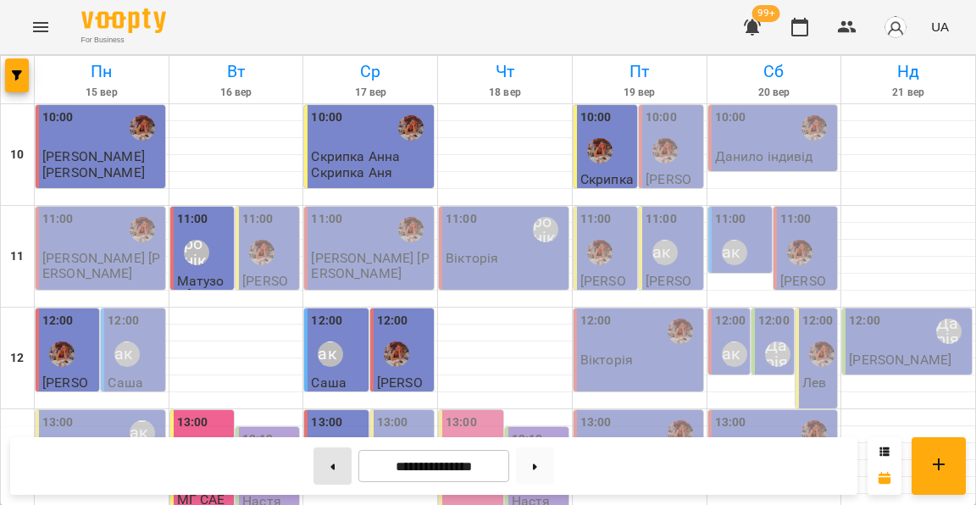
click at [329, 462] on button at bounding box center [332, 465] width 38 height 37
type input "**********"
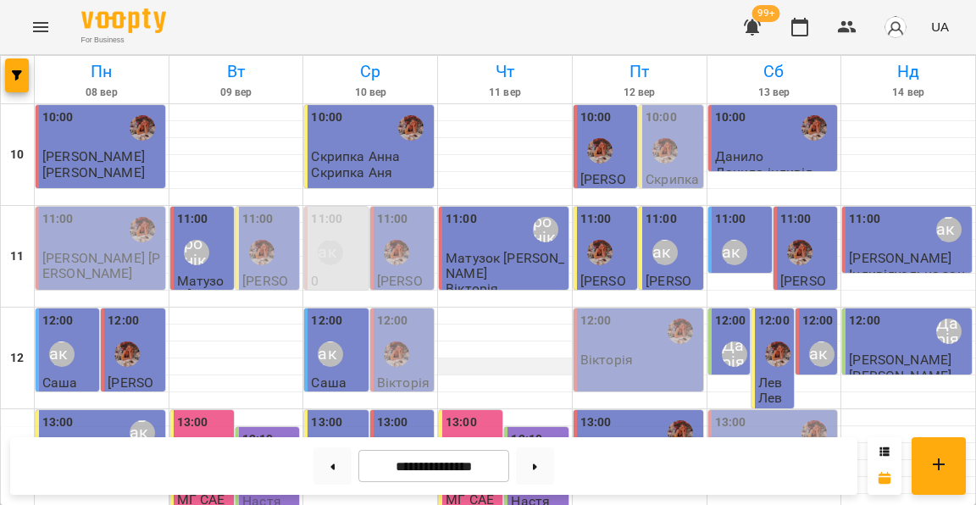
scroll to position [733, 0]
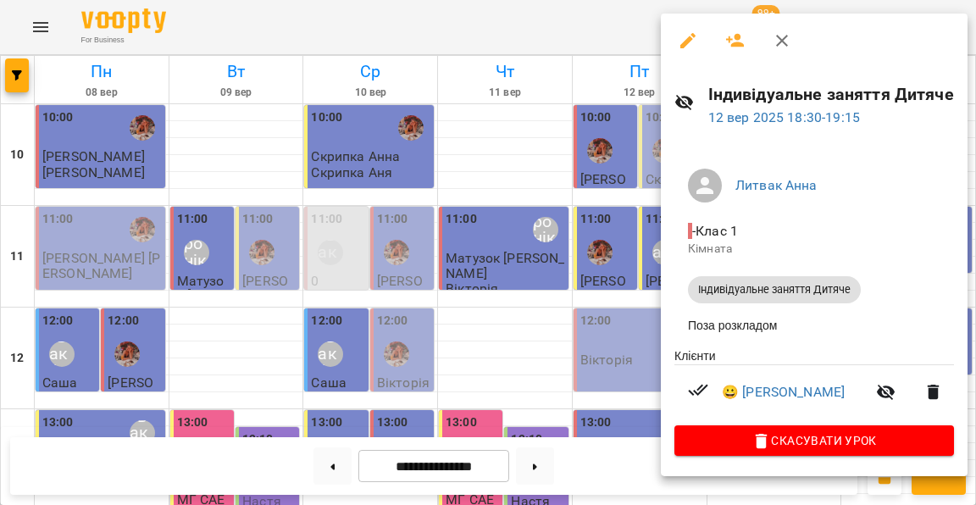
click at [595, 281] on div at bounding box center [488, 252] width 976 height 505
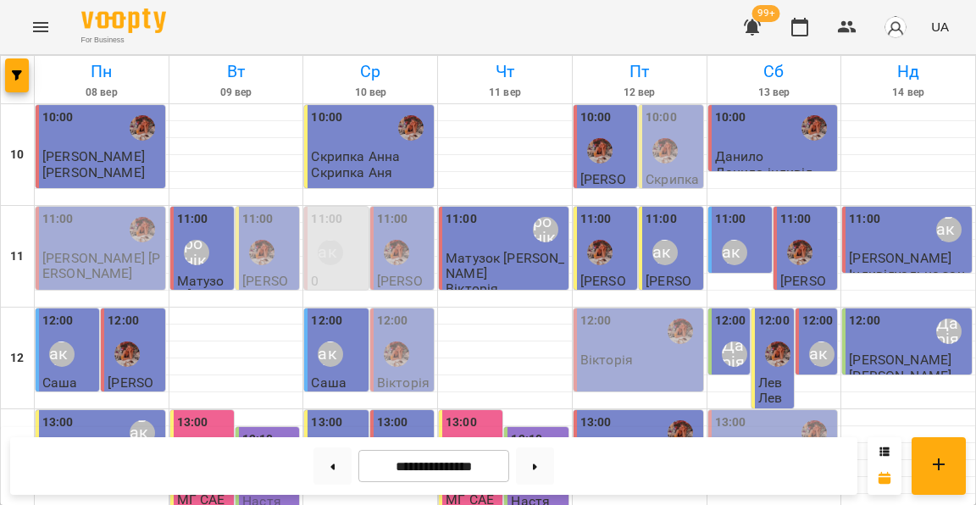
scroll to position [676, 0]
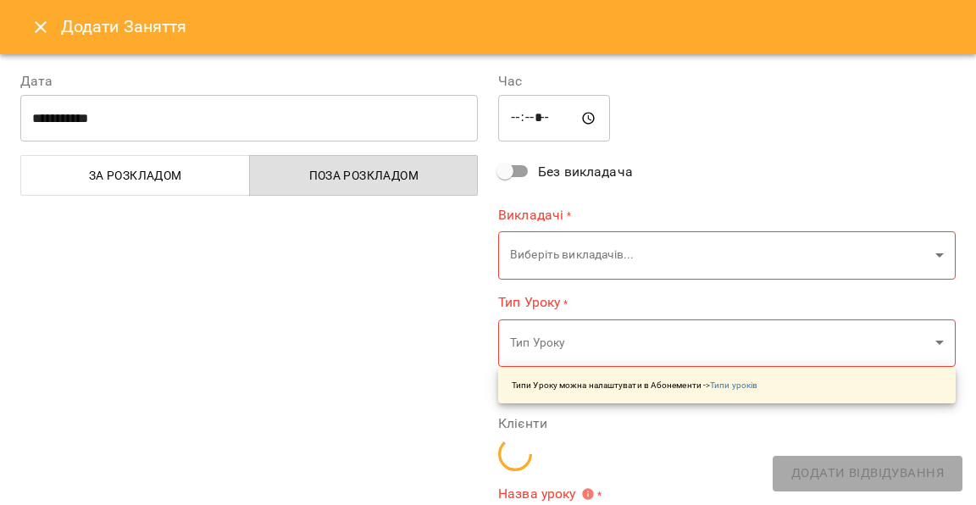
type input "**********"
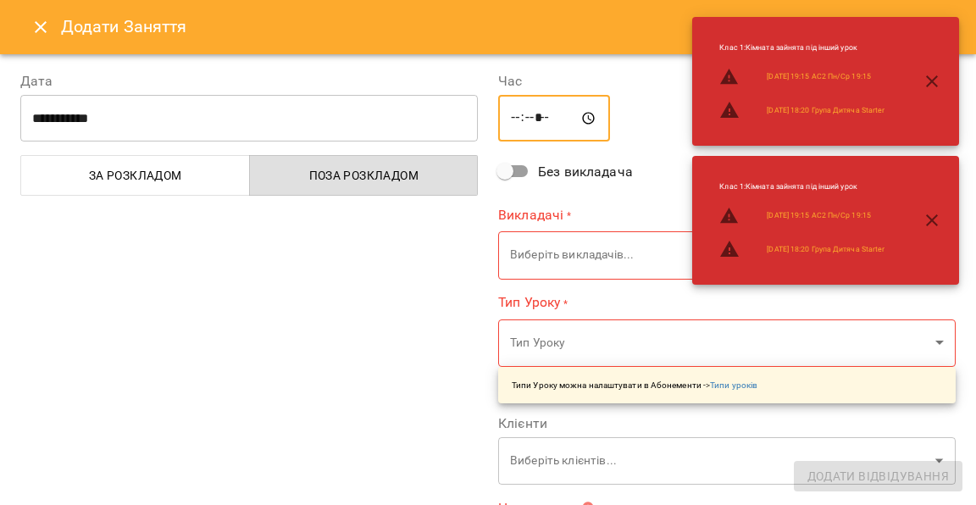
click at [543, 122] on input "*****" at bounding box center [554, 118] width 112 height 47
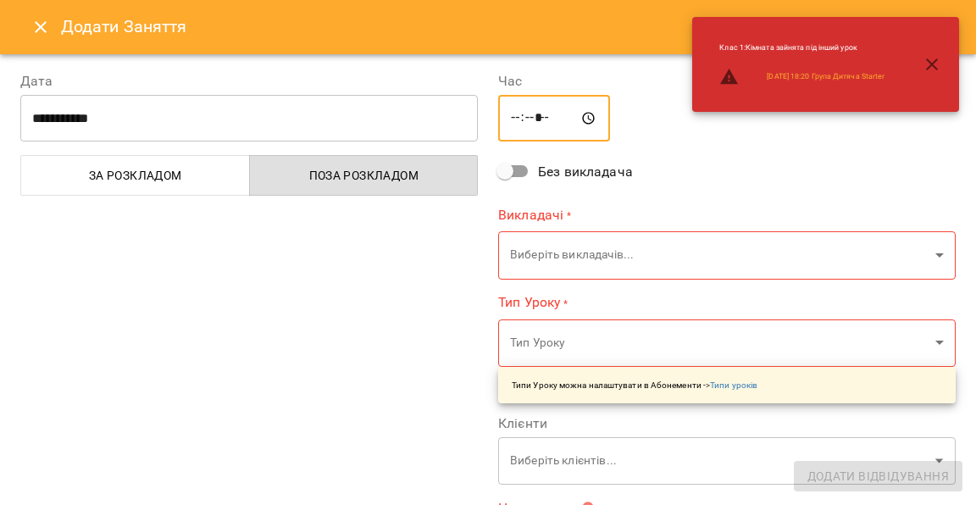
type input "*****"
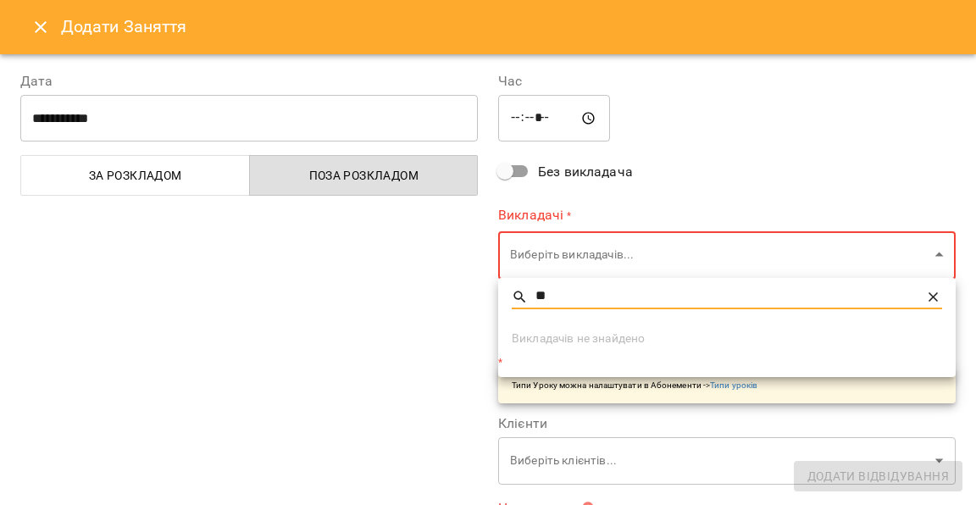
type input "*"
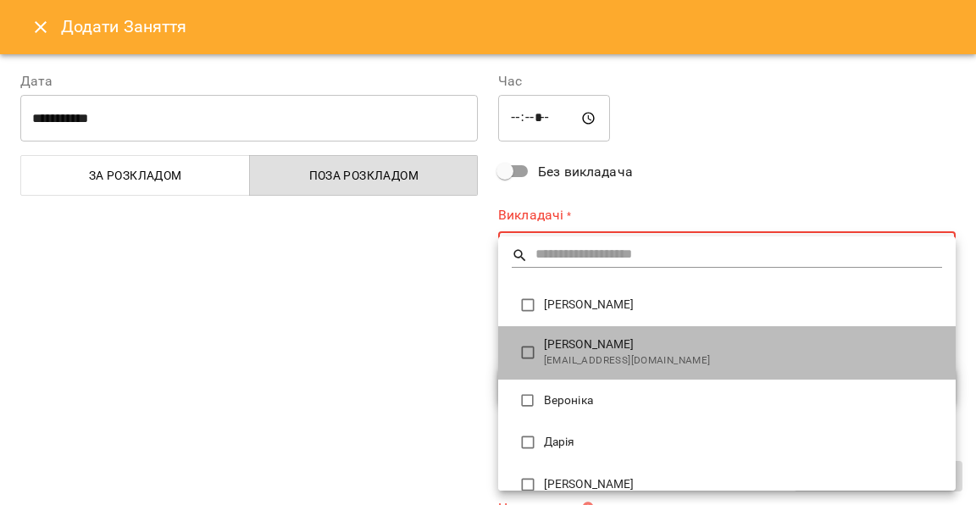
click at [562, 340] on span "[PERSON_NAME]" at bounding box center [743, 344] width 398 height 17
type input "**********"
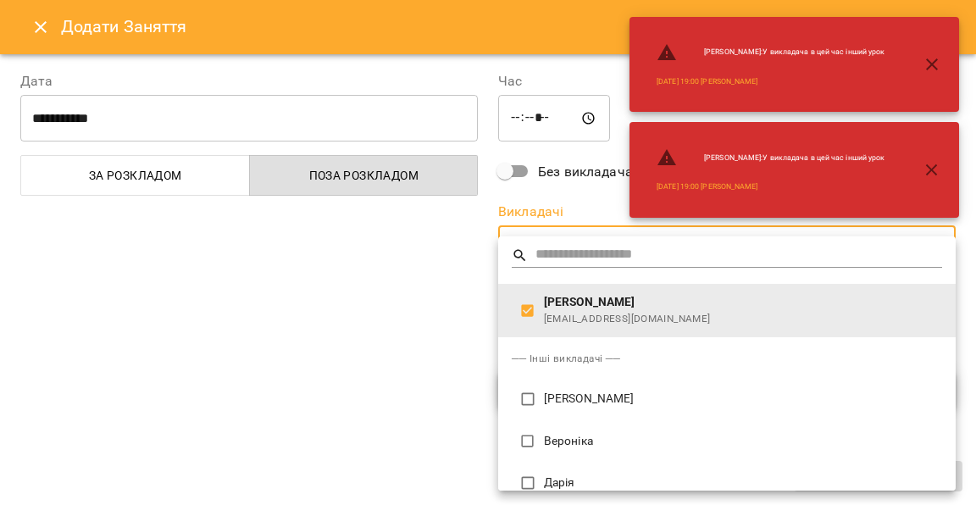
click at [451, 327] on div at bounding box center [488, 252] width 976 height 505
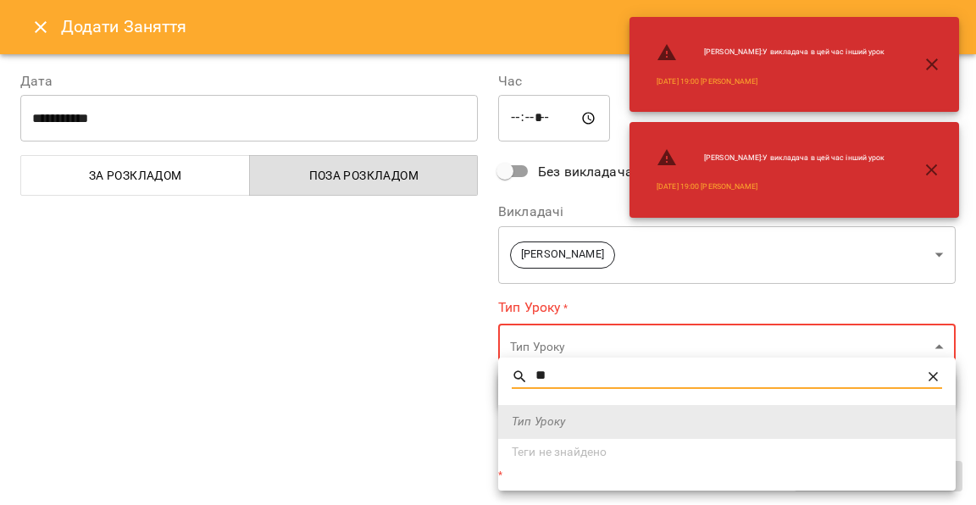
type input "*"
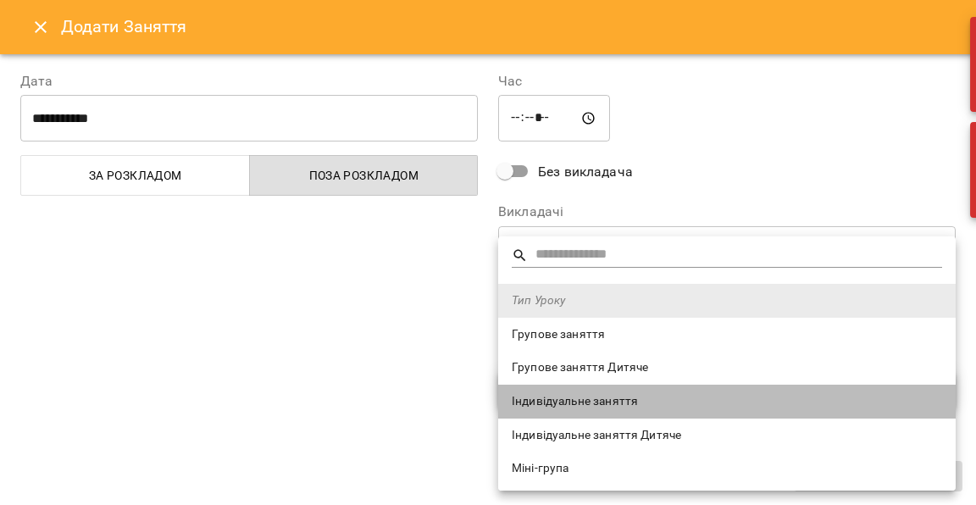
click at [605, 401] on span "Індивідуальне заняття" at bounding box center [727, 401] width 430 height 17
type input "**********"
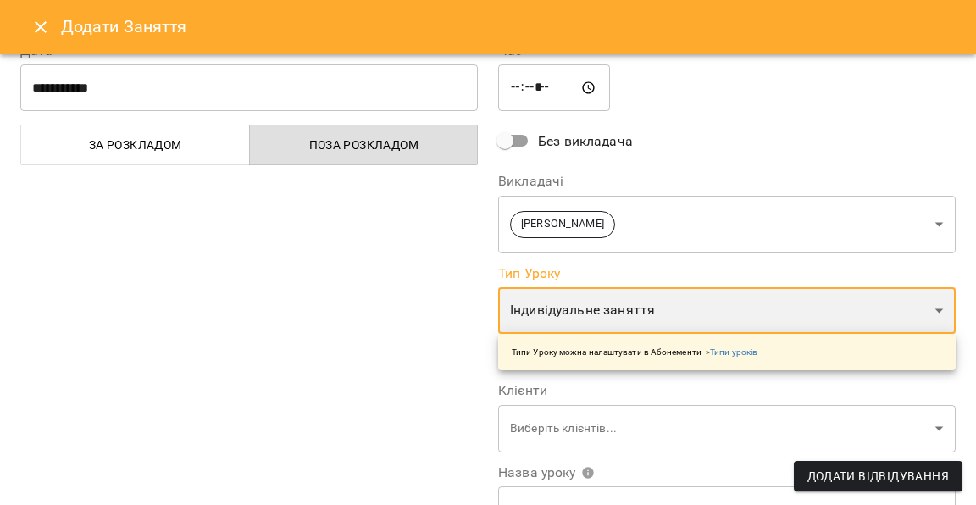
scroll to position [57, 0]
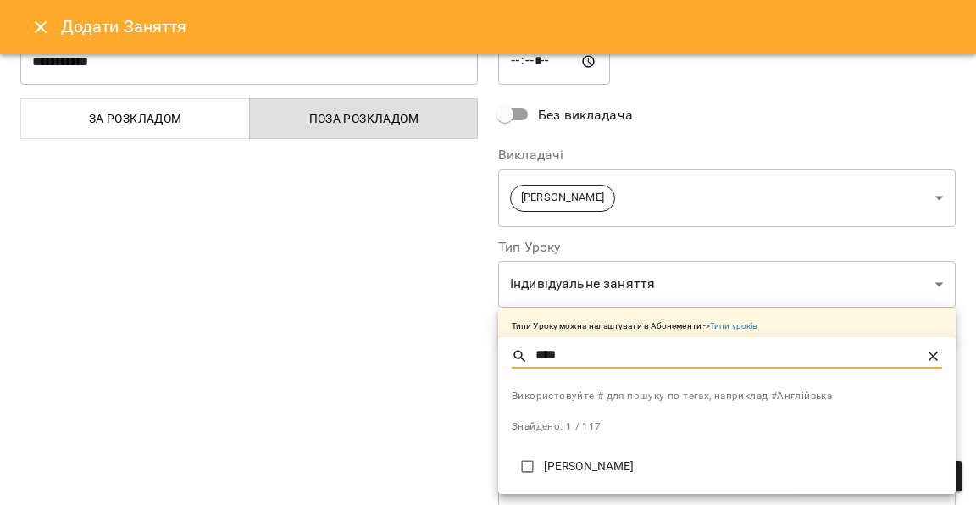
type input "****"
click at [581, 458] on p "[PERSON_NAME]" at bounding box center [743, 466] width 398 height 17
type input "**********"
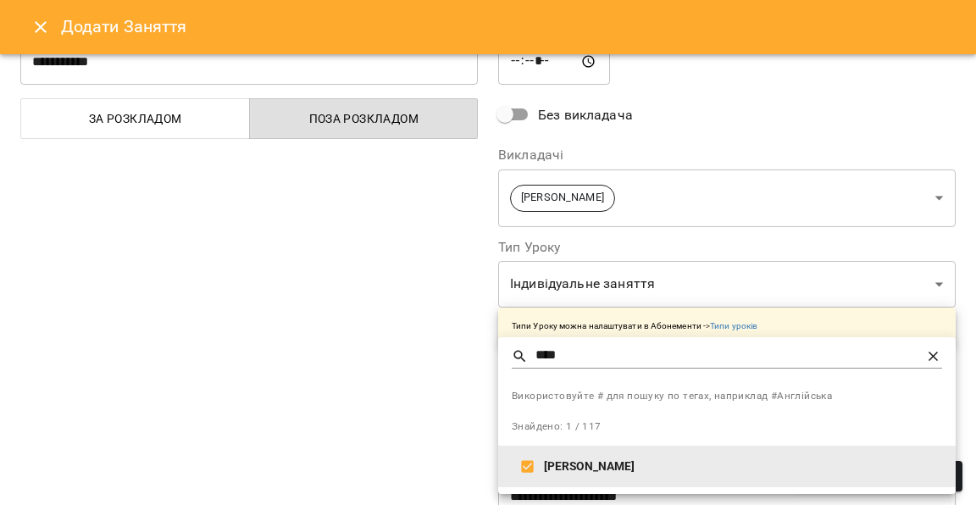
click at [397, 422] on div at bounding box center [488, 252] width 976 height 505
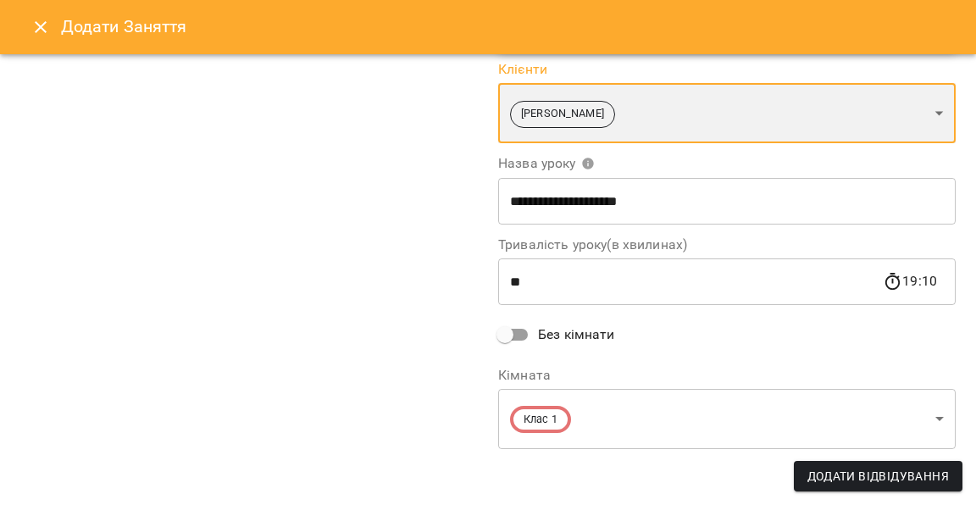
scroll to position [351, 0]
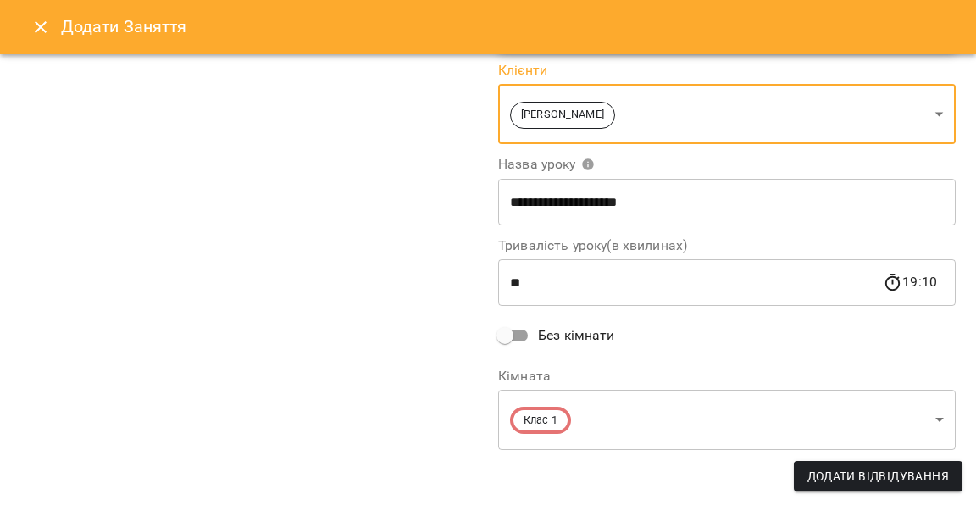
click at [864, 474] on span "Додати Відвідування" at bounding box center [877, 476] width 141 height 20
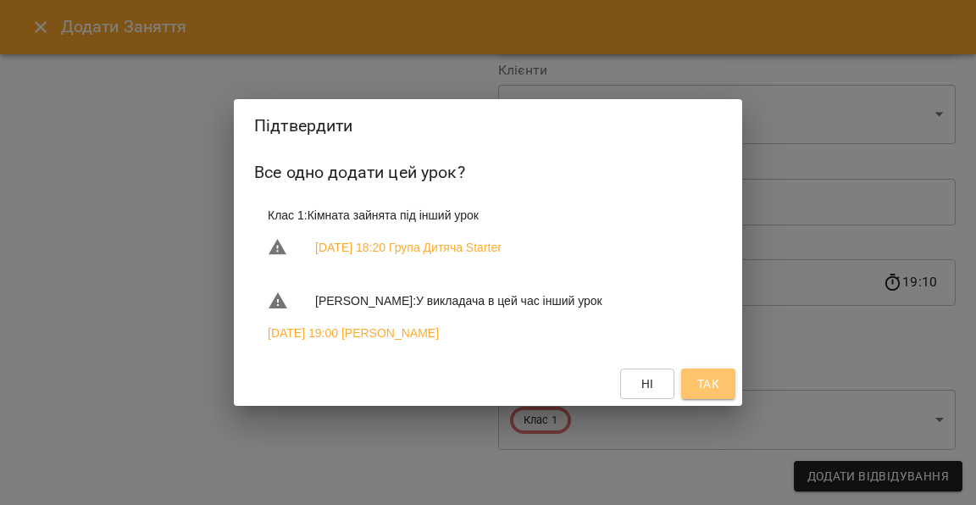
click at [706, 384] on span "Так" at bounding box center [708, 384] width 22 height 20
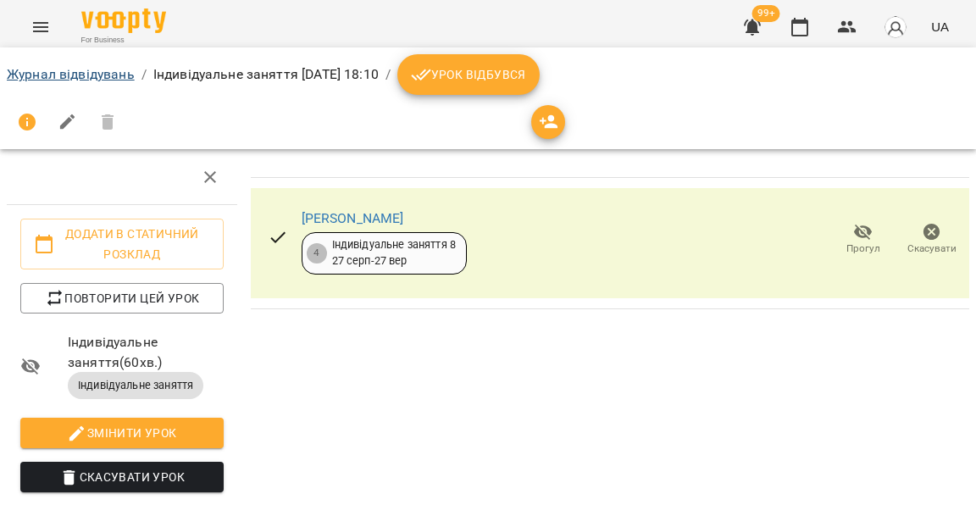
click at [90, 75] on link "Журнал відвідувань" at bounding box center [71, 74] width 128 height 16
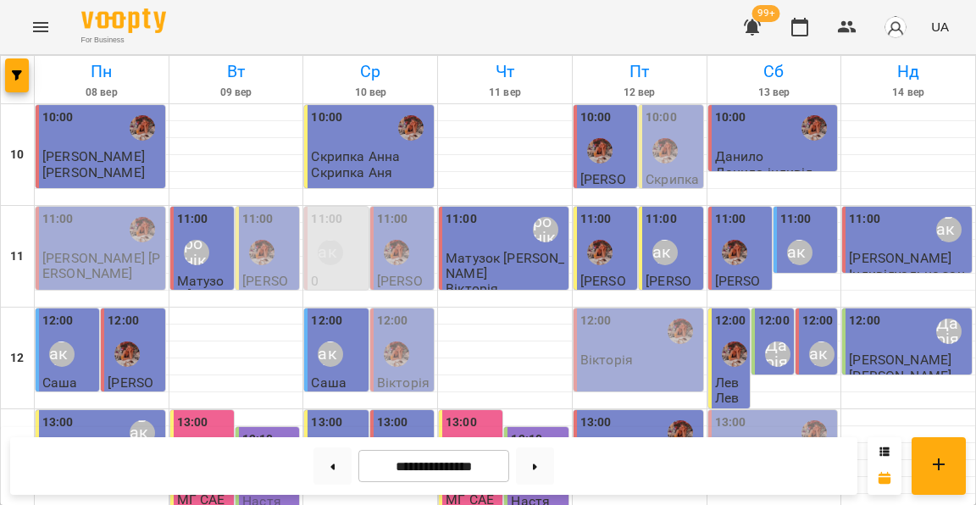
scroll to position [706, 0]
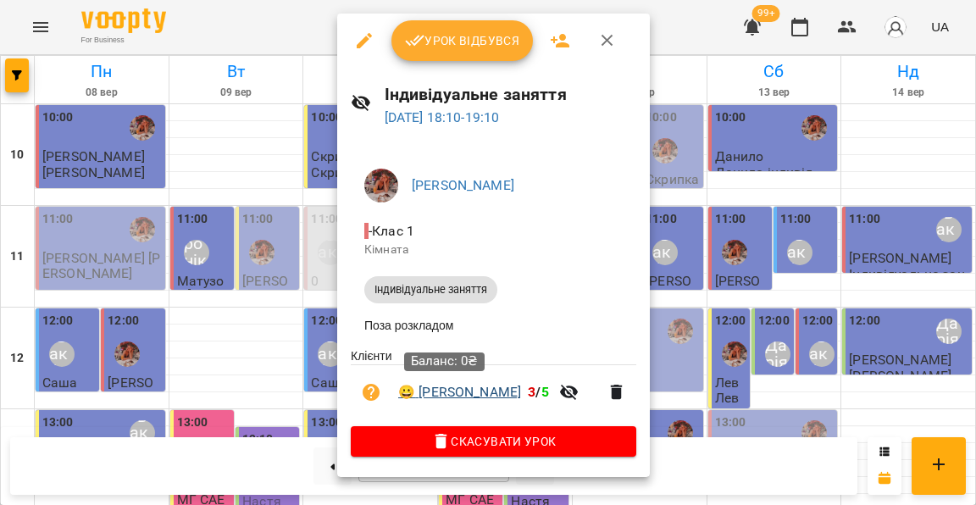
click at [445, 392] on link "😀 [PERSON_NAME]" at bounding box center [459, 392] width 123 height 20
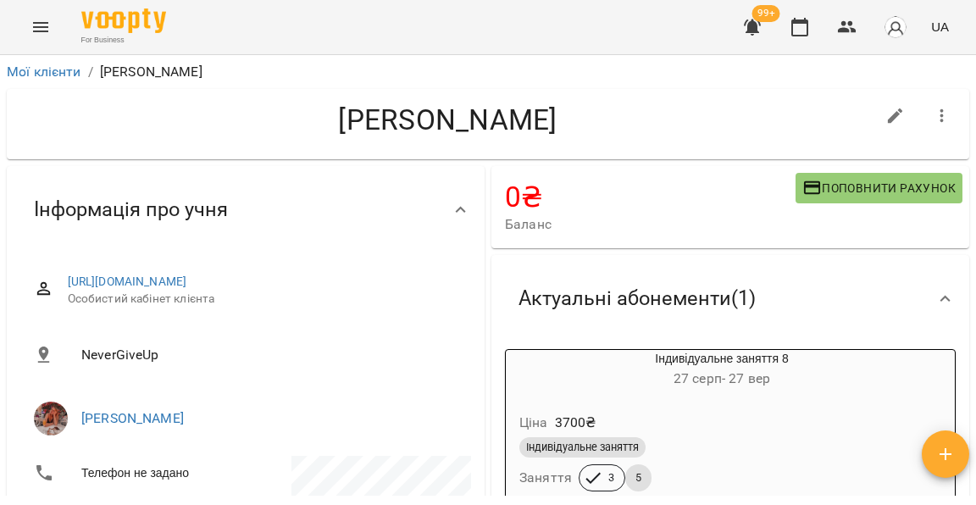
scroll to position [117, 0]
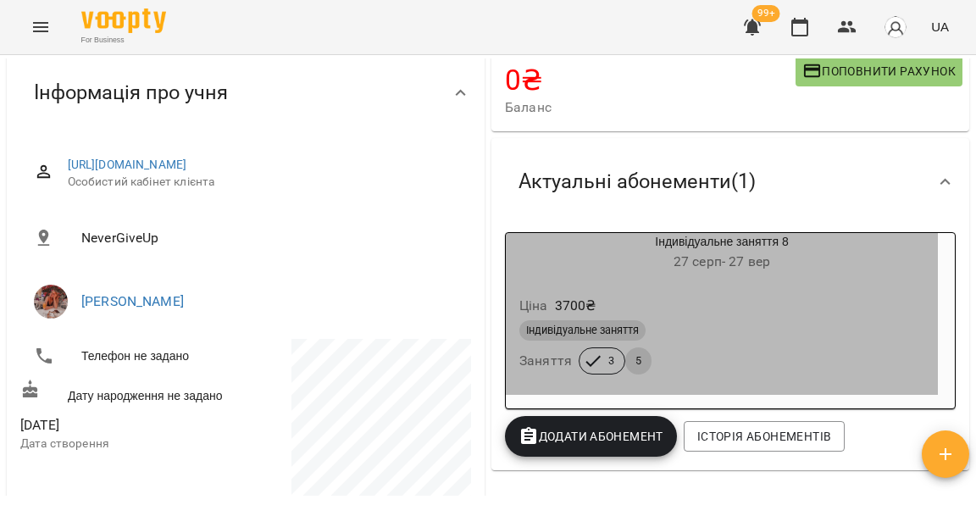
click at [700, 295] on div "Ціна 3700 ₴" at bounding box center [722, 306] width 412 height 30
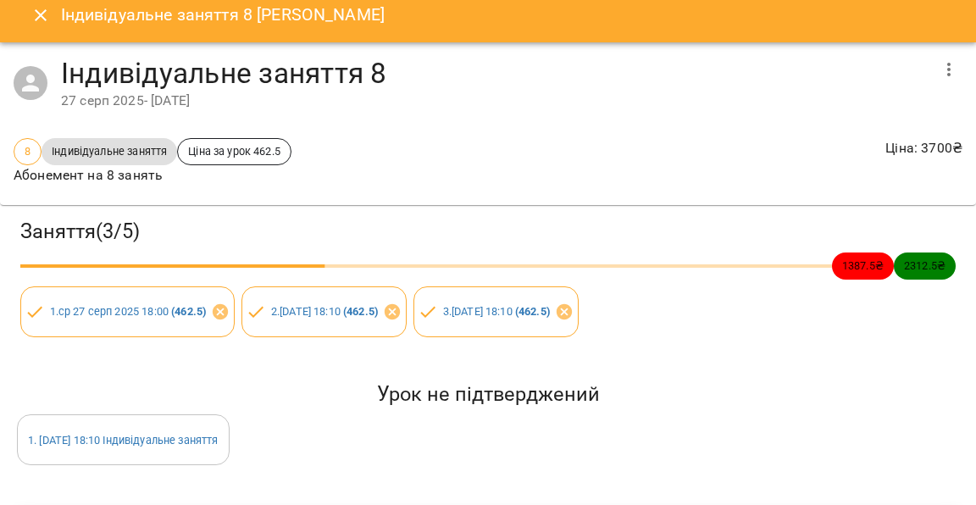
scroll to position [0, 0]
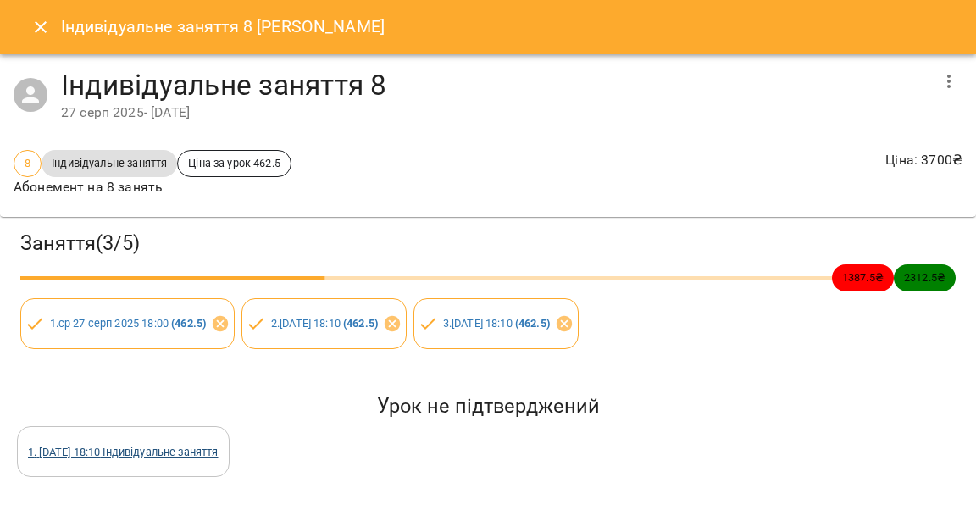
click at [219, 451] on link "1 . [DATE] 18:10 Індивідуальне заняття" at bounding box center [123, 452] width 191 height 13
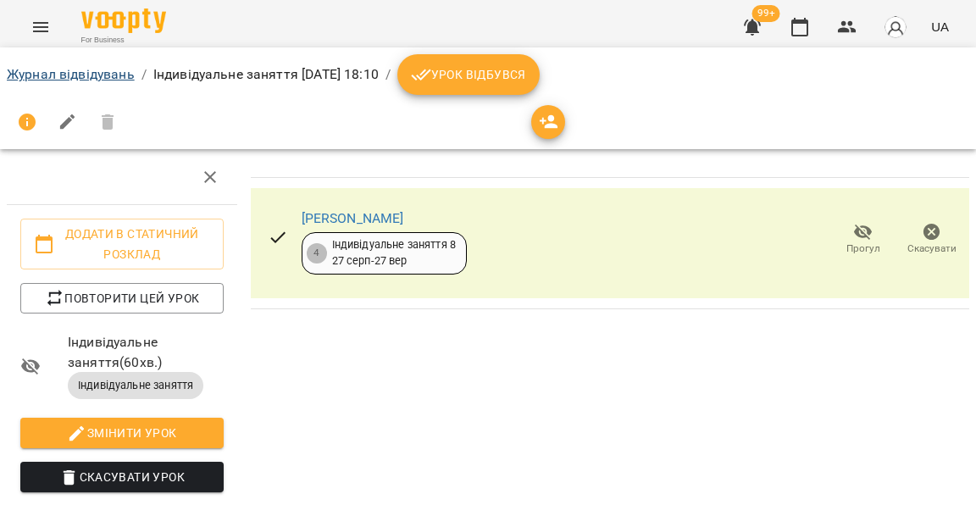
click at [111, 78] on link "Журнал відвідувань" at bounding box center [71, 74] width 128 height 16
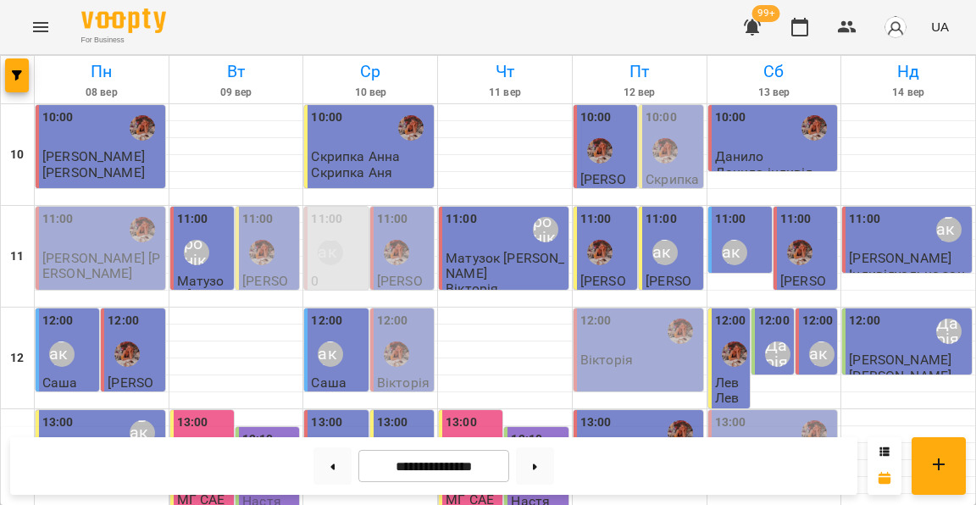
scroll to position [720, 0]
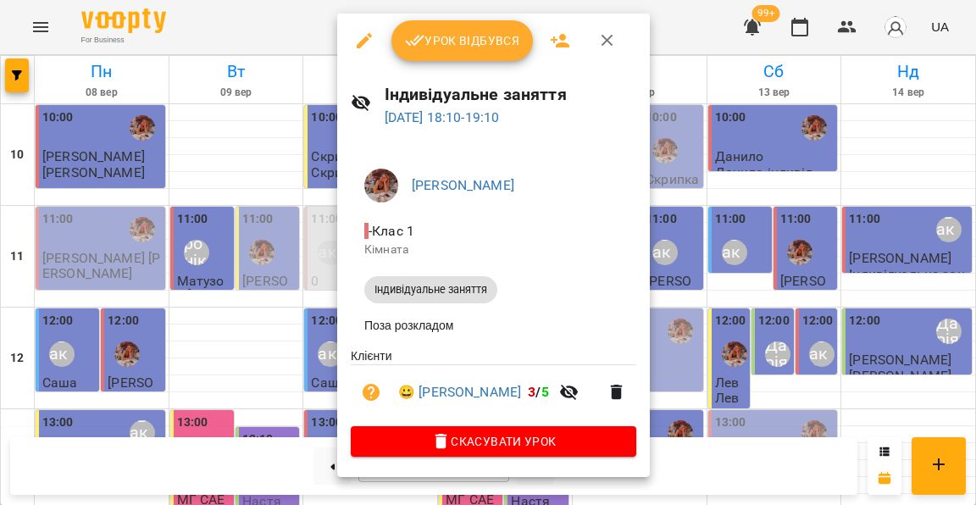
click at [282, 297] on div at bounding box center [488, 252] width 976 height 505
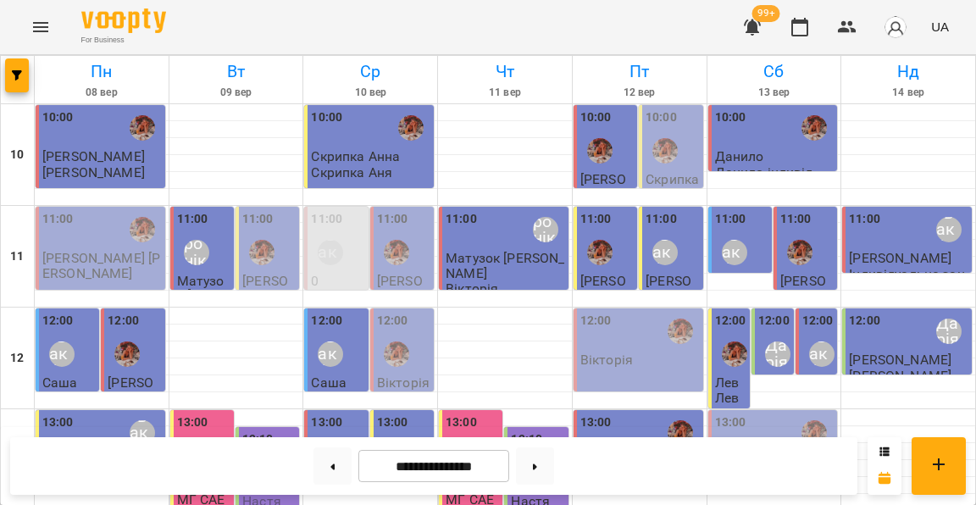
scroll to position [641, 0]
click at [541, 464] on button at bounding box center [535, 465] width 38 height 37
type input "**********"
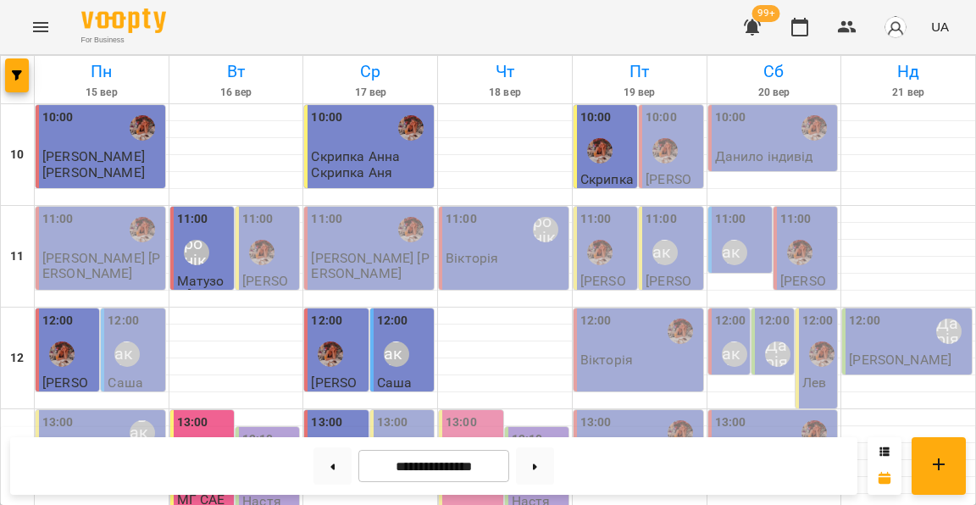
scroll to position [305, 0]
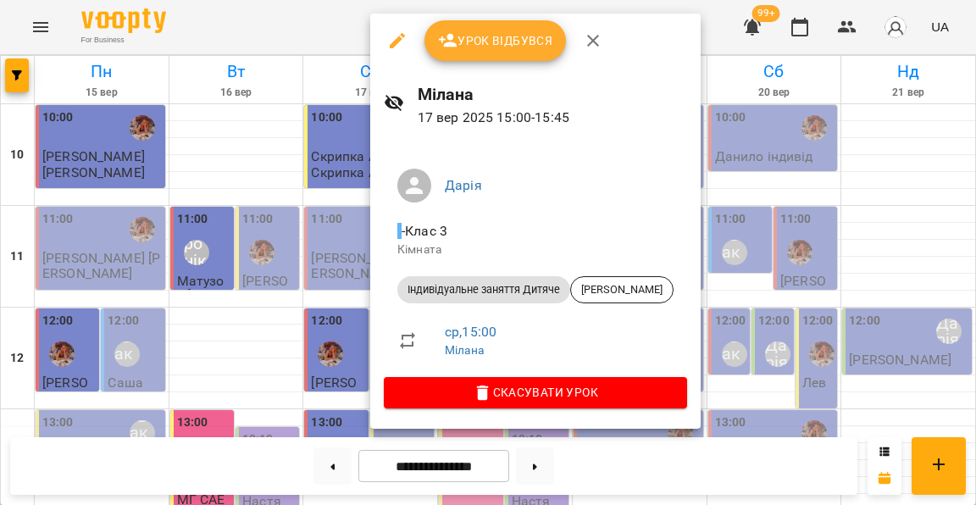
click at [346, 292] on div at bounding box center [488, 252] width 976 height 505
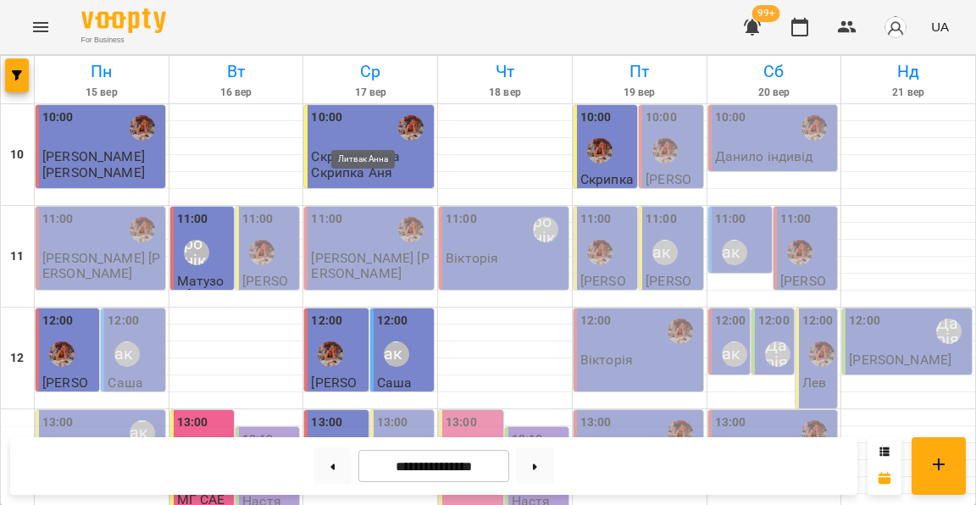
scroll to position [464, 0]
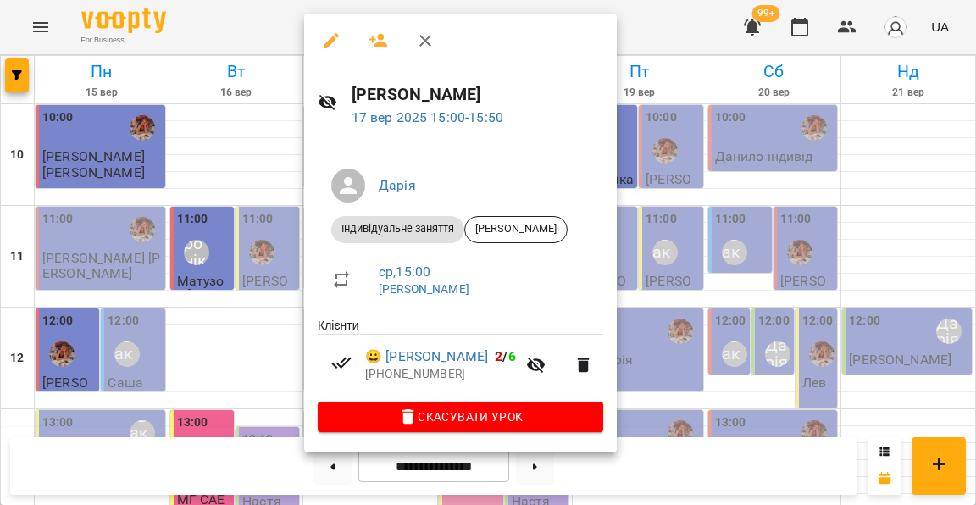
click at [262, 183] on div at bounding box center [488, 252] width 976 height 505
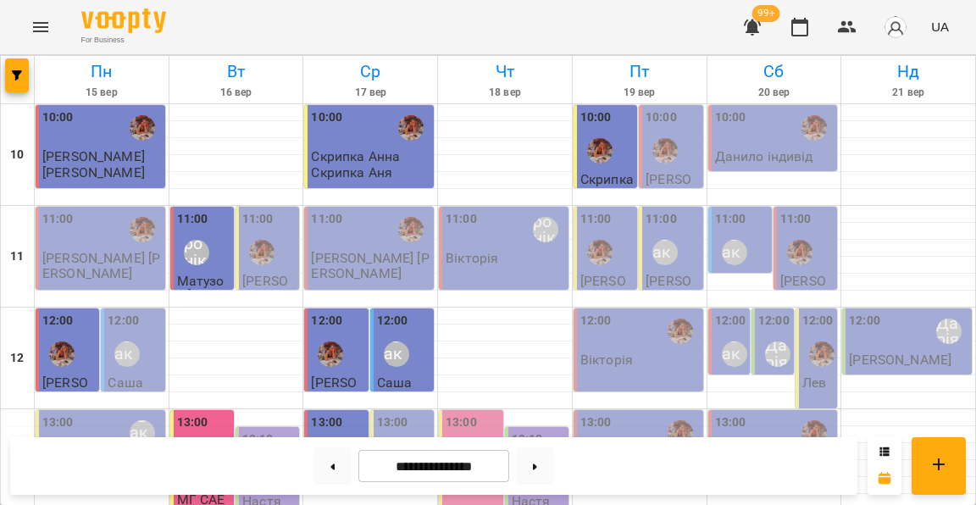
scroll to position [541, 0]
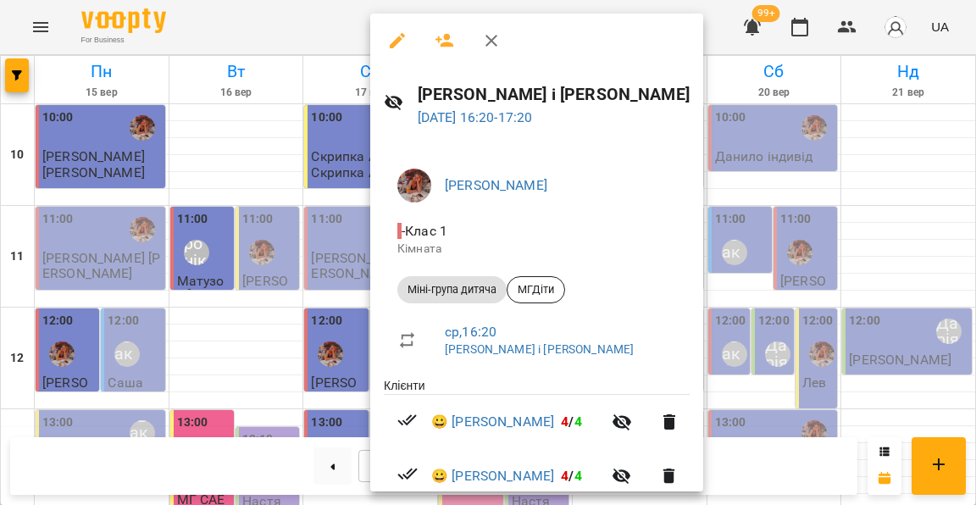
click at [337, 269] on div at bounding box center [488, 252] width 976 height 505
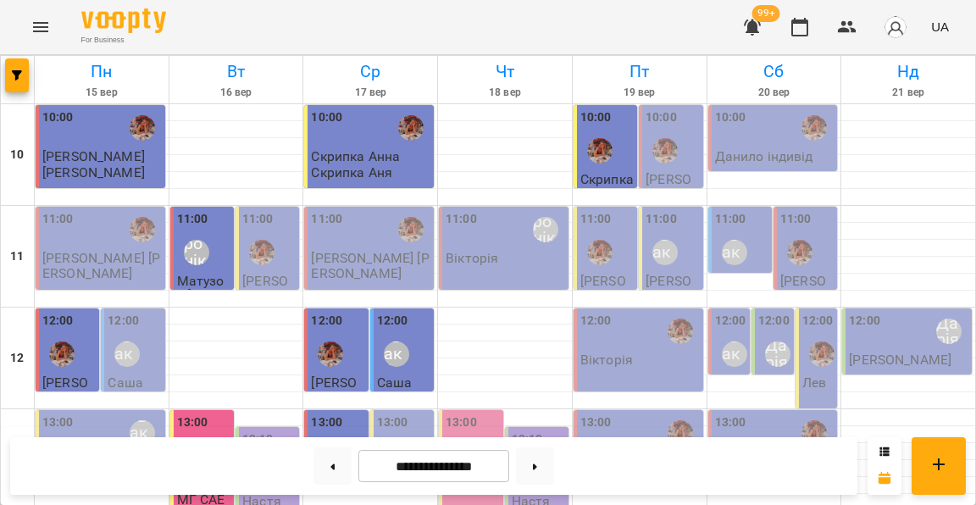
scroll to position [645, 0]
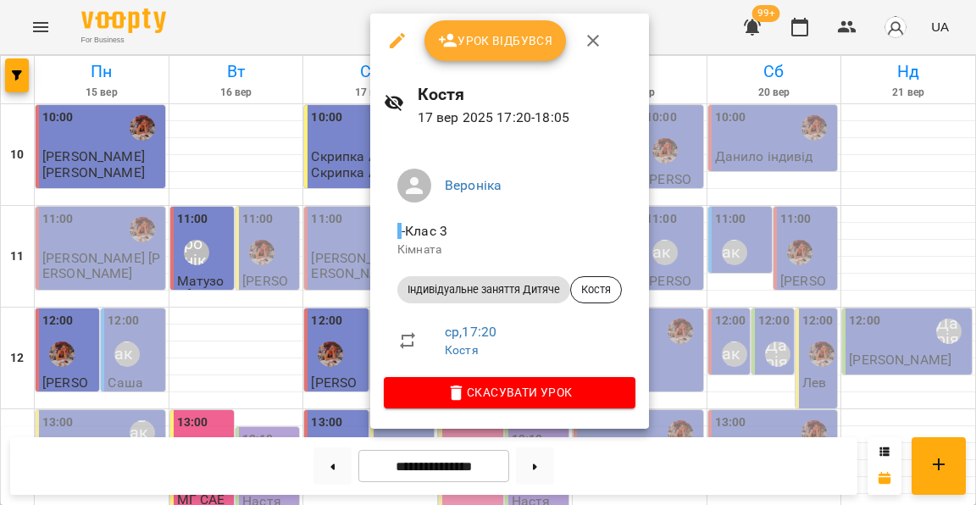
click at [342, 235] on div at bounding box center [488, 252] width 976 height 505
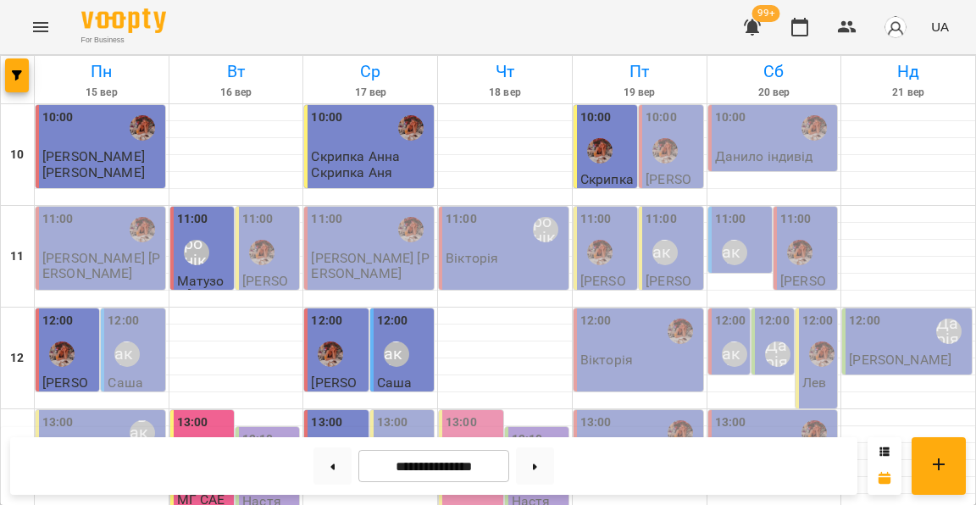
scroll to position [719, 0]
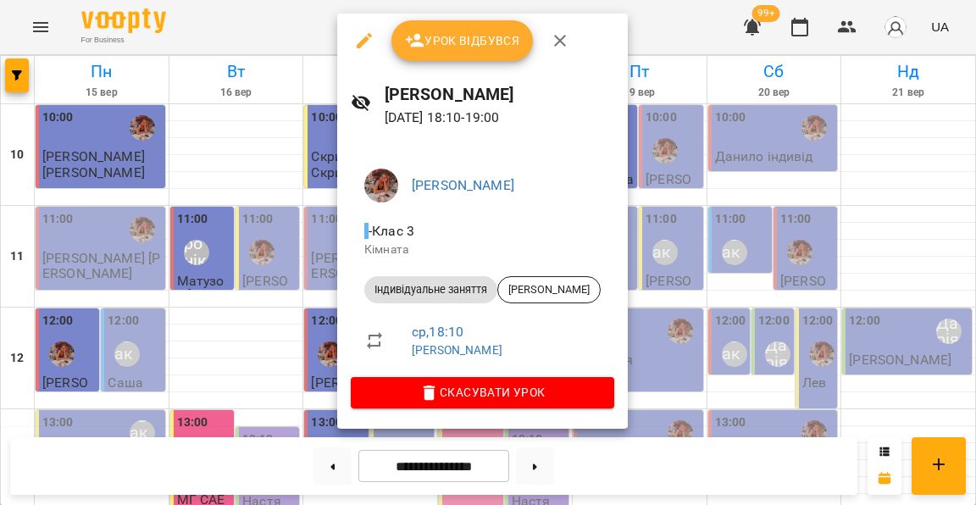
click at [319, 241] on div at bounding box center [488, 252] width 976 height 505
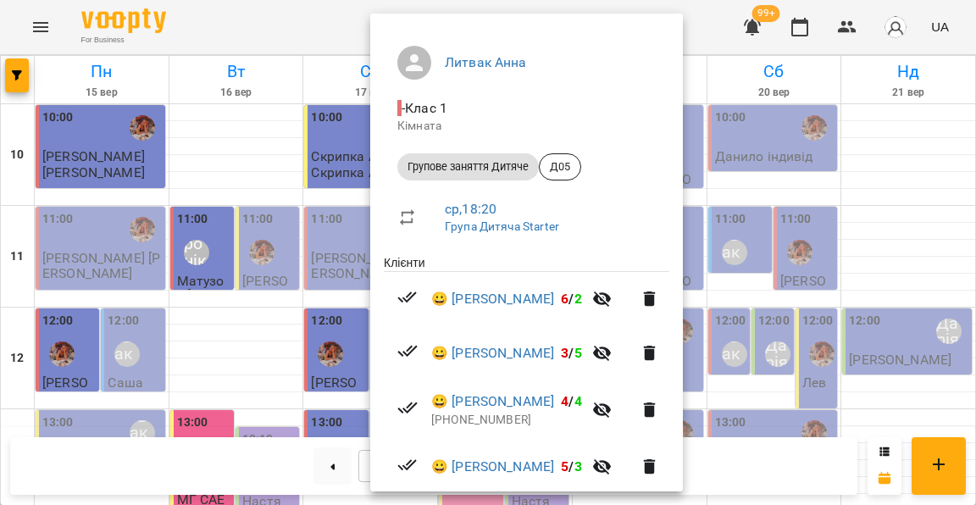
scroll to position [160, 0]
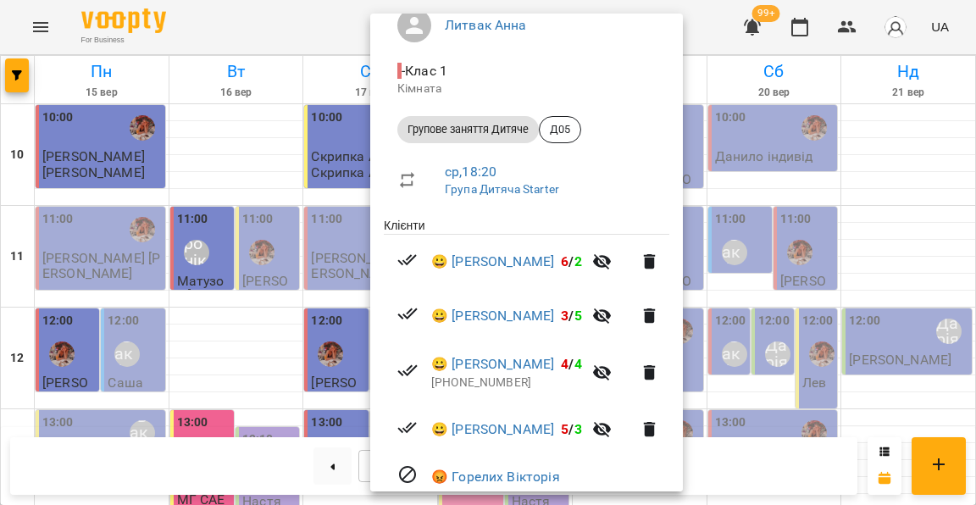
click at [329, 325] on div at bounding box center [488, 252] width 976 height 505
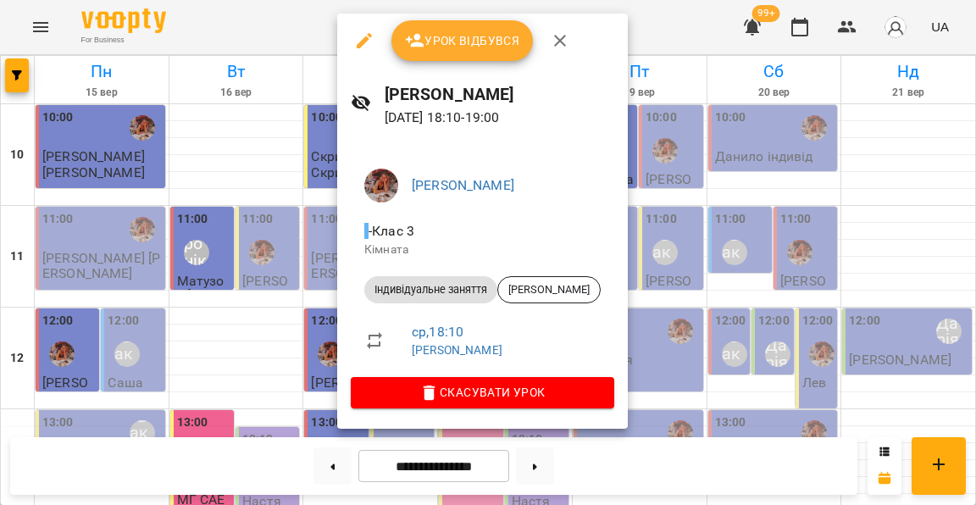
click at [844, 25] on div at bounding box center [488, 252] width 976 height 505
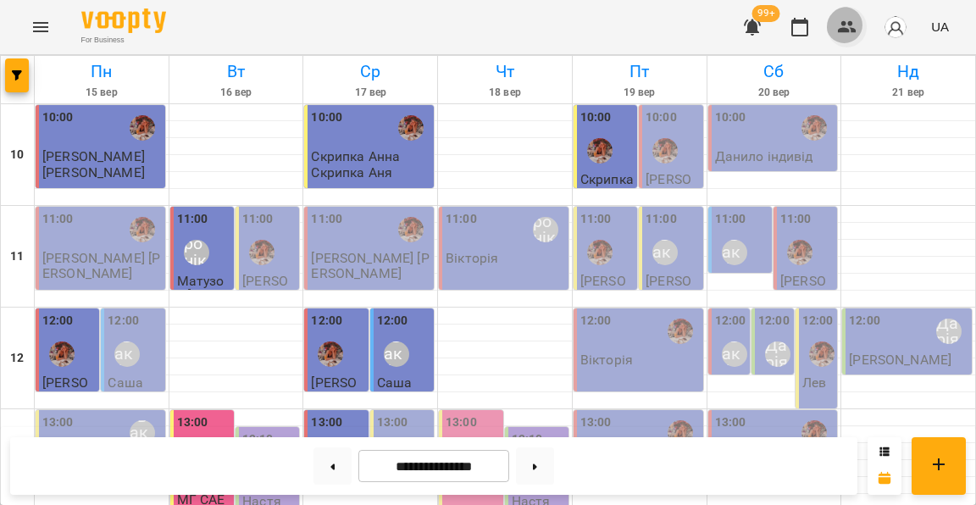
click at [852, 27] on icon "button" at bounding box center [847, 27] width 19 height 12
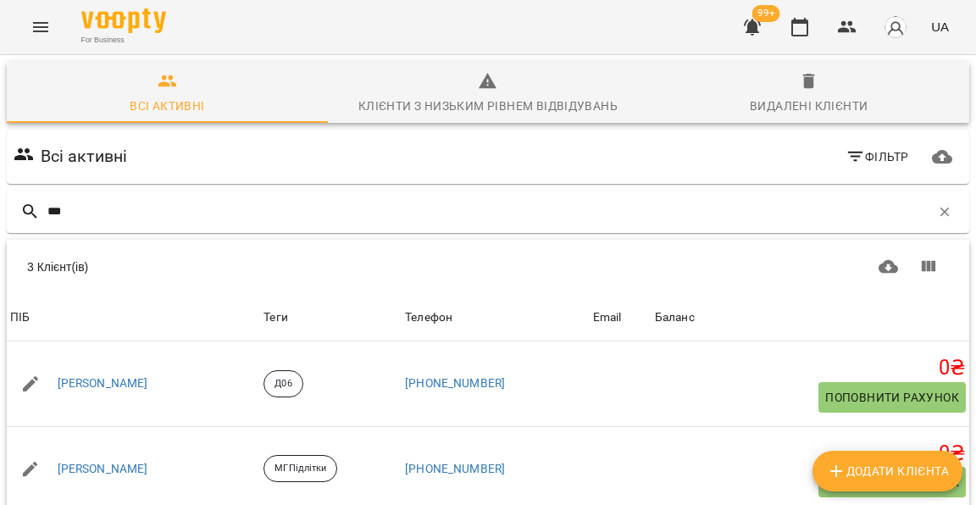
scroll to position [119, 0]
type input "***"
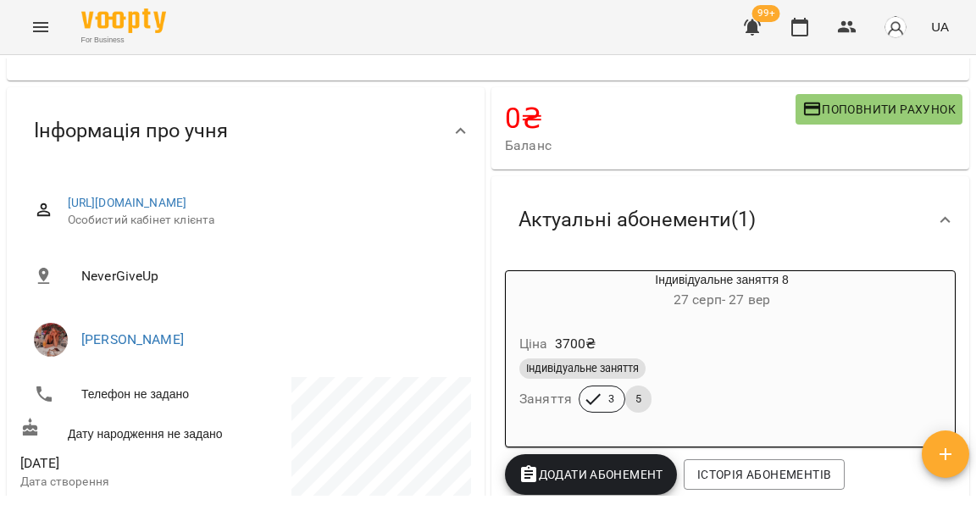
scroll to position [166, 0]
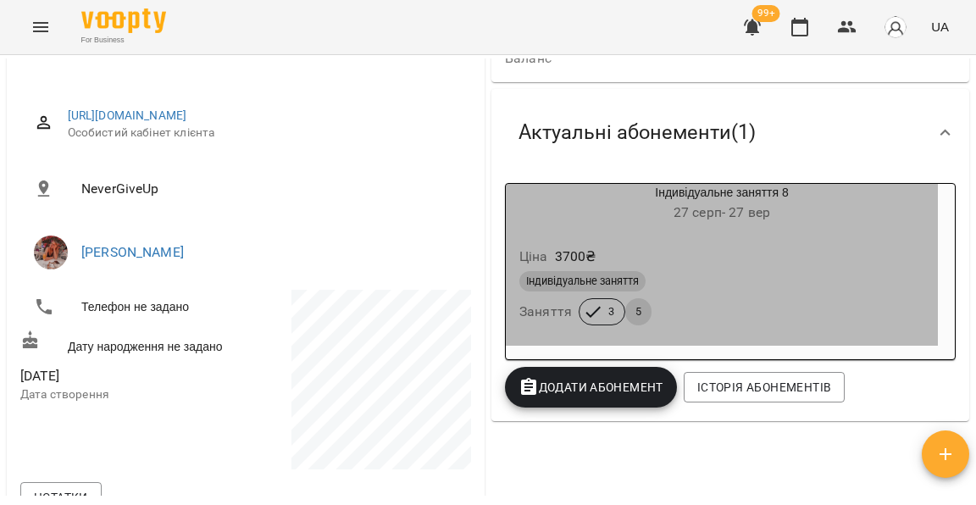
click at [732, 271] on div "Індивідуальне заняття" at bounding box center [721, 281] width 405 height 20
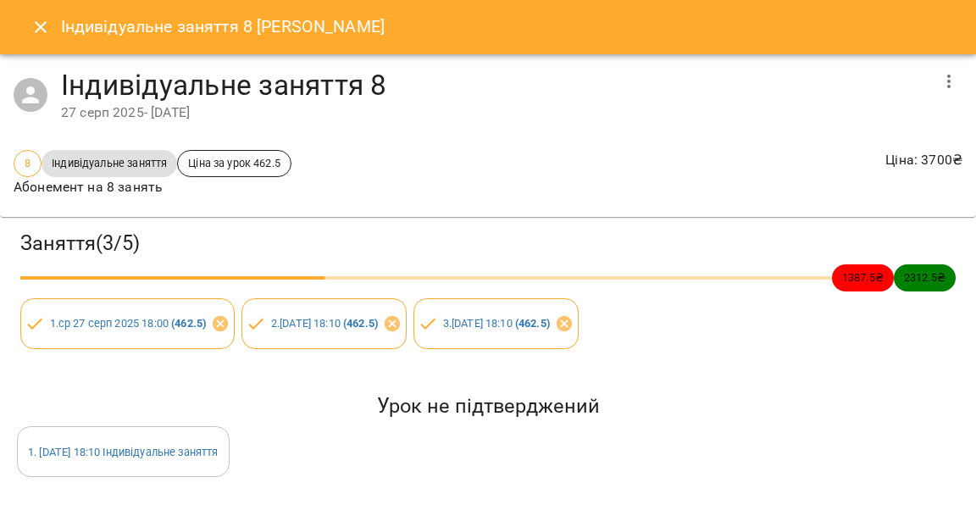
click at [35, 30] on icon "Close" at bounding box center [41, 27] width 12 height 12
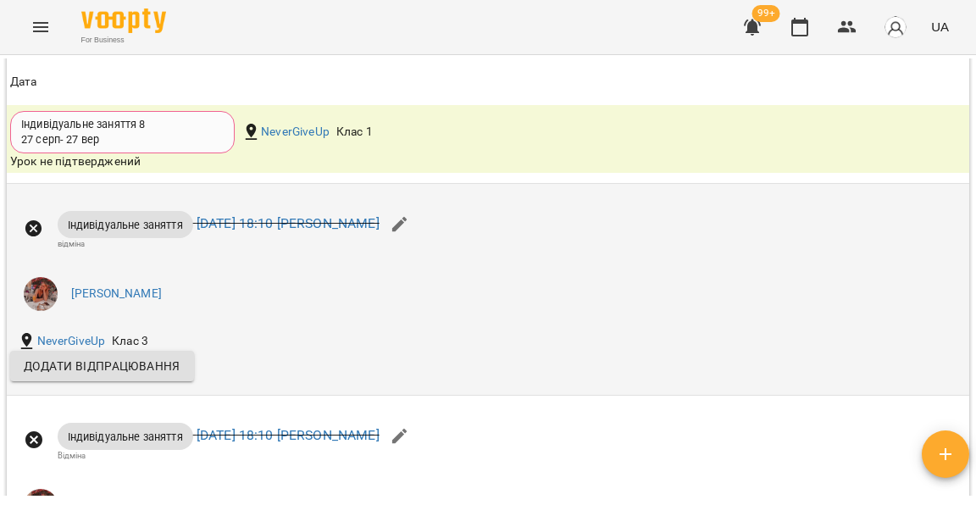
scroll to position [1426, 0]
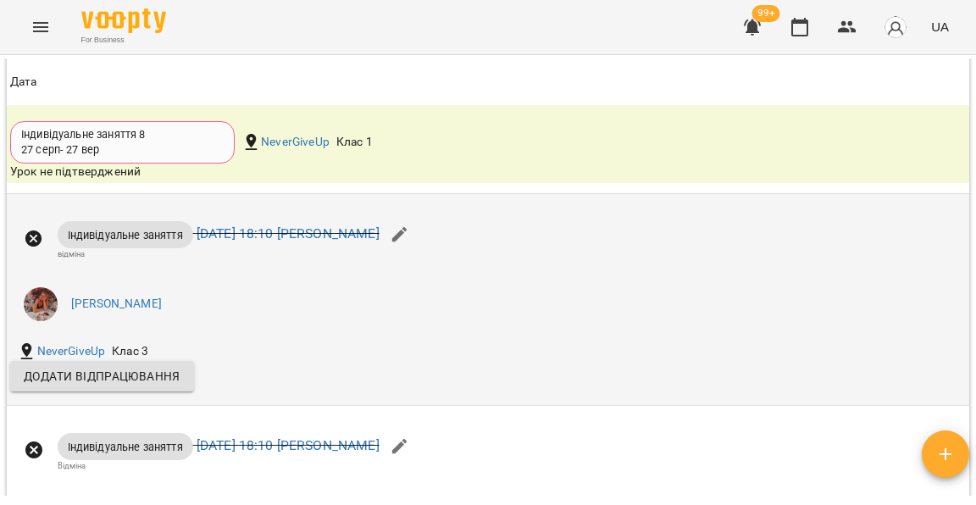
click at [31, 244] on icon at bounding box center [33, 238] width 17 height 17
click at [224, 328] on li "[PERSON_NAME]" at bounding box center [327, 303] width 634 height 47
click at [260, 235] on link "[DATE] 18:10 [PERSON_NAME]" at bounding box center [288, 234] width 183 height 16
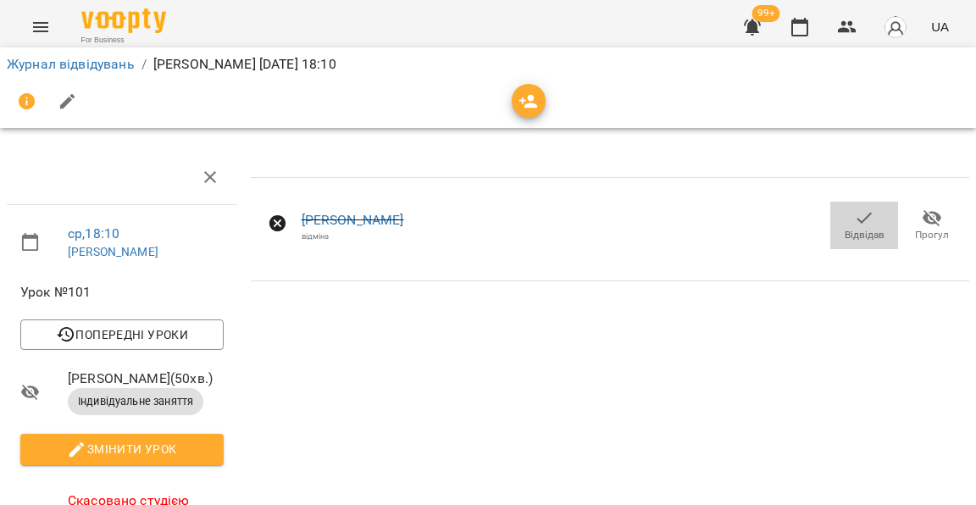
click at [868, 222] on icon "button" at bounding box center [864, 218] width 20 height 20
click at [872, 217] on span "Відвідав" at bounding box center [863, 225] width 47 height 34
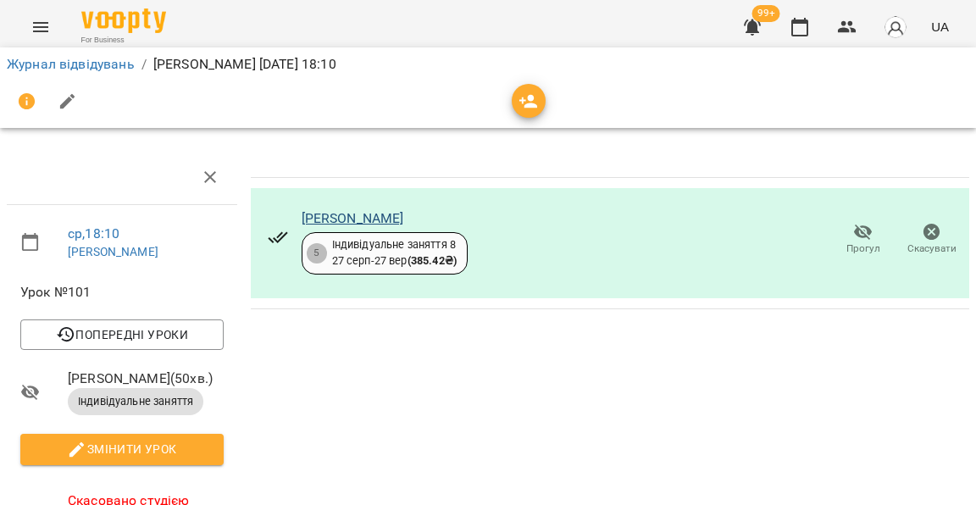
click at [353, 218] on link "[PERSON_NAME]" at bounding box center [353, 218] width 102 height 16
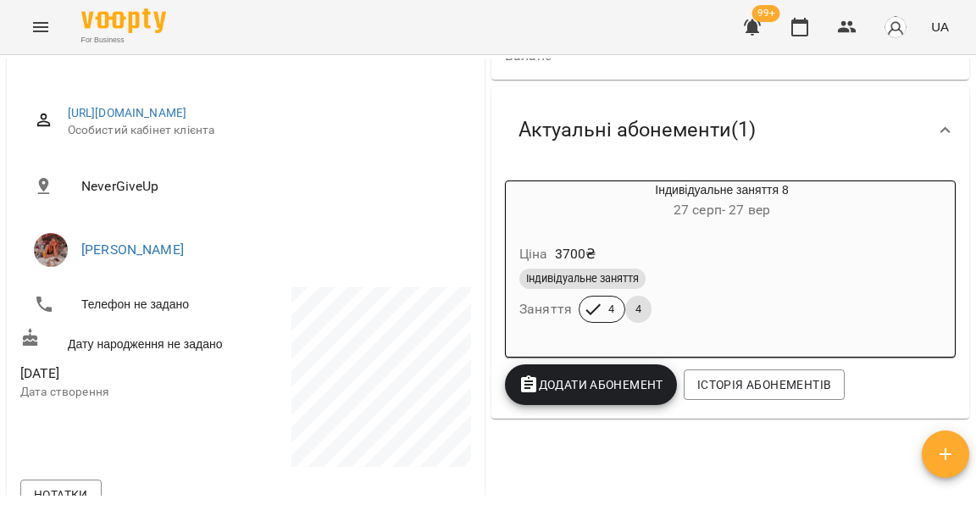
scroll to position [168, 0]
click at [662, 254] on div "Ціна 3700 ₴" at bounding box center [722, 255] width 412 height 30
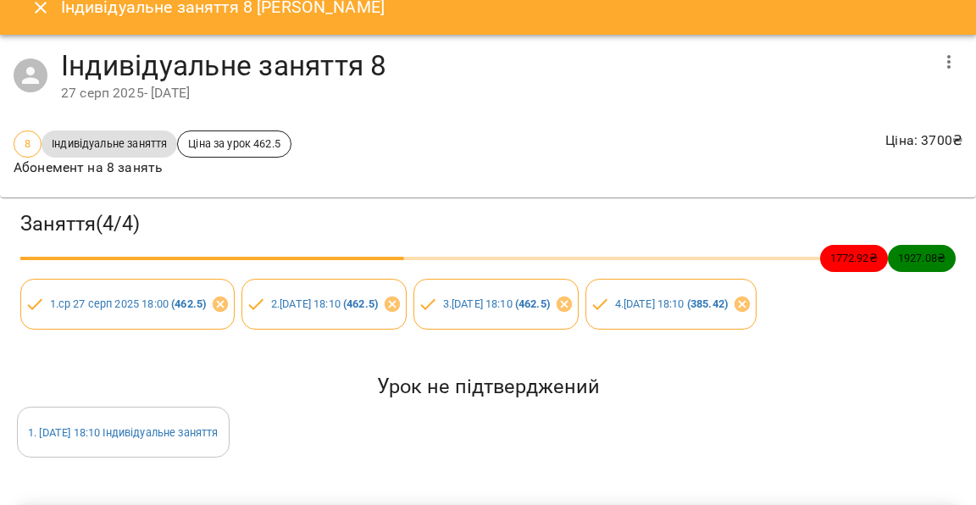
scroll to position [22, 0]
